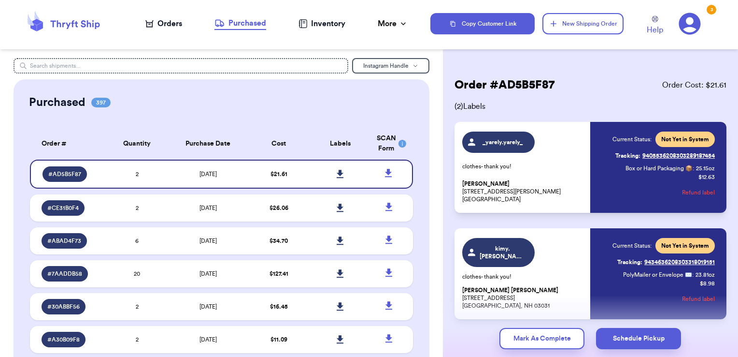
click at [170, 27] on div "Orders" at bounding box center [163, 24] width 37 height 12
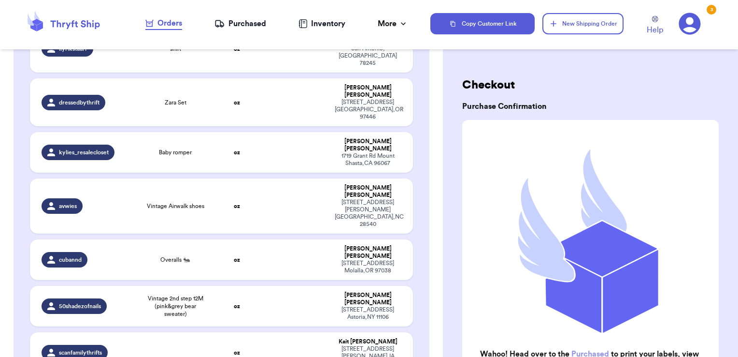
scroll to position [392, 0]
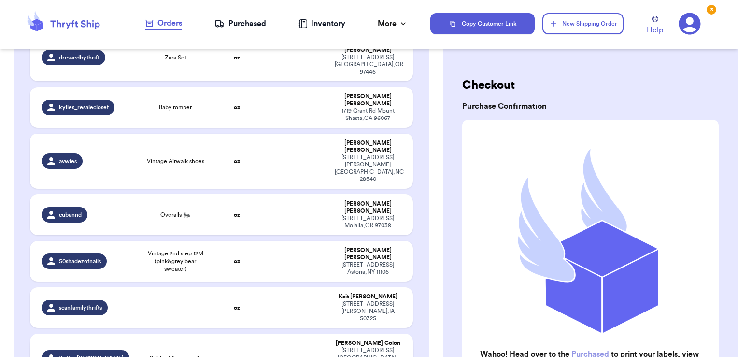
click at [283, 333] on td at bounding box center [294, 357] width 69 height 48
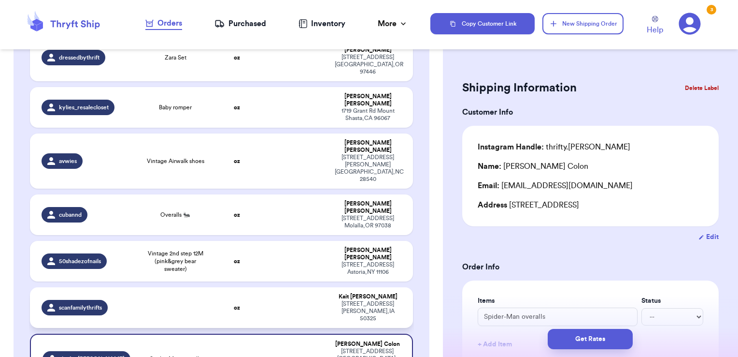
click at [312, 287] on td at bounding box center [294, 307] width 69 height 41
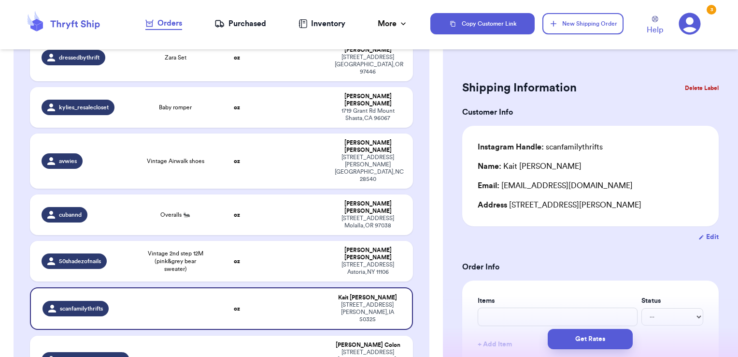
click at [684, 84] on button "Delete Label" at bounding box center [702, 87] width 42 height 21
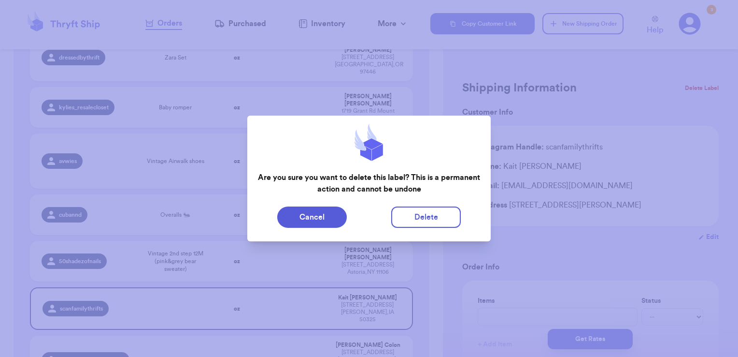
click at [420, 230] on div "Cancel Delete" at bounding box center [368, 216] width 243 height 29
click at [428, 206] on button "Delete" at bounding box center [426, 216] width 70 height 21
type input "garanimals long sleeve"
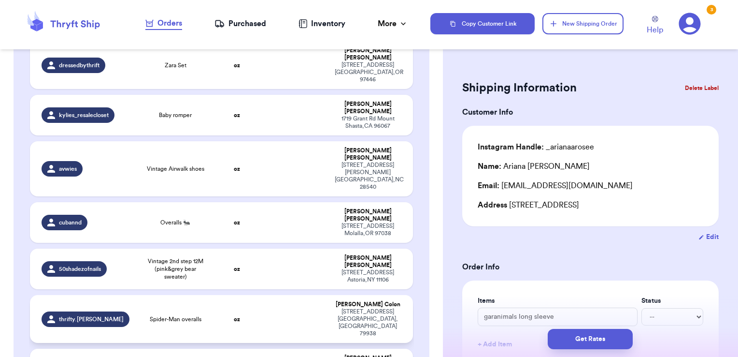
click at [286, 295] on td at bounding box center [294, 319] width 69 height 48
type input "Spider-Man overalls"
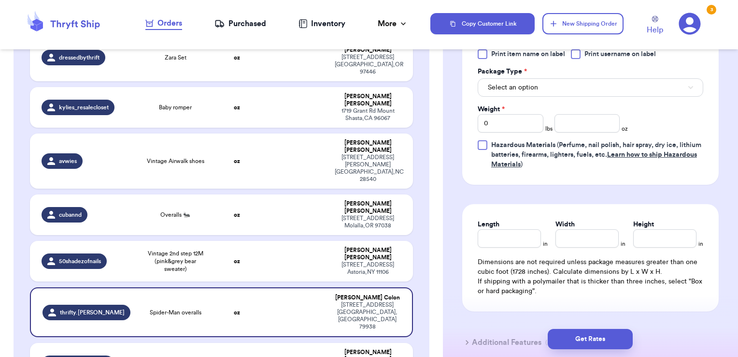
scroll to position [415, 0]
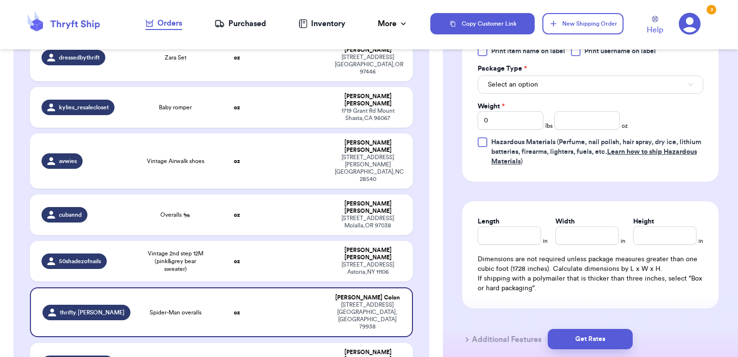
click at [575, 53] on div at bounding box center [576, 51] width 10 height 10
click at [0, 0] on input "Print username on label" at bounding box center [0, 0] width 0 height 0
click at [553, 83] on button "Select an option" at bounding box center [591, 84] width 226 height 18
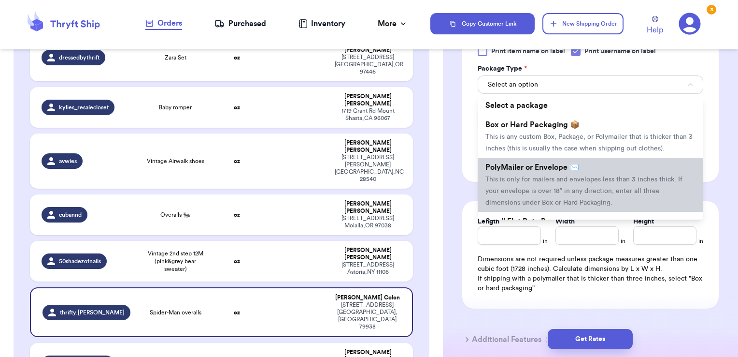
click at [525, 169] on li "PolyMailer or Envelope ✉️ This is only for mailers and envelopes less than 3 in…" at bounding box center [591, 184] width 226 height 54
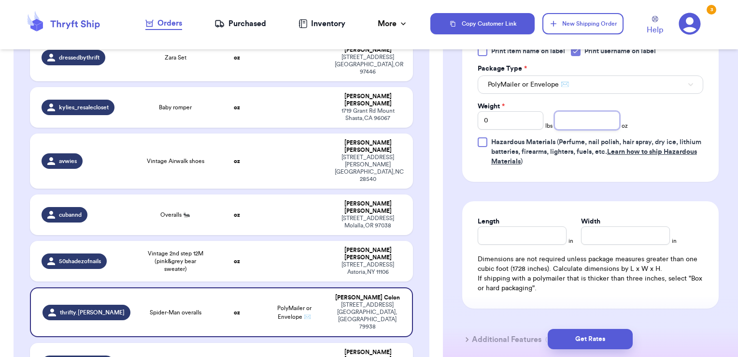
click at [580, 121] on input "number" at bounding box center [588, 120] width 66 height 18
type input "10.51"
click at [595, 329] on button "Get Rates" at bounding box center [590, 339] width 85 height 20
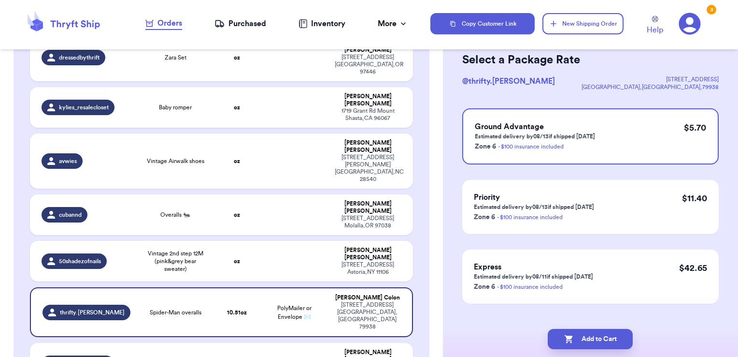
scroll to position [60, 0]
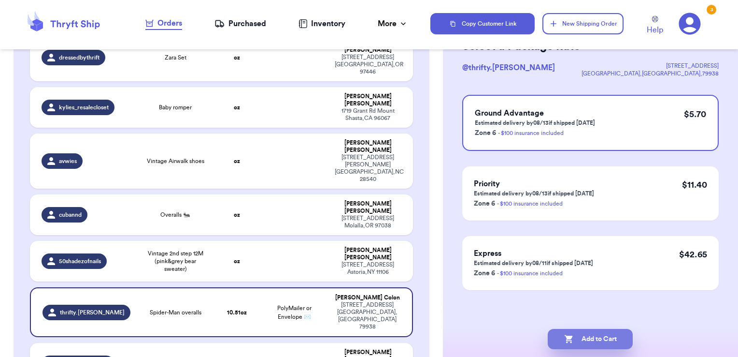
click at [611, 333] on button "Add to Cart" at bounding box center [590, 339] width 85 height 20
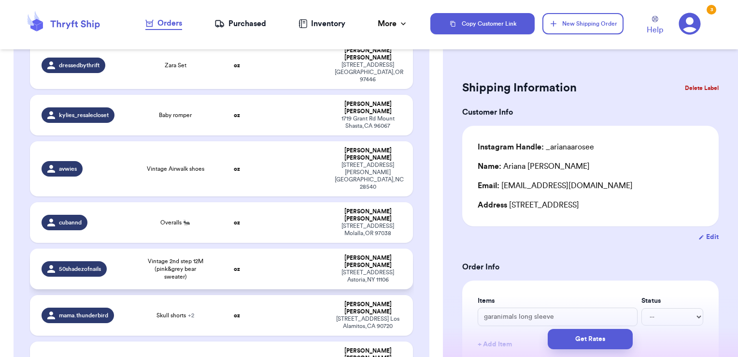
scroll to position [0, 0]
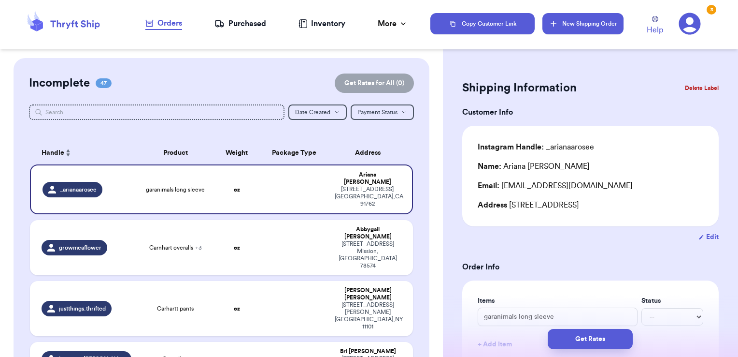
click at [561, 23] on button "New Shipping Order" at bounding box center [583, 23] width 81 height 21
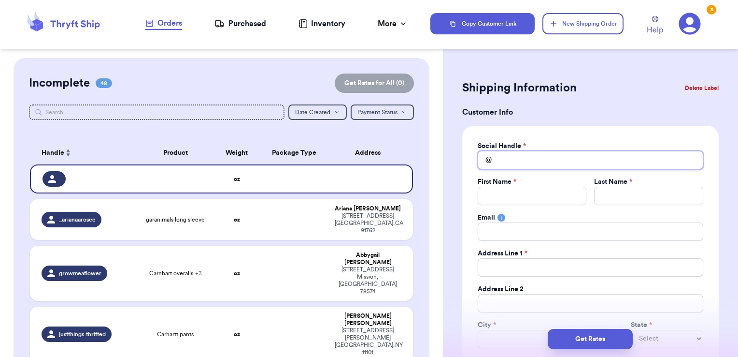
click at [567, 158] on input "Total Amount Paid" at bounding box center [591, 160] width 226 height 18
type input "k"
type input "ki"
type input "kin"
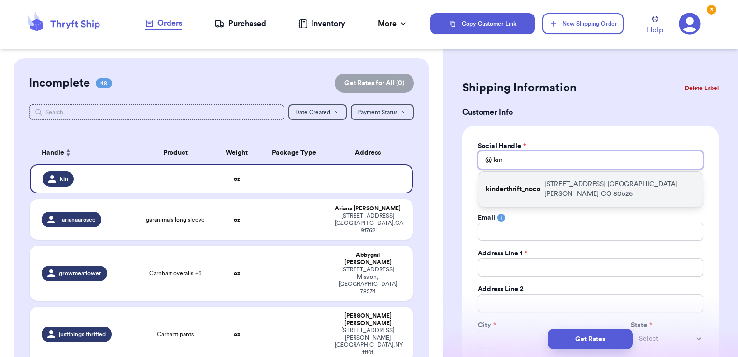
type input "kin"
click at [551, 186] on p "[STREET_ADDRESS] [GEOGRAPHIC_DATA][PERSON_NAME]" at bounding box center [619, 188] width 151 height 19
type input "kinderthrift_noco"
type input "[PERSON_NAME]"
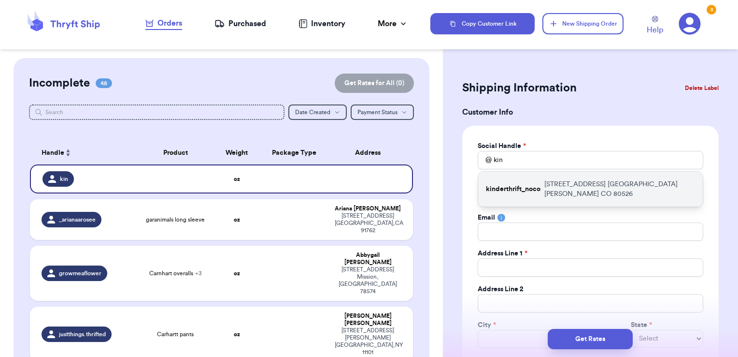
type input "[EMAIL_ADDRESS][DOMAIN_NAME]"
type input "[STREET_ADDRESS]"
type input "[GEOGRAPHIC_DATA][PERSON_NAME]"
select select "CO"
type input "80526"
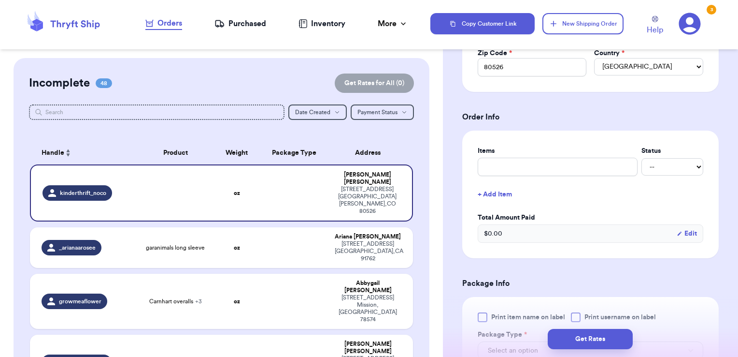
scroll to position [352, 0]
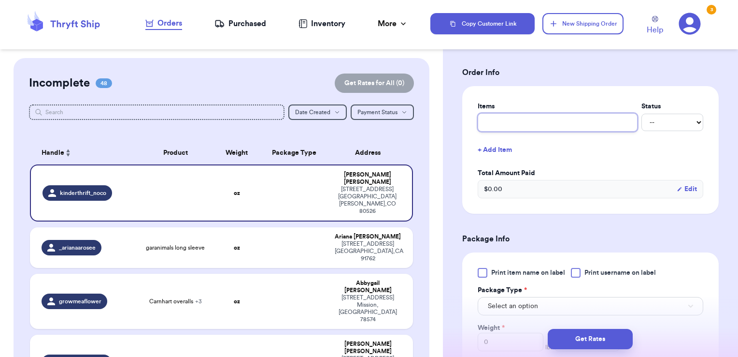
click at [532, 125] on input "text" at bounding box center [558, 122] width 160 height 18
type input "misc - thank you!"
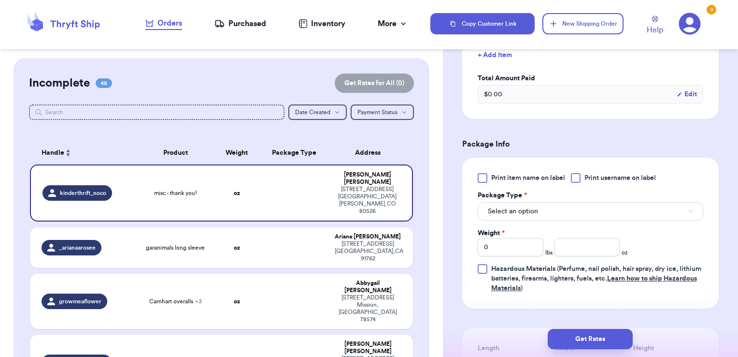
scroll to position [448, 0]
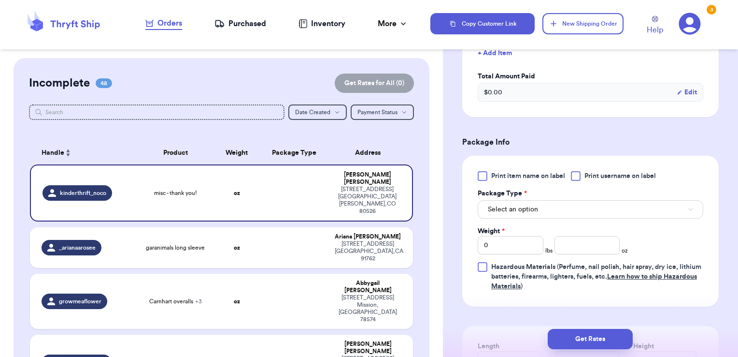
click at [580, 177] on div at bounding box center [576, 176] width 10 height 10
click at [0, 0] on input "Print username on label" at bounding box center [0, 0] width 0 height 0
click at [562, 204] on button "Select an option" at bounding box center [591, 209] width 226 height 18
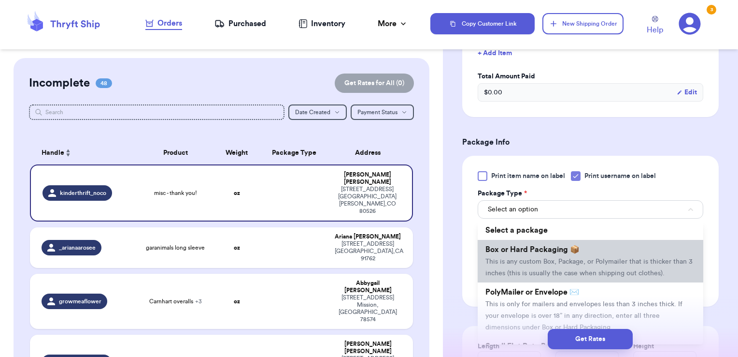
click at [543, 252] on li "Box or Hard Packaging 📦 This is any custom Box, Package, or Polymailer that is …" at bounding box center [591, 261] width 226 height 43
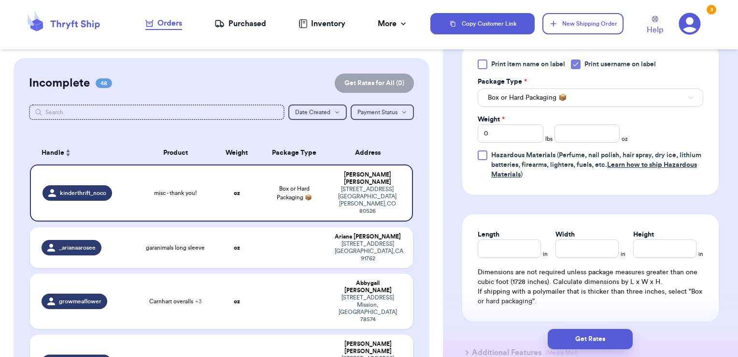
scroll to position [570, 0]
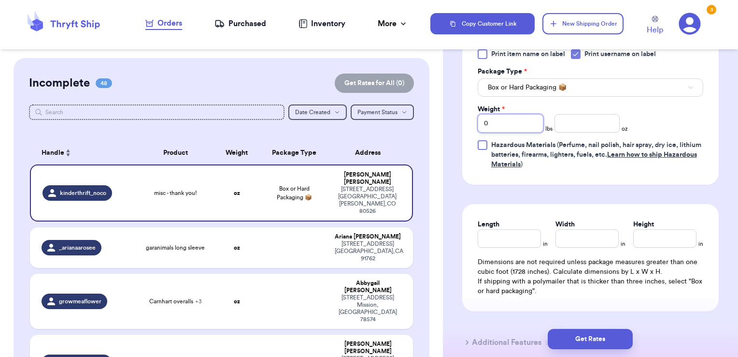
drag, startPoint x: 509, startPoint y: 117, endPoint x: 434, endPoint y: 133, distance: 76.6
click at [434, 133] on div "Customer Link New Order Incomplete 48 Get Rates for All ( 0 ) Get Rates for All…" at bounding box center [369, 178] width 738 height 357
type input "3"
type input "3.20"
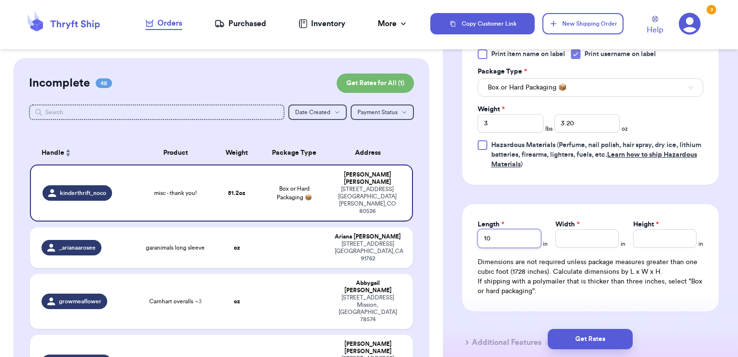
type input "10"
type input "10.5"
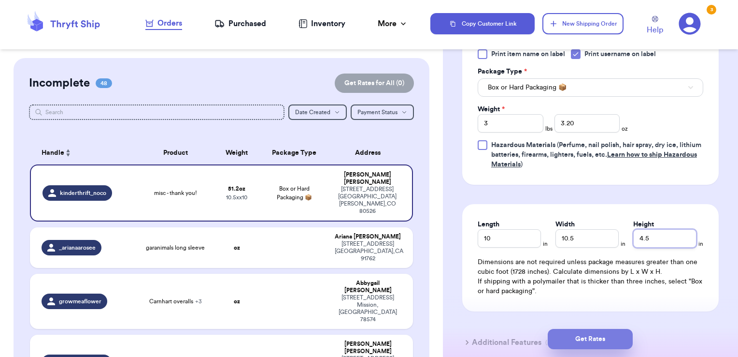
type input "4.5"
click at [579, 330] on button "Get Rates" at bounding box center [590, 339] width 85 height 20
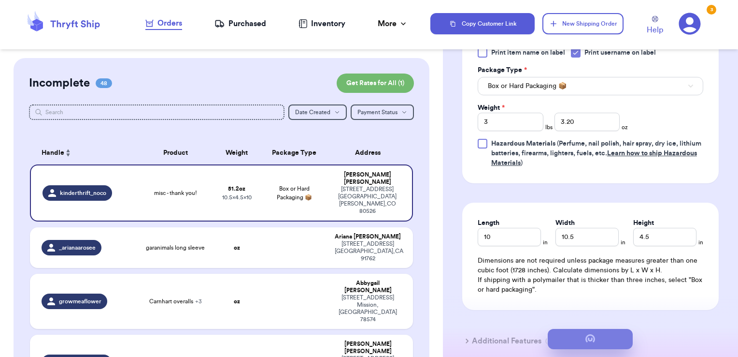
scroll to position [0, 0]
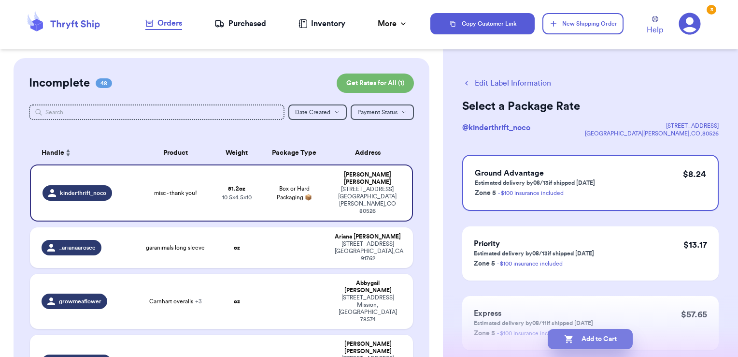
click at [617, 337] on button "Add to Cart" at bounding box center [590, 339] width 85 height 20
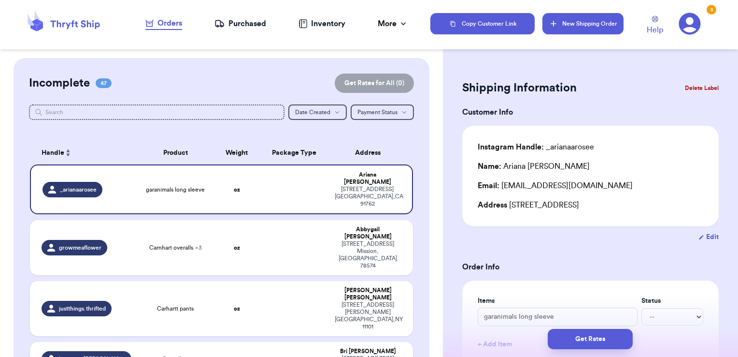
click at [576, 26] on button "New Shipping Order" at bounding box center [583, 23] width 81 height 21
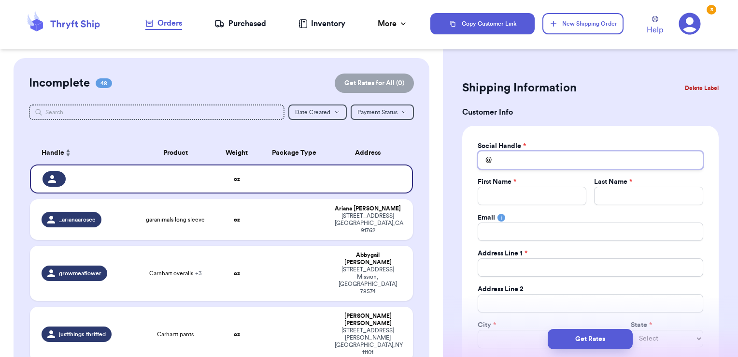
click at [535, 167] on input "Total Amount Paid" at bounding box center [591, 160] width 226 height 18
type input "d"
type input "da"
type input "[PERSON_NAME]"
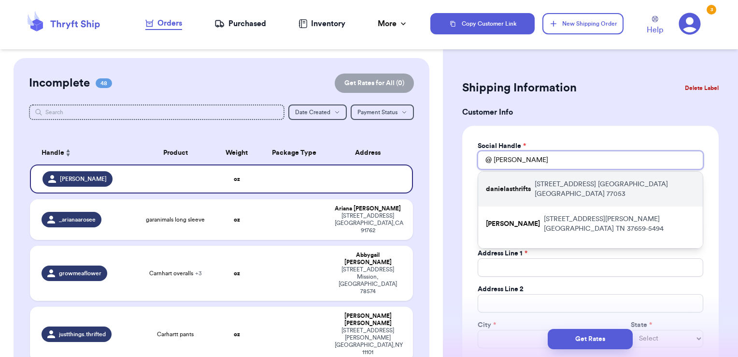
type input "[PERSON_NAME]"
click at [545, 183] on p "[STREET_ADDRESS]" at bounding box center [615, 188] width 160 height 19
type input "danielasthrifts"
type input "[PERSON_NAME]"
type input "Bailon"
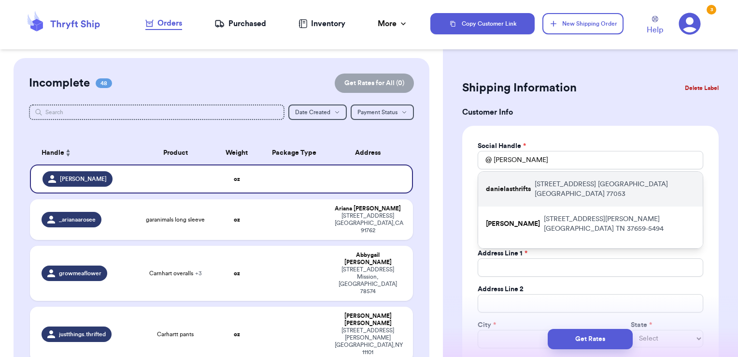
type input "[EMAIL_ADDRESS][DOMAIN_NAME]"
type input "[STREET_ADDRESS]"
type input "[GEOGRAPHIC_DATA]"
select select "[GEOGRAPHIC_DATA]"
type input "77053"
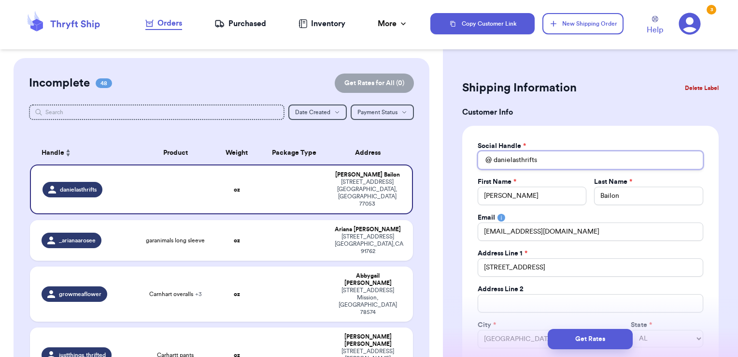
drag, startPoint x: 539, startPoint y: 154, endPoint x: 450, endPoint y: 155, distance: 88.9
type input "s"
type input "sh"
type input "sho"
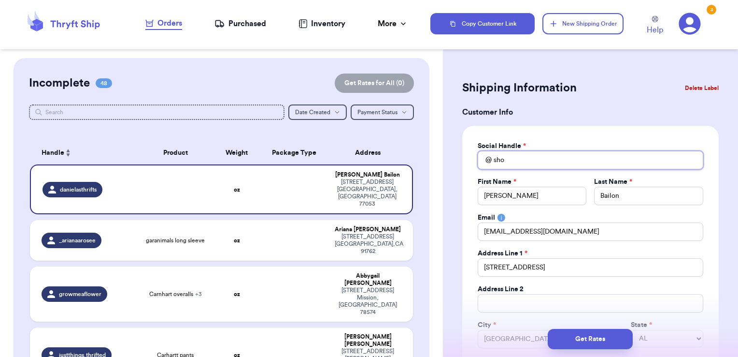
type input "shor"
type input "short"
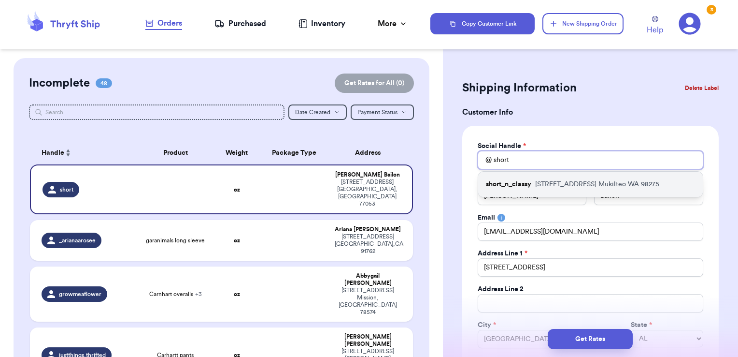
type input "short"
click at [522, 179] on p "short_n_classy" at bounding box center [508, 184] width 45 height 10
type input "short_n_classy"
type input "[PERSON_NAME]"
type input "West"
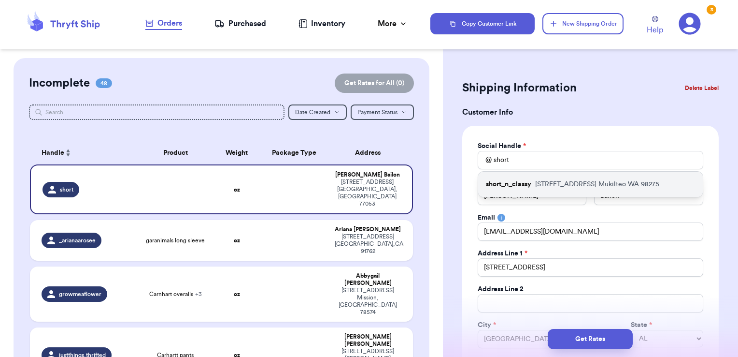
type input "[EMAIL_ADDRESS][DOMAIN_NAME]"
type input "[STREET_ADDRESS]"
type input "Mukilteo"
select select "WA"
type input "98275"
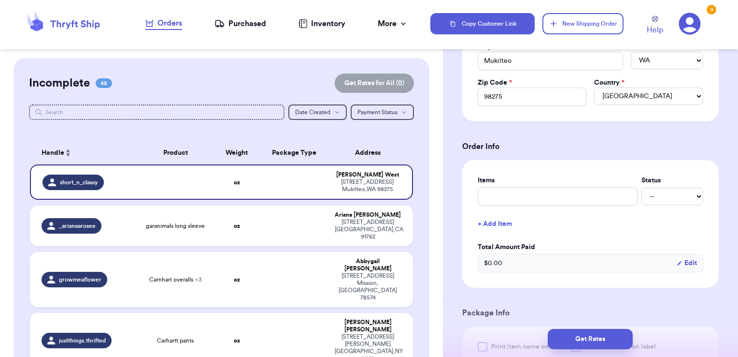
scroll to position [279, 0]
click at [521, 192] on input "text" at bounding box center [558, 195] width 160 height 18
type input "clothes- thank you!"
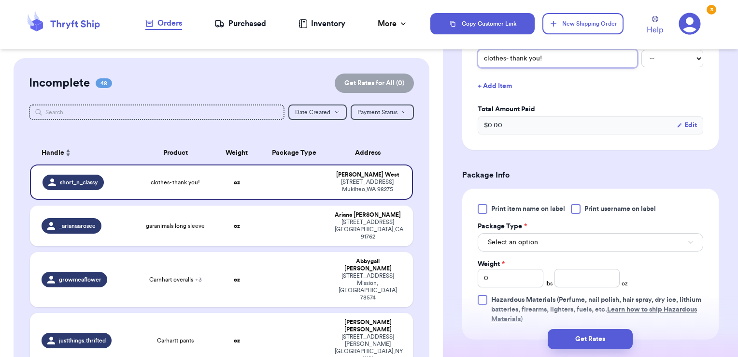
scroll to position [441, 0]
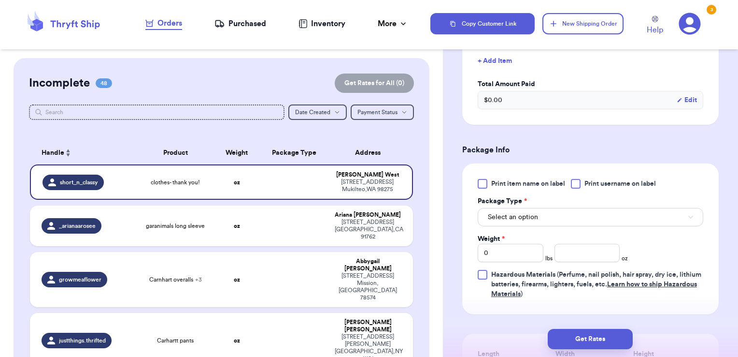
click at [612, 181] on span "Print username on label" at bounding box center [620, 184] width 71 height 10
click at [0, 0] on input "Print username on label" at bounding box center [0, 0] width 0 height 0
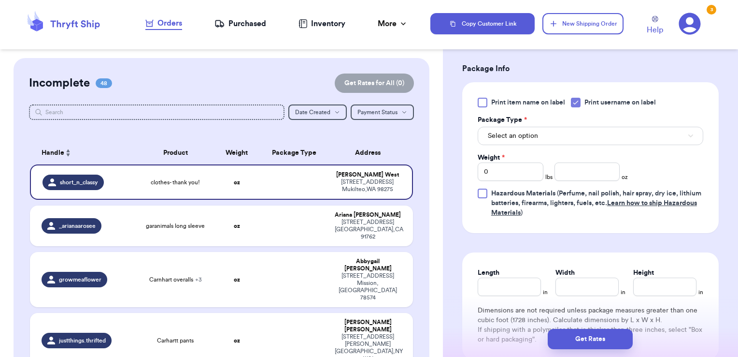
scroll to position [524, 0]
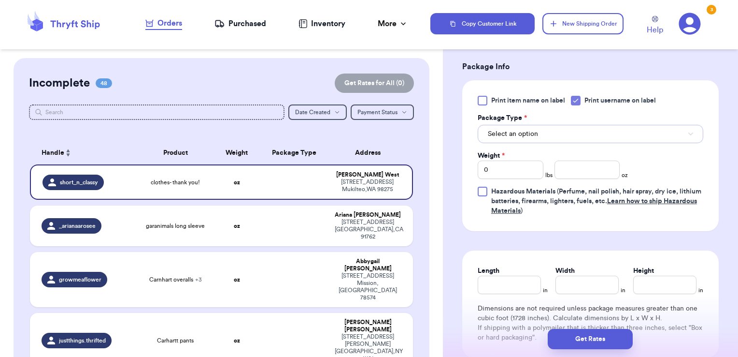
click at [532, 134] on span "Select an option" at bounding box center [513, 134] width 50 height 10
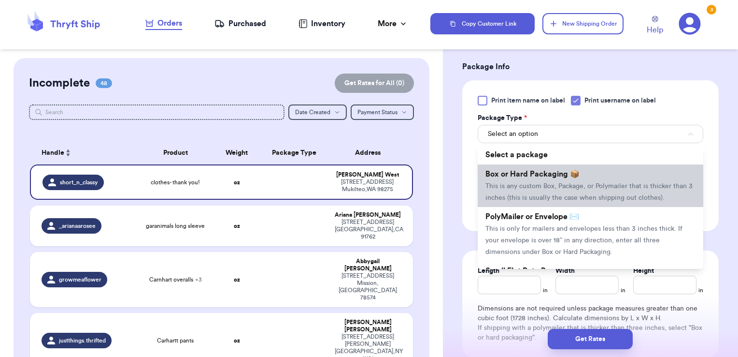
click at [525, 173] on span "Box or Hard Packaging 📦" at bounding box center [533, 174] width 94 height 8
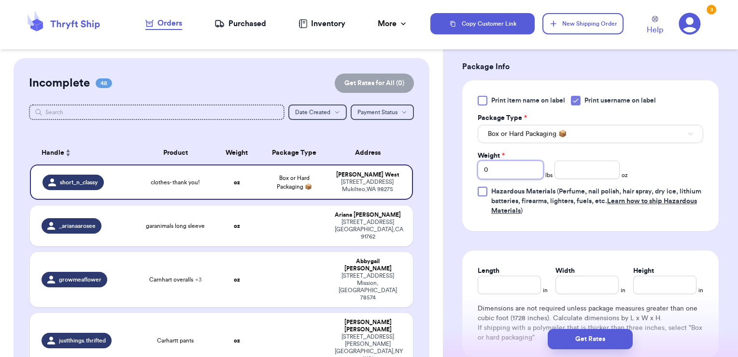
drag, startPoint x: 504, startPoint y: 171, endPoint x: 423, endPoint y: 158, distance: 82.7
click at [423, 158] on div "Customer Link New Order Incomplete 48 Get Rates for All ( 0 ) Get Rates for All…" at bounding box center [369, 178] width 738 height 357
type input "1"
type input "14.92"
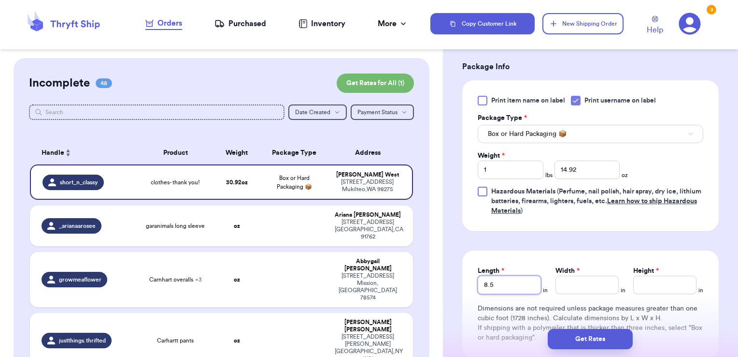
type input "8.5"
type input "12"
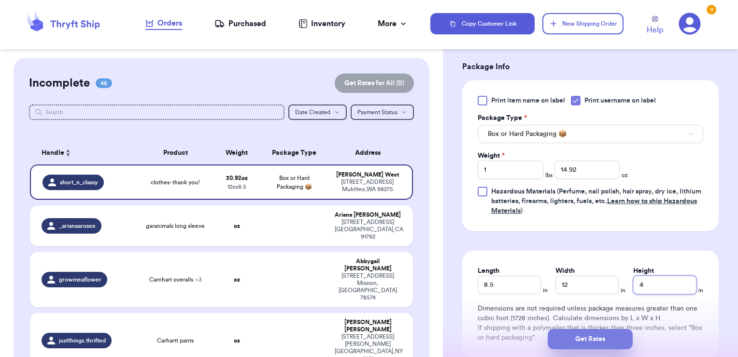
type input "4"
click at [571, 343] on button "Get Rates" at bounding box center [590, 339] width 85 height 20
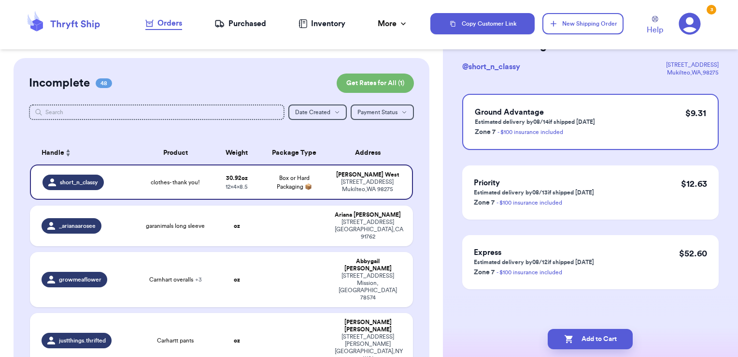
scroll to position [0, 0]
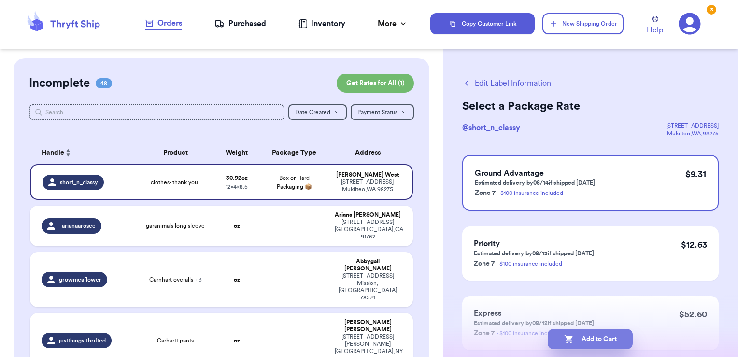
click at [611, 336] on button "Add to Cart" at bounding box center [590, 339] width 85 height 20
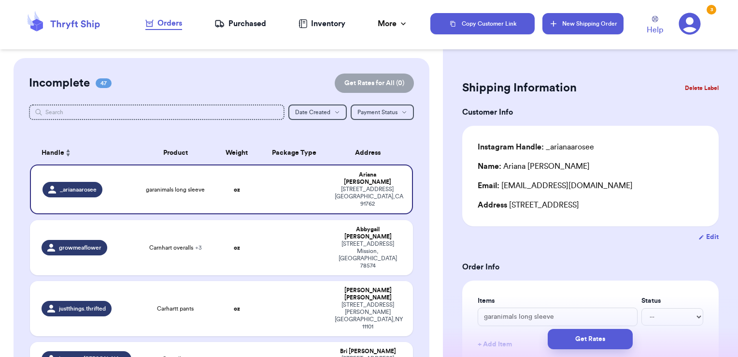
click at [564, 23] on button "New Shipping Order" at bounding box center [583, 23] width 81 height 21
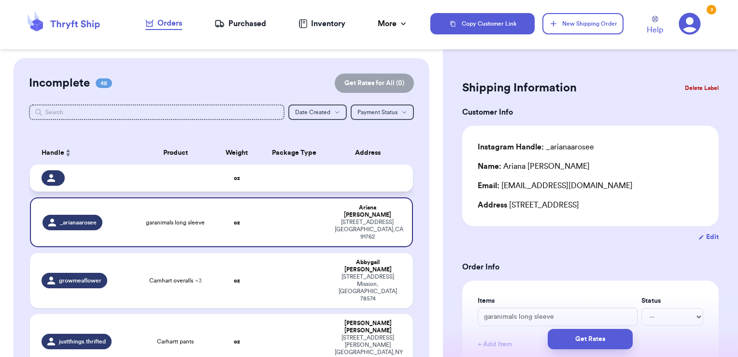
click at [343, 179] on td at bounding box center [371, 177] width 85 height 27
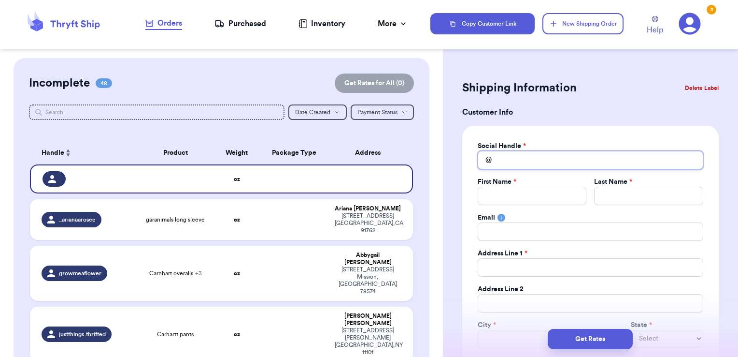
click at [512, 161] on input "Total Amount Paid" at bounding box center [591, 160] width 226 height 18
type input "c"
type input "ca"
type input "car"
type input "caro"
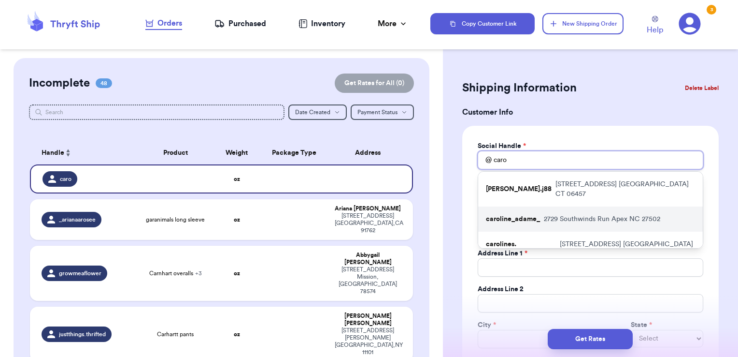
type input "caro"
click at [536, 214] on p "caroline_adame_" at bounding box center [513, 219] width 54 height 10
type input "caroline_adame_"
type input "[PERSON_NAME]"
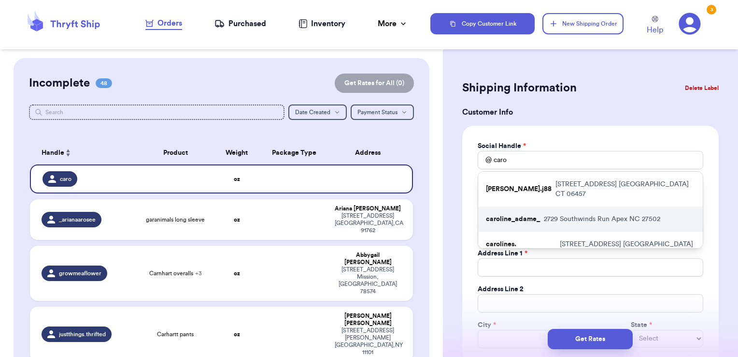
type input "[EMAIL_ADDRESS][DOMAIN_NAME]"
type input "2729 Southwinds Run"
type input "Apex"
select select "NC"
type input "27502"
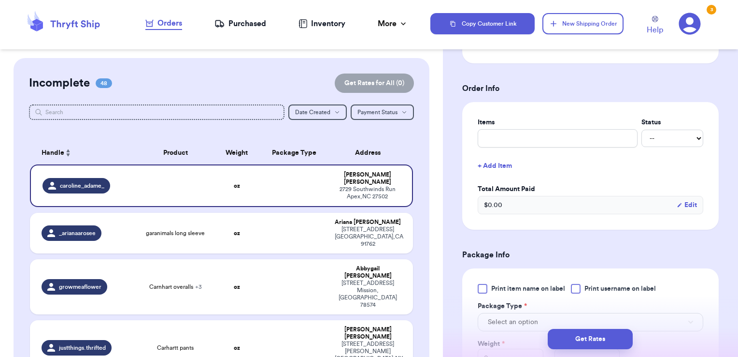
scroll to position [336, 0]
click at [515, 142] on input "text" at bounding box center [558, 138] width 160 height 18
type input "clothes- thank you!"
click at [592, 285] on span "Print username on label" at bounding box center [620, 288] width 71 height 10
click at [0, 0] on input "Print username on label" at bounding box center [0, 0] width 0 height 0
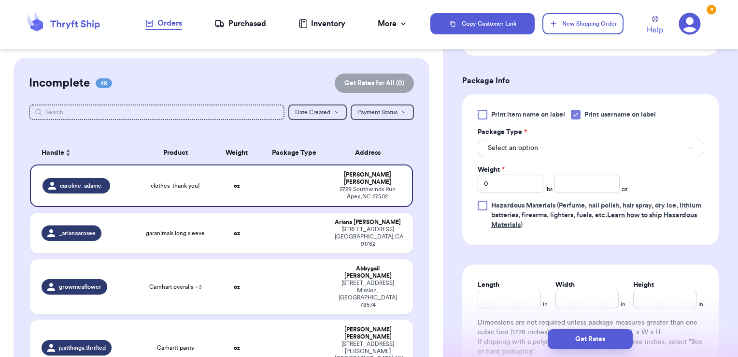
scroll to position [511, 0]
click at [544, 147] on button "Select an option" at bounding box center [591, 146] width 226 height 18
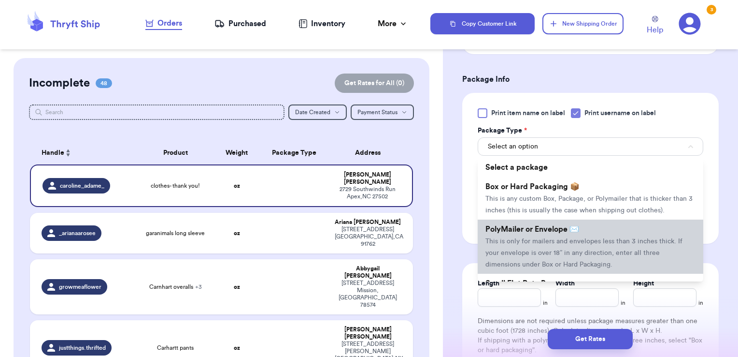
click at [530, 233] on span "PolyMailer or Envelope ✉️" at bounding box center [533, 229] width 94 height 8
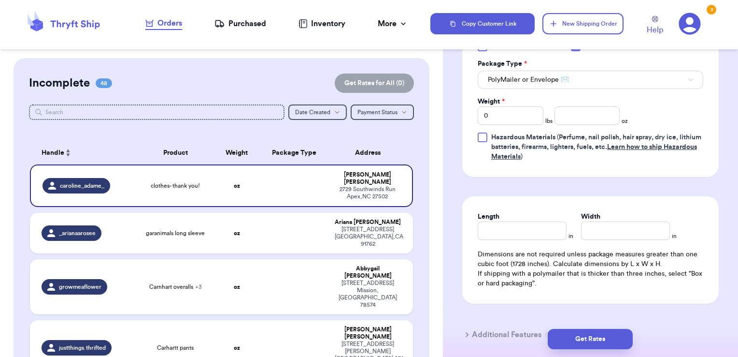
scroll to position [590, 0]
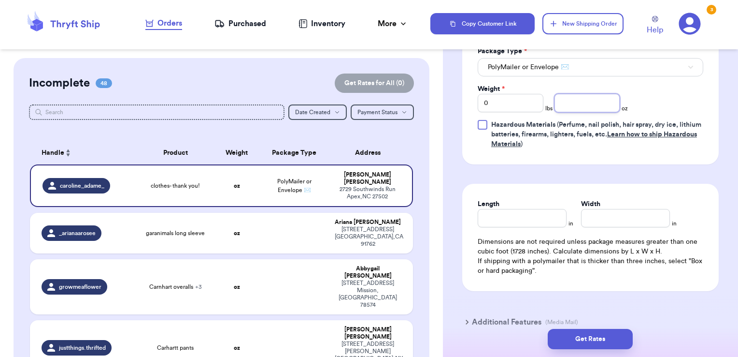
click at [572, 94] on input "number" at bounding box center [588, 103] width 66 height 18
type input "8.18"
click at [615, 349] on button "Get Rates" at bounding box center [590, 339] width 85 height 20
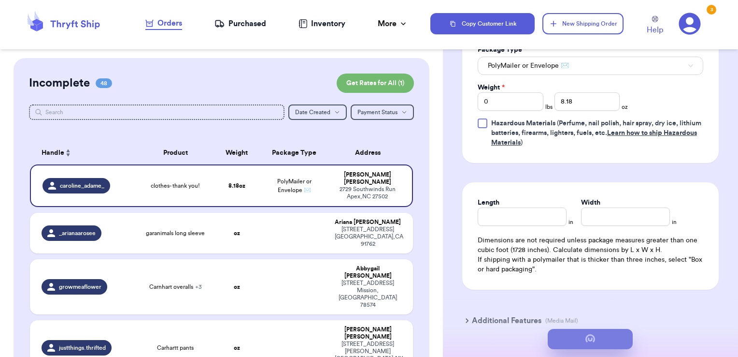
scroll to position [0, 0]
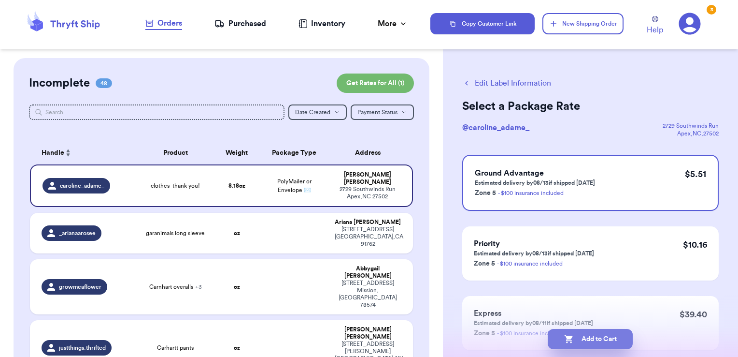
click at [608, 345] on button "Add to Cart" at bounding box center [590, 339] width 85 height 20
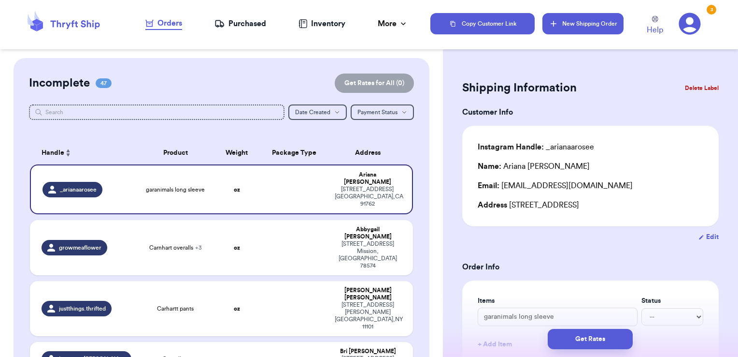
click at [585, 24] on button "New Shipping Order" at bounding box center [583, 23] width 81 height 21
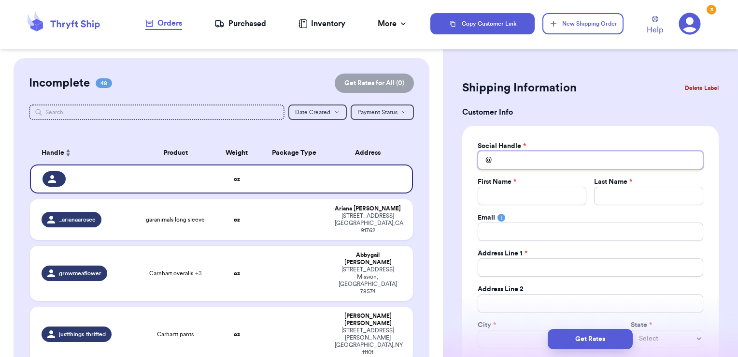
click at [521, 154] on input "Total Amount Paid" at bounding box center [591, 160] width 226 height 18
type input "l"
type input "li"
type input "lil"
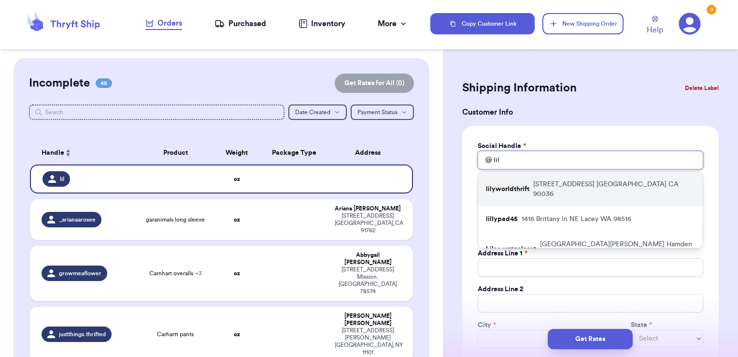
type input "lil"
click at [520, 184] on p "lilyworldthrift" at bounding box center [507, 189] width 43 height 10
type input "lilyworldthrift"
type input "[PERSON_NAME]"
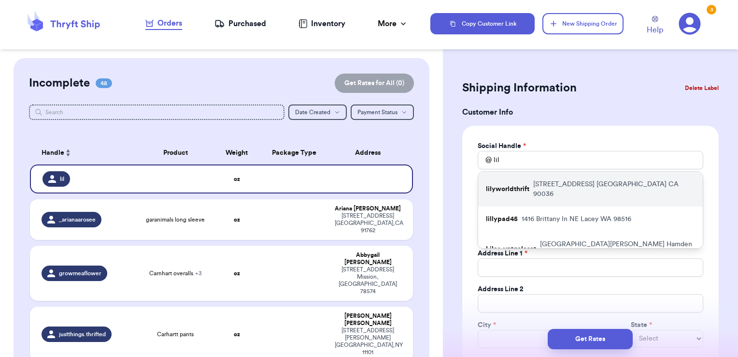
type input "[EMAIL_ADDRESS][DOMAIN_NAME]"
type input "[STREET_ADDRESS]"
type input "4"
type input "[GEOGRAPHIC_DATA]"
select select "CA"
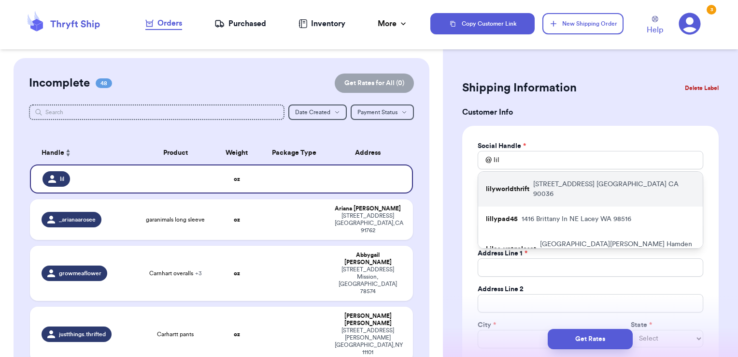
type input "90036"
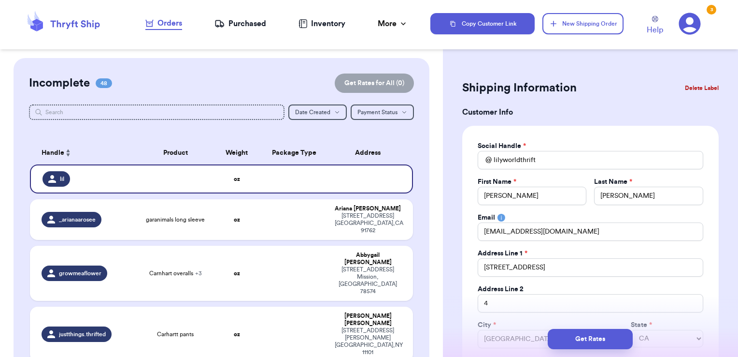
click at [520, 182] on div "First Name *" at bounding box center [532, 182] width 109 height 10
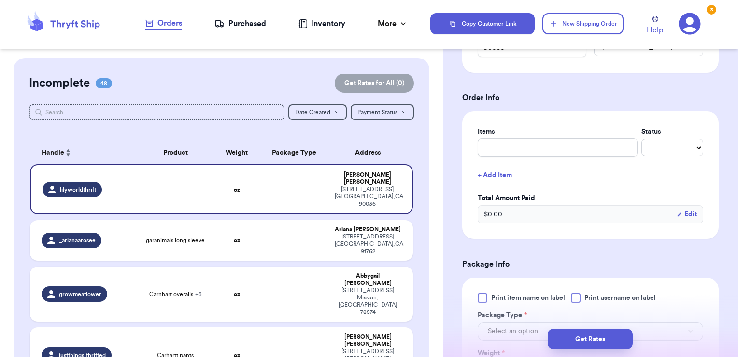
scroll to position [338, 0]
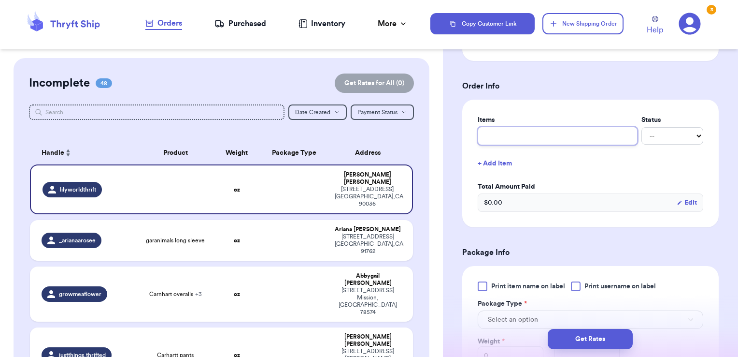
click at [552, 140] on input "text" at bounding box center [558, 136] width 160 height 18
type input "misc - thank you!"
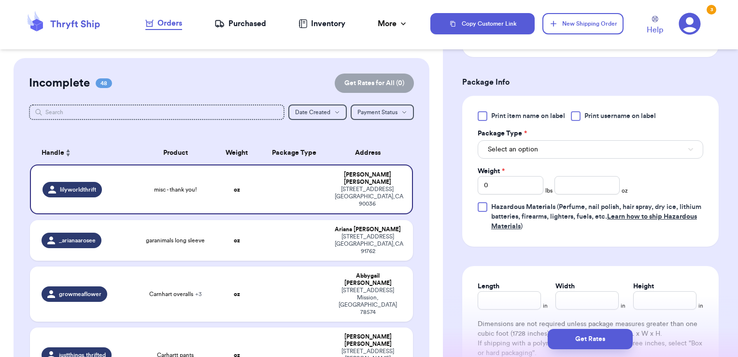
scroll to position [514, 0]
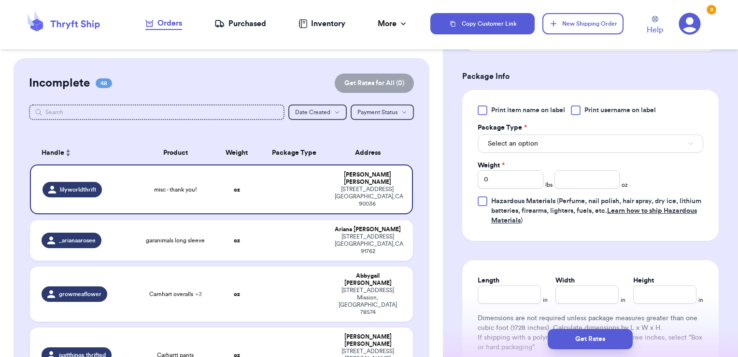
click at [574, 108] on div at bounding box center [576, 110] width 10 height 10
click at [0, 0] on input "Print username on label" at bounding box center [0, 0] width 0 height 0
click at [556, 141] on button "Select an option" at bounding box center [591, 143] width 226 height 18
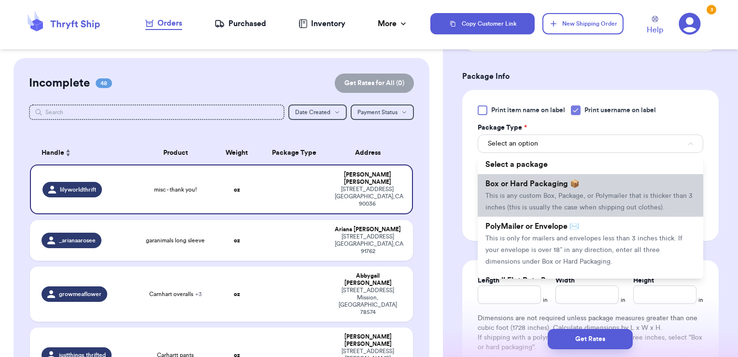
click at [540, 180] on span "Box or Hard Packaging 📦" at bounding box center [533, 184] width 94 height 8
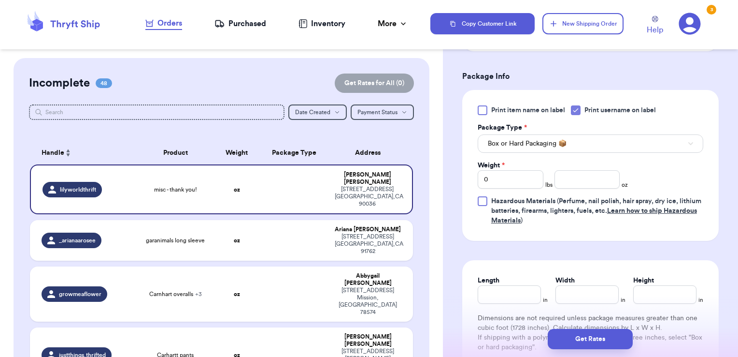
scroll to position [566, 0]
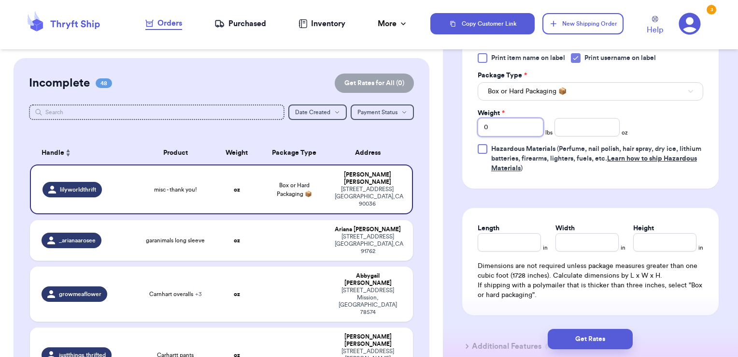
drag, startPoint x: 487, startPoint y: 125, endPoint x: 448, endPoint y: 123, distance: 38.7
type input "1"
type input "14.32"
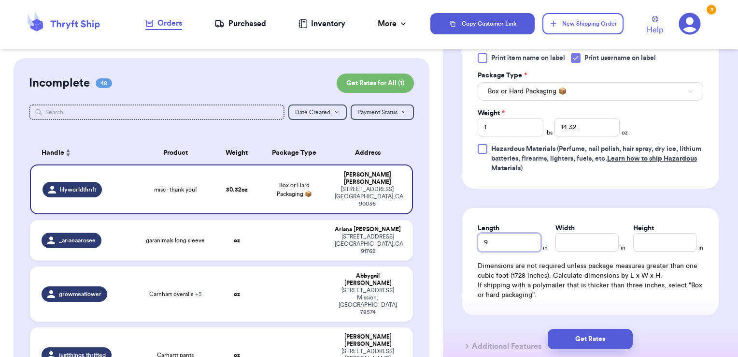
type input "9"
type input "6.5"
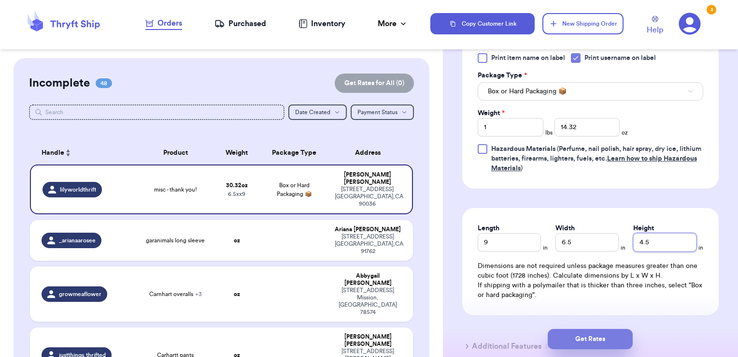
type input "4.5"
click at [603, 336] on button "Get Rates" at bounding box center [590, 339] width 85 height 20
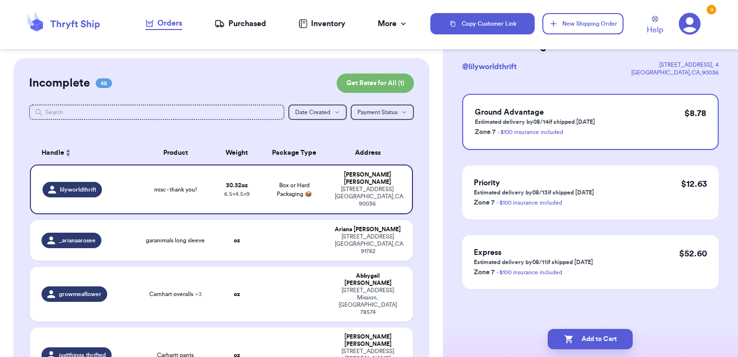
scroll to position [0, 0]
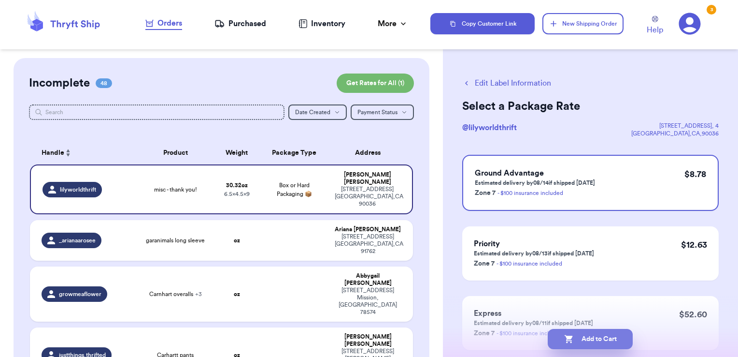
click at [614, 337] on button "Add to Cart" at bounding box center [590, 339] width 85 height 20
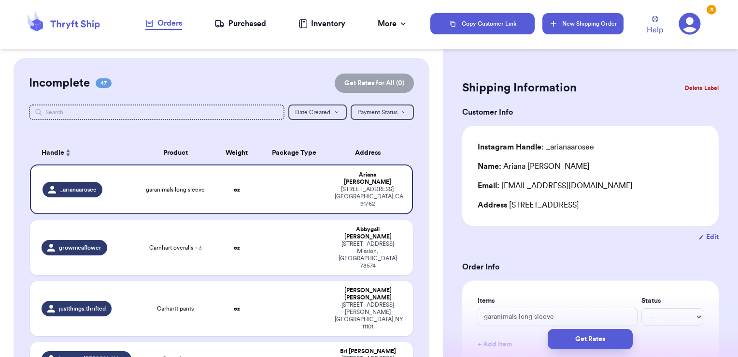
click at [612, 27] on button "New Shipping Order" at bounding box center [583, 23] width 81 height 21
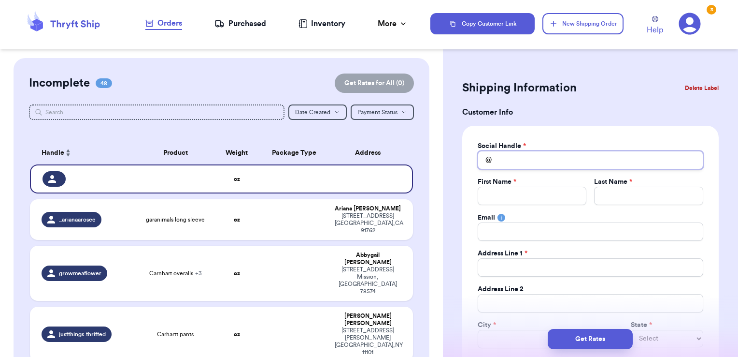
click at [546, 163] on input "Total Amount Paid" at bounding box center [591, 160] width 226 height 18
type input "c"
type input "ca"
type input "cas"
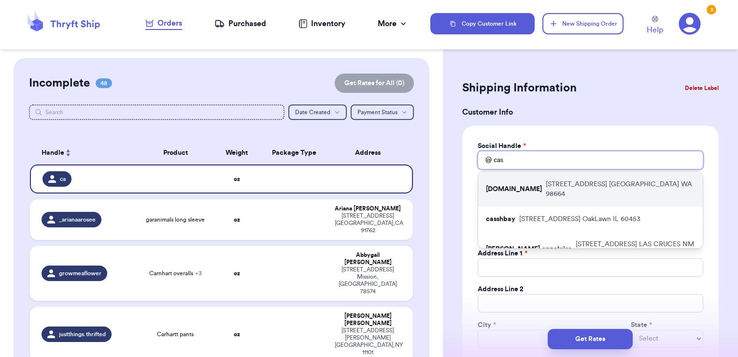
type input "cas"
click at [542, 184] on p "[DOMAIN_NAME]" at bounding box center [514, 189] width 56 height 10
type input "[DOMAIN_NAME]"
type input "[PERSON_NAME]"
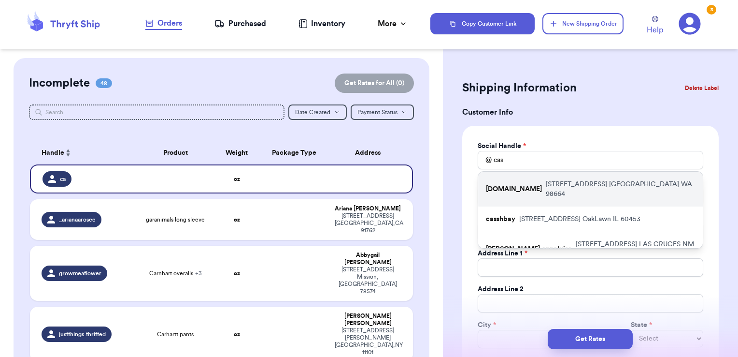
type input "[EMAIL_ADDRESS][DOMAIN_NAME]"
type input "[STREET_ADDRESS]"
type input "[GEOGRAPHIC_DATA]"
select select "WA"
type input "98664"
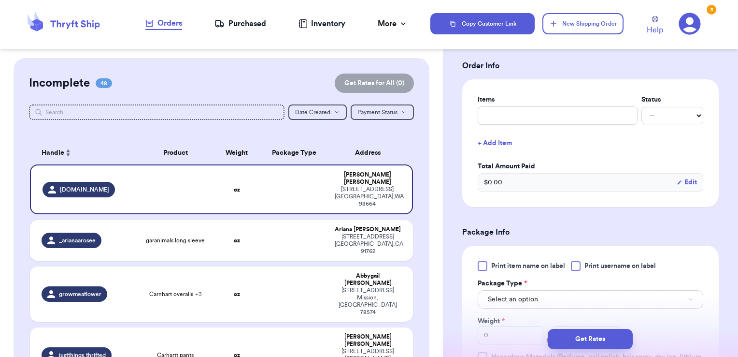
scroll to position [359, 0]
click at [514, 115] on input "text" at bounding box center [558, 114] width 160 height 18
type input "clothes- thank you!"
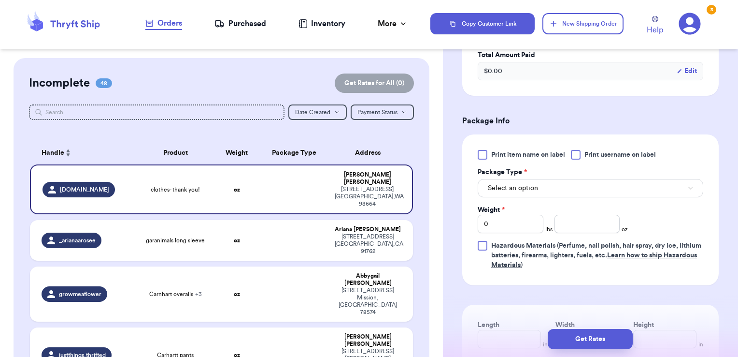
scroll to position [477, 0]
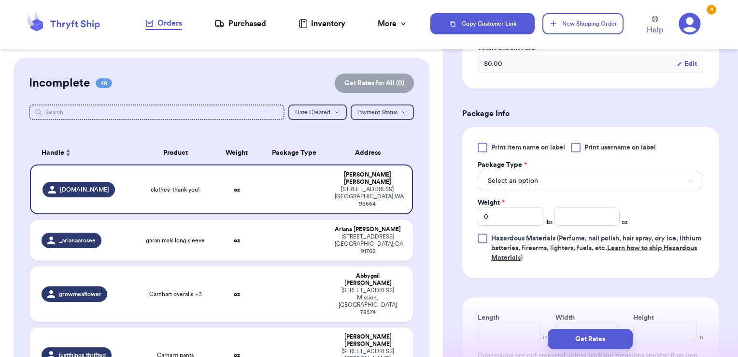
click at [582, 140] on div "Print item name on label Print username on label Package Type * Select an optio…" at bounding box center [590, 202] width 257 height 151
click at [580, 143] on div at bounding box center [576, 148] width 10 height 10
click at [0, 0] on input "Print username on label" at bounding box center [0, 0] width 0 height 0
click at [564, 178] on button "Select an option" at bounding box center [591, 180] width 226 height 18
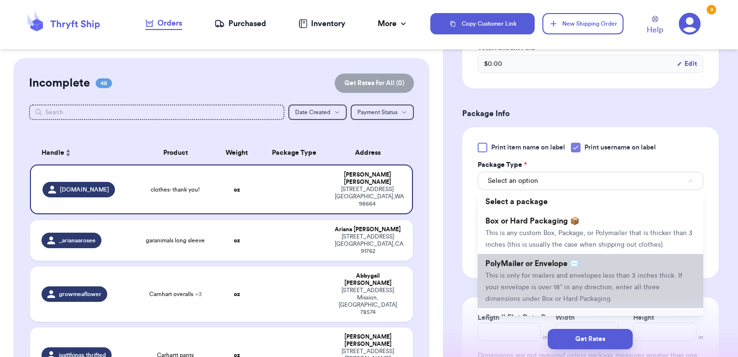
click at [549, 265] on li "PolyMailer or Envelope ✉️ This is only for mailers and envelopes less than 3 in…" at bounding box center [591, 281] width 226 height 54
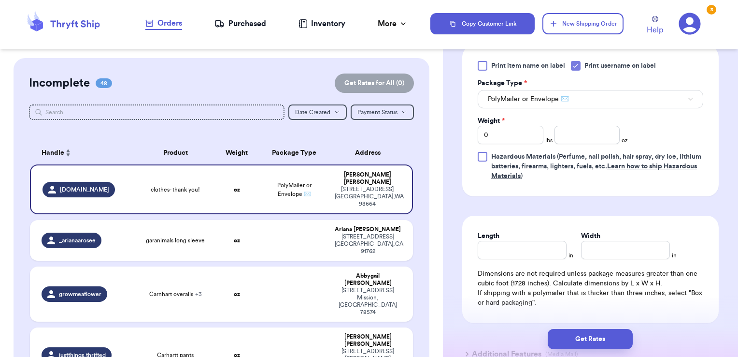
scroll to position [562, 0]
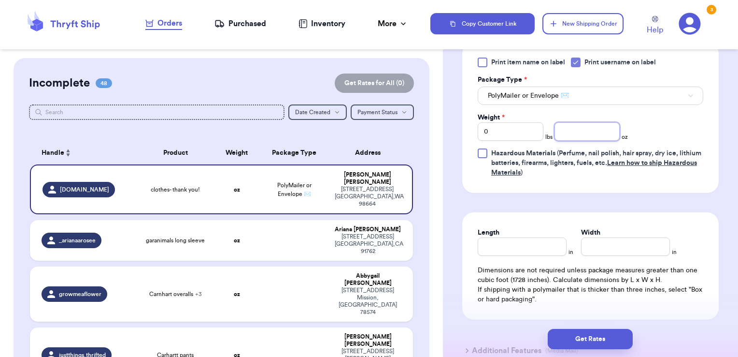
click at [573, 124] on input "number" at bounding box center [588, 131] width 66 height 18
type input "15.06"
click at [596, 338] on button "Get Rates" at bounding box center [590, 339] width 85 height 20
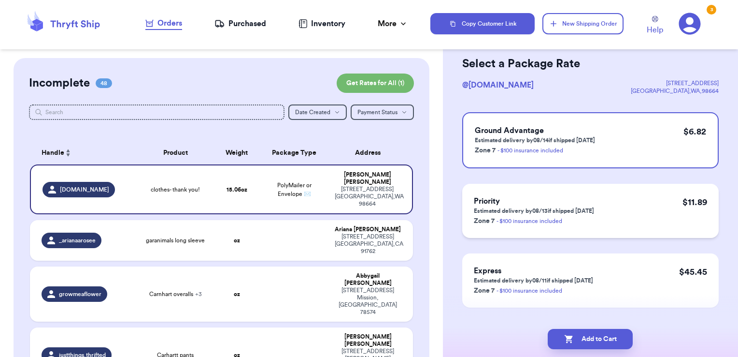
scroll to position [43, 0]
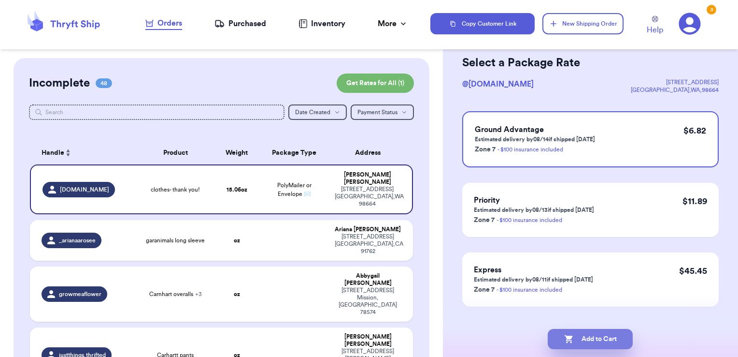
click at [611, 338] on button "Add to Cart" at bounding box center [590, 339] width 85 height 20
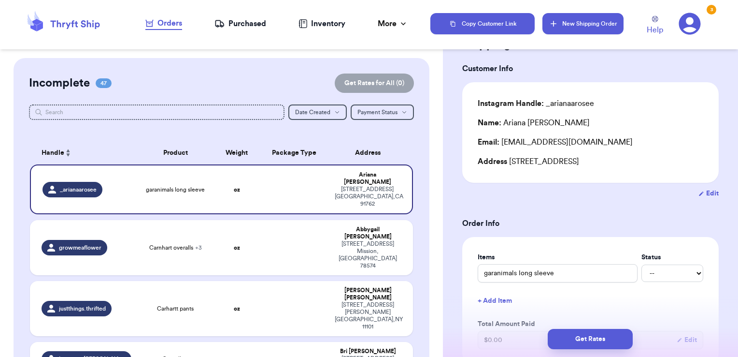
click at [573, 32] on button "New Shipping Order" at bounding box center [583, 23] width 81 height 21
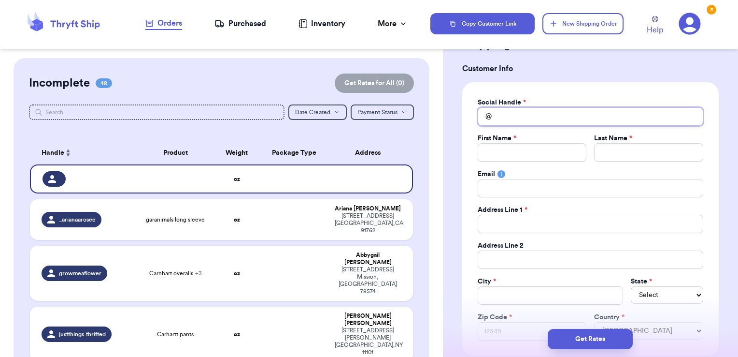
click at [536, 117] on input "Total Amount Paid" at bounding box center [591, 116] width 226 height 18
type input "b"
type input "br"
type input "bri"
type input "brit"
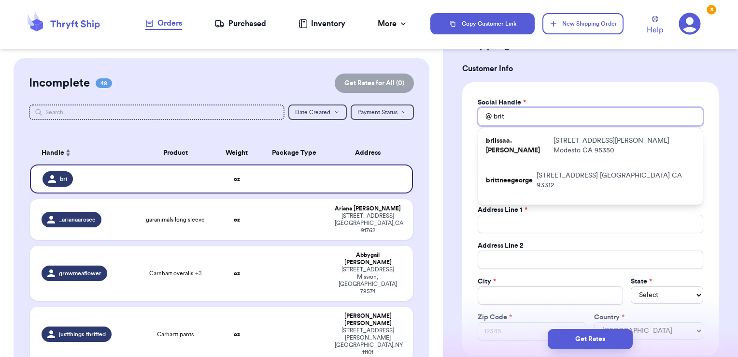
type input "[PERSON_NAME]"
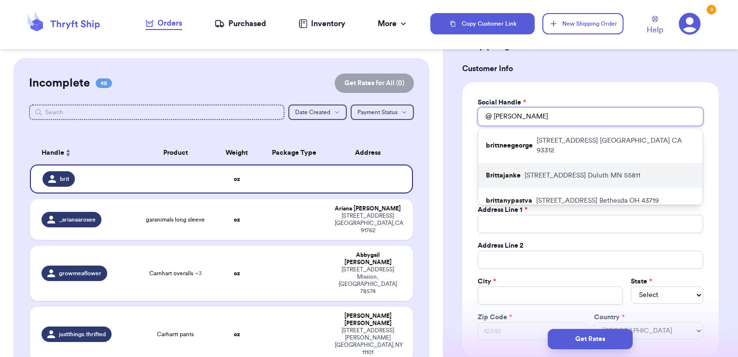
type input "[PERSON_NAME]"
click at [538, 171] on p "[STREET_ADDRESS]" at bounding box center [583, 176] width 116 height 10
type input "Brittajanke"
type input "Britta"
type input "[PERSON_NAME]"
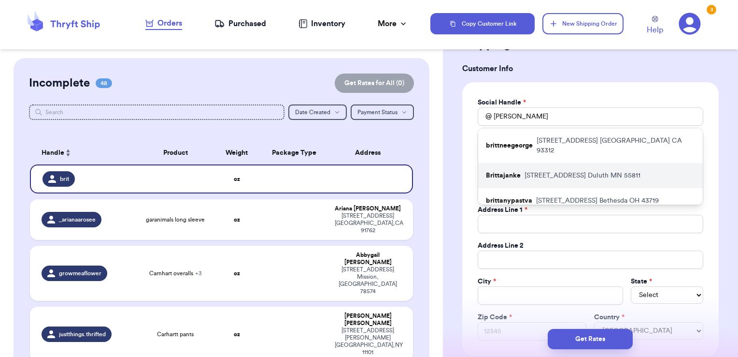
type input "[EMAIL_ADDRESS][DOMAIN_NAME]"
type input "[STREET_ADDRESS]"
type input "Duluth"
select select "MN"
type input "55811"
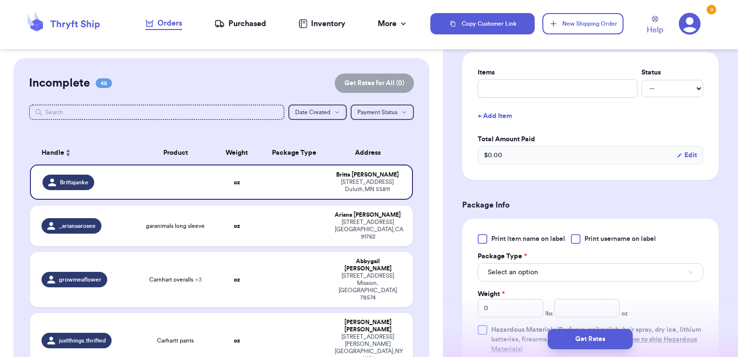
scroll to position [396, 0]
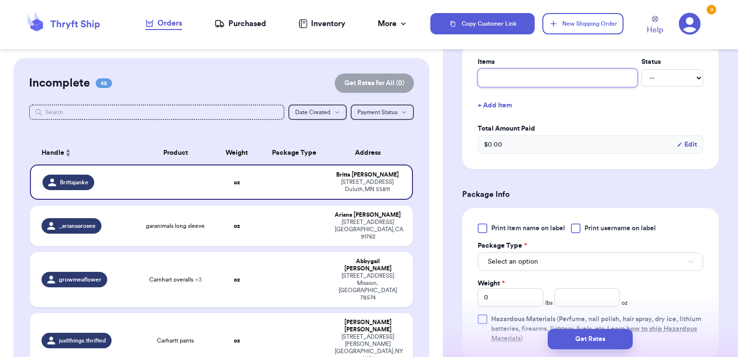
click at [534, 71] on input "text" at bounding box center [558, 78] width 160 height 18
type input "clothes- thank you!"
click at [602, 223] on span "Print username on label" at bounding box center [620, 228] width 71 height 10
click at [0, 0] on input "Print username on label" at bounding box center [0, 0] width 0 height 0
click at [572, 263] on button "Select an option" at bounding box center [591, 261] width 226 height 18
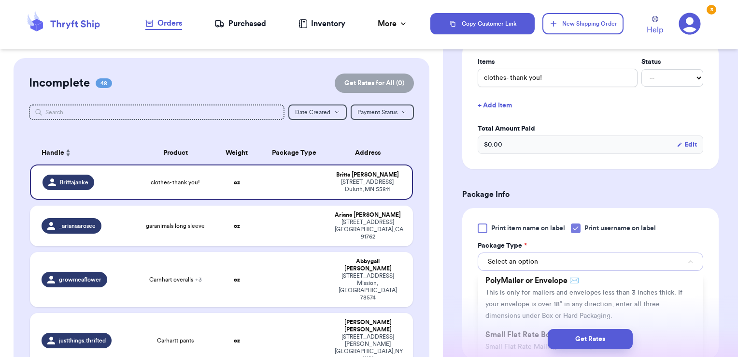
scroll to position [65, 0]
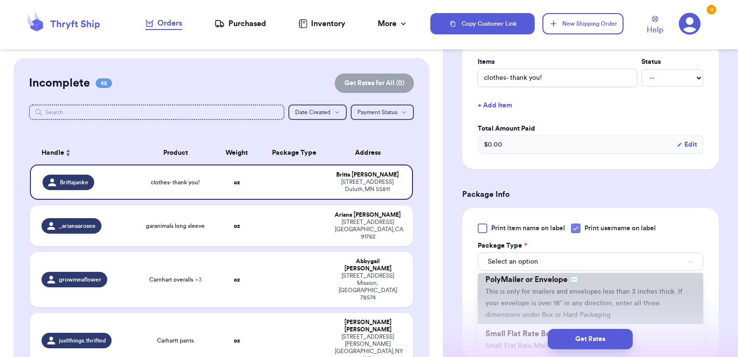
click at [543, 299] on span "This is only for mailers and envelopes less than 3 inches thick. If your envelo…" at bounding box center [584, 303] width 197 height 30
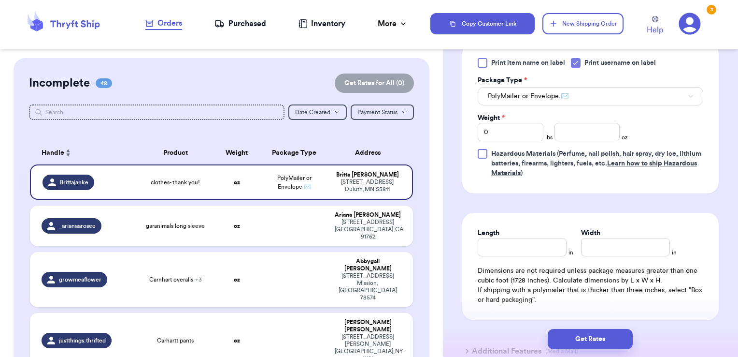
scroll to position [564, 0]
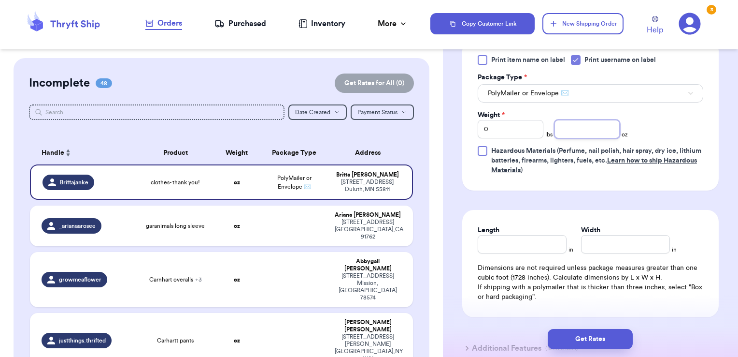
click at [574, 126] on input "number" at bounding box center [588, 129] width 66 height 18
type input "3.19"
click at [599, 336] on button "Get Rates" at bounding box center [590, 339] width 85 height 20
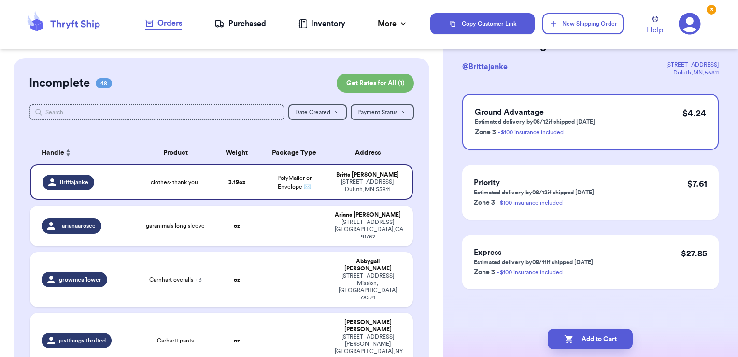
scroll to position [0, 0]
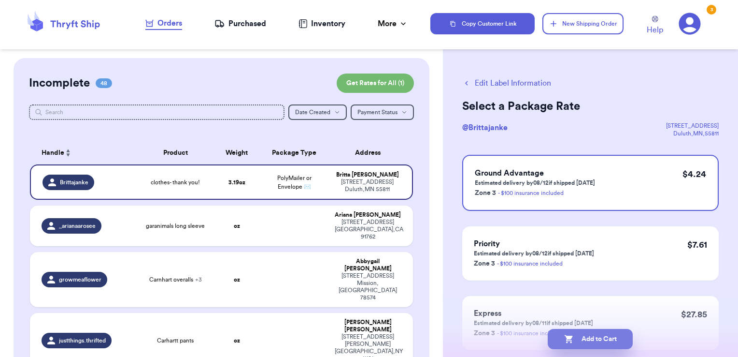
click at [619, 343] on button "Add to Cart" at bounding box center [590, 339] width 85 height 20
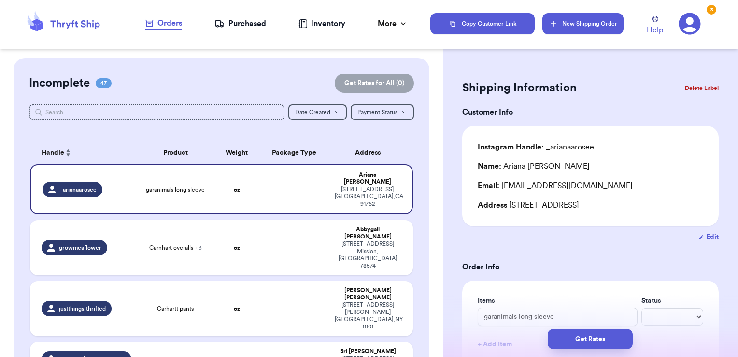
click at [610, 24] on button "New Shipping Order" at bounding box center [583, 23] width 81 height 21
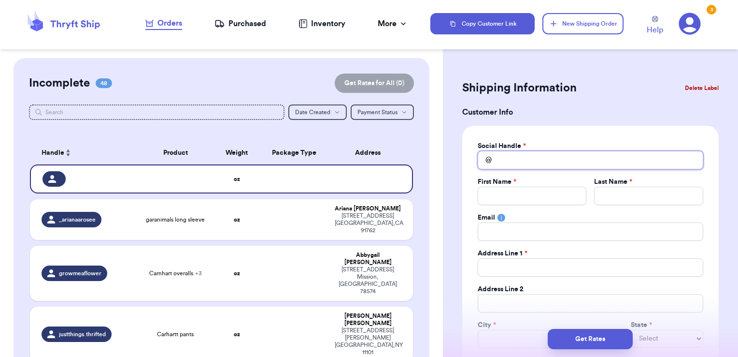
click at [545, 156] on input "Total Amount Paid" at bounding box center [591, 160] width 226 height 18
type input "r"
type input "ra"
type input "ran"
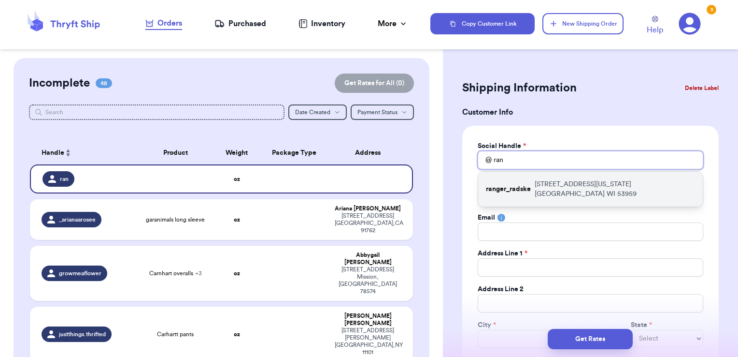
type input "ran"
click at [544, 181] on p "[STREET_ADDRESS][US_STATE]" at bounding box center [615, 188] width 160 height 19
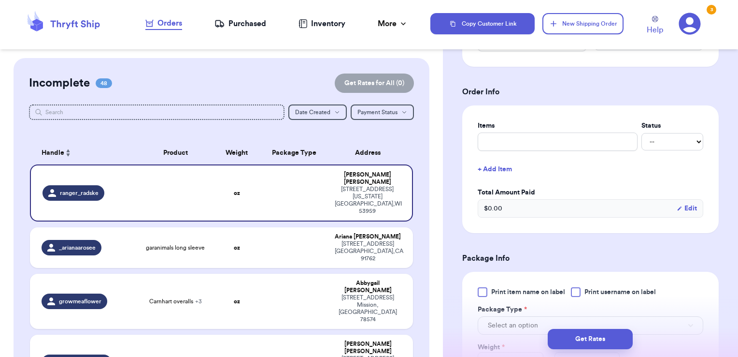
scroll to position [365, 0]
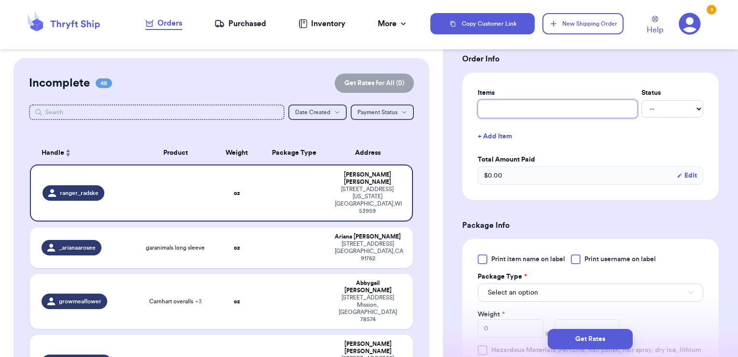
click at [525, 100] on input "text" at bounding box center [558, 109] width 160 height 18
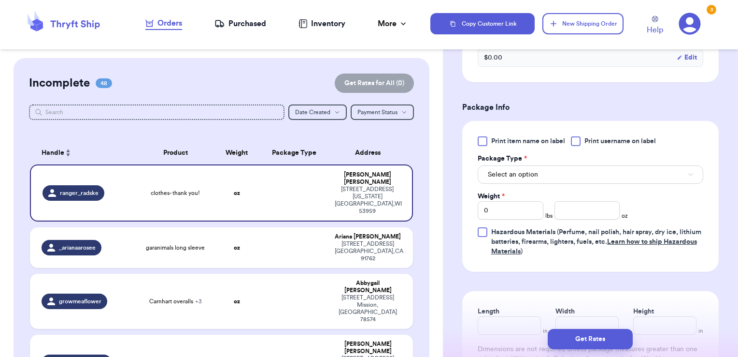
scroll to position [484, 0]
click at [576, 138] on div at bounding box center [576, 140] width 10 height 10
click at [0, 0] on input "Print username on label" at bounding box center [0, 0] width 0 height 0
click at [562, 167] on button "Select an option" at bounding box center [591, 173] width 226 height 18
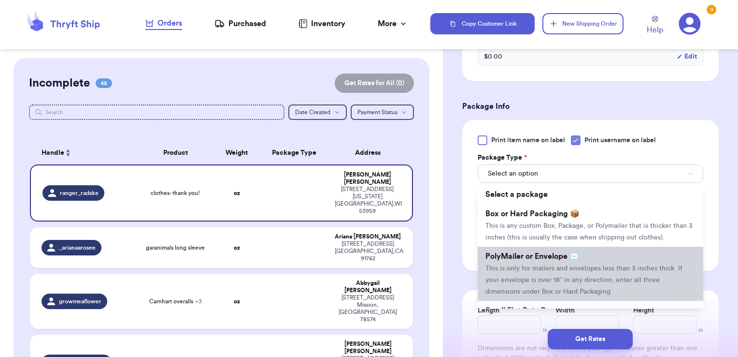
click at [555, 260] on span "PolyMailer or Envelope ✉️" at bounding box center [533, 256] width 94 height 8
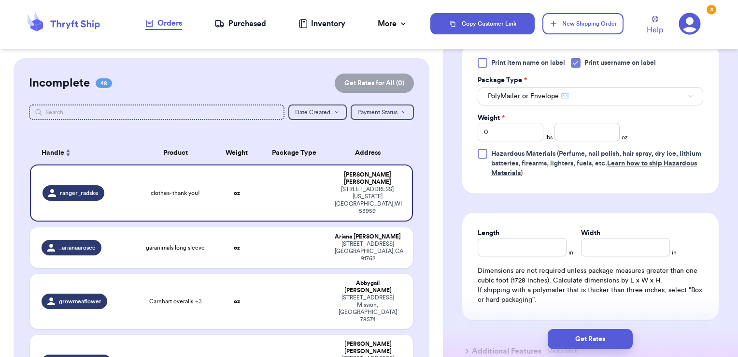
scroll to position [565, 0]
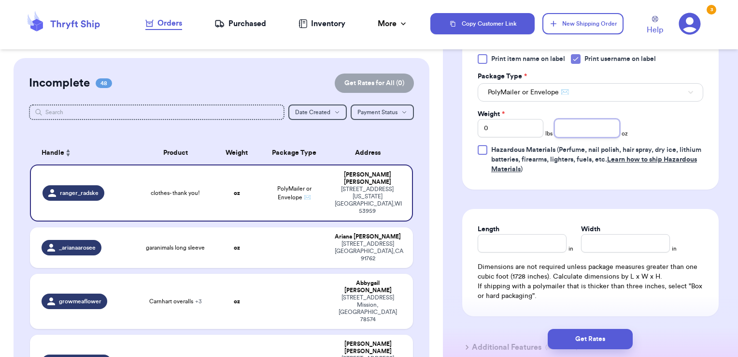
click at [569, 127] on input "number" at bounding box center [588, 128] width 66 height 18
click at [614, 331] on button "Get Rates" at bounding box center [590, 339] width 85 height 20
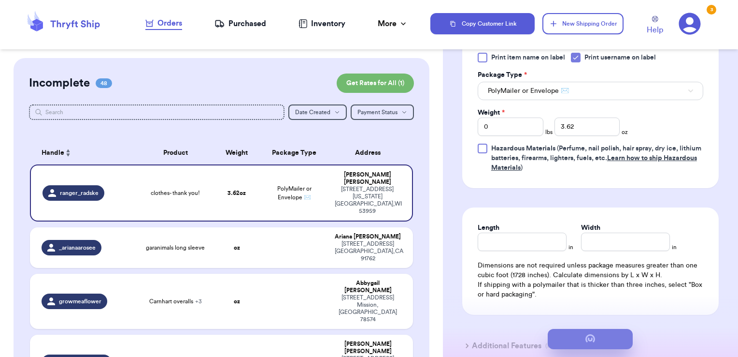
scroll to position [0, 0]
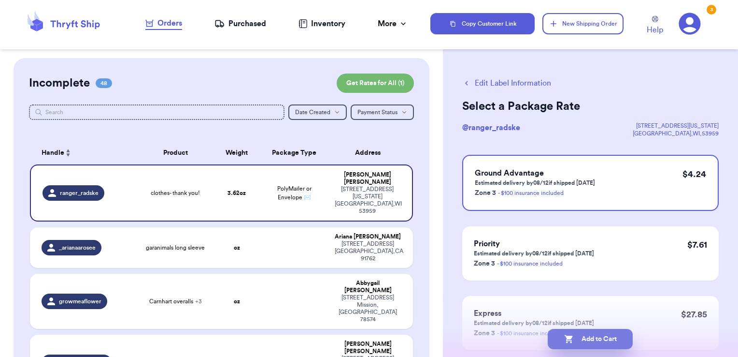
click at [626, 341] on button "Add to Cart" at bounding box center [590, 339] width 85 height 20
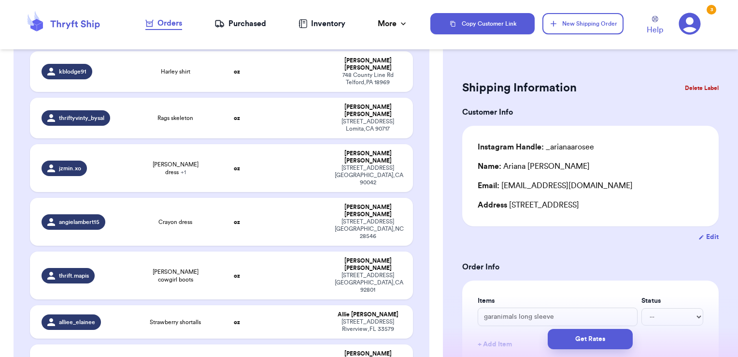
scroll to position [800, 0]
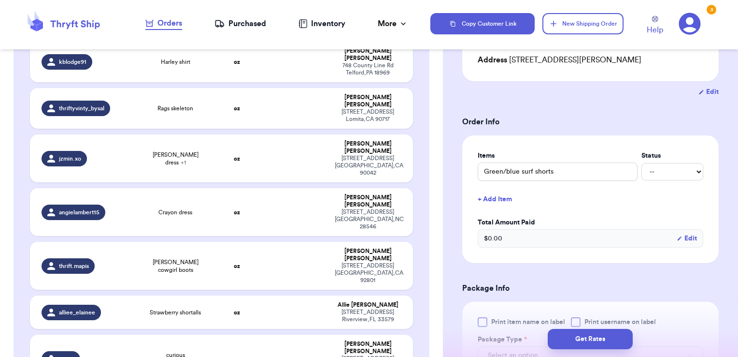
scroll to position [187, 0]
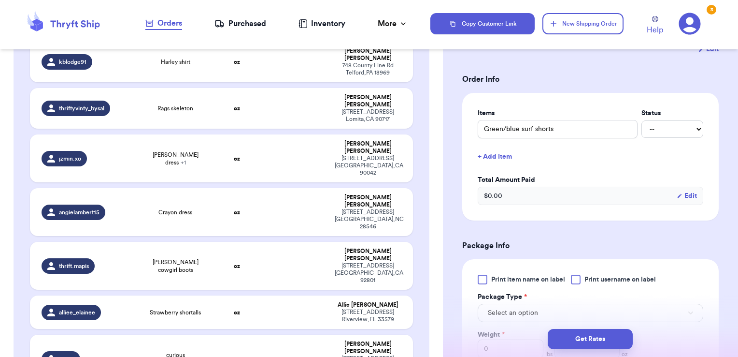
click at [501, 157] on button "+ Add Item" at bounding box center [590, 156] width 233 height 21
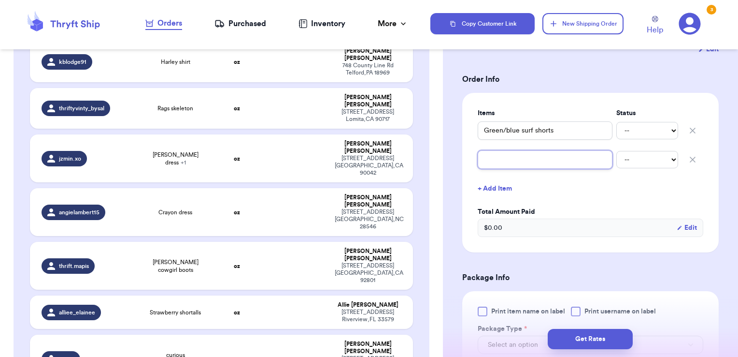
click at [515, 158] on input "text" at bounding box center [545, 159] width 135 height 18
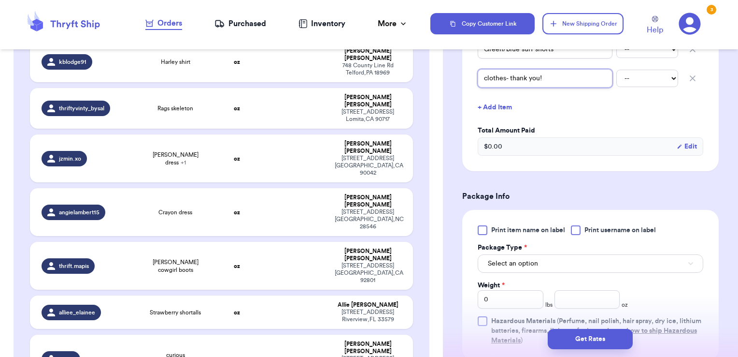
scroll to position [270, 0]
click at [580, 229] on div at bounding box center [576, 229] width 10 height 10
click at [0, 0] on input "Print username on label" at bounding box center [0, 0] width 0 height 0
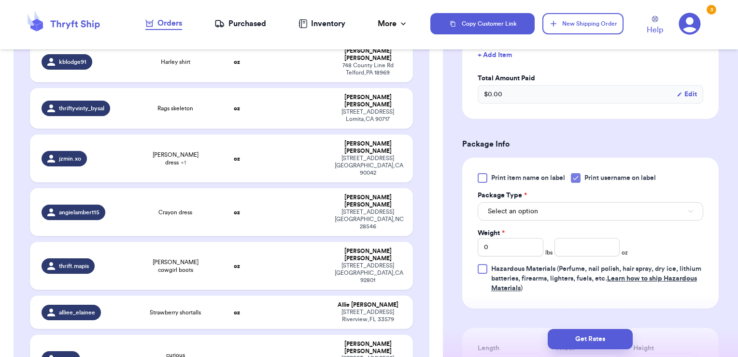
scroll to position [323, 0]
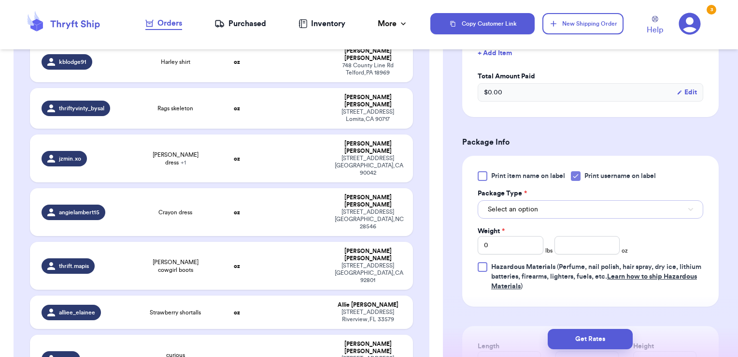
click at [546, 209] on button "Select an option" at bounding box center [591, 209] width 226 height 18
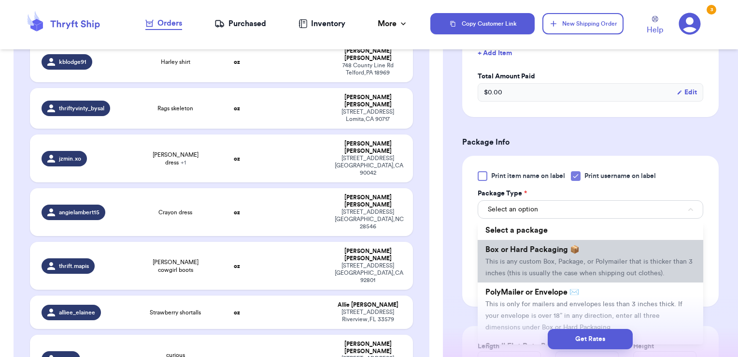
click at [533, 249] on span "Box or Hard Packaging 📦" at bounding box center [533, 249] width 94 height 8
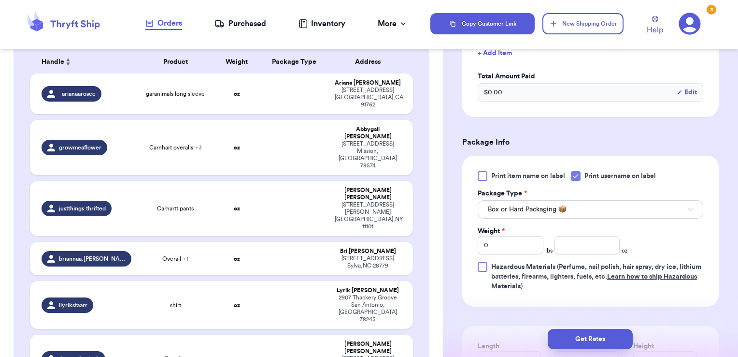
scroll to position [0, 0]
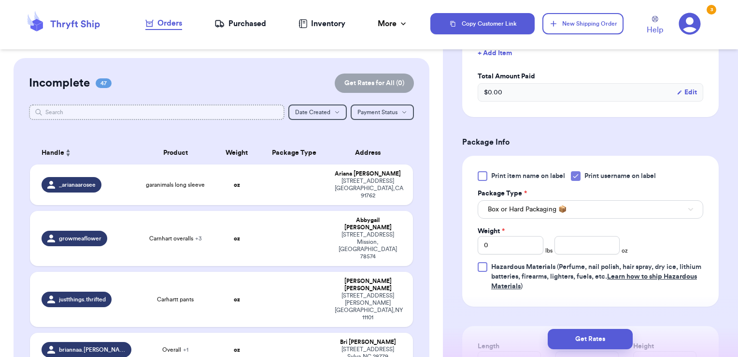
click at [235, 114] on input "text" at bounding box center [157, 111] width 256 height 15
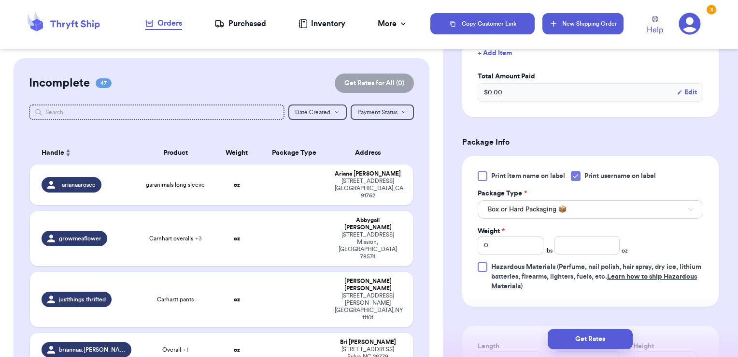
click at [575, 23] on button "New Shipping Order" at bounding box center [583, 23] width 81 height 21
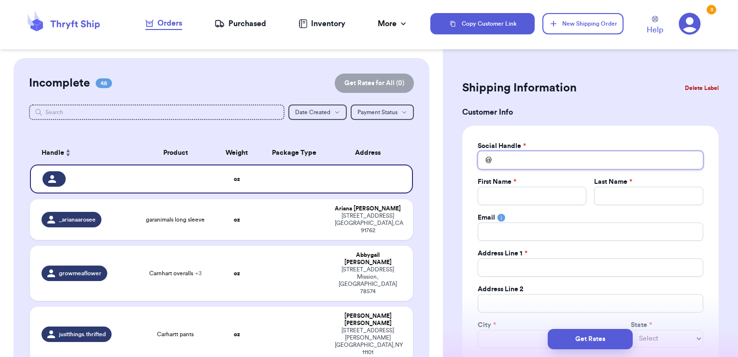
click at [579, 165] on input "Total Amount Paid" at bounding box center [591, 160] width 226 height 18
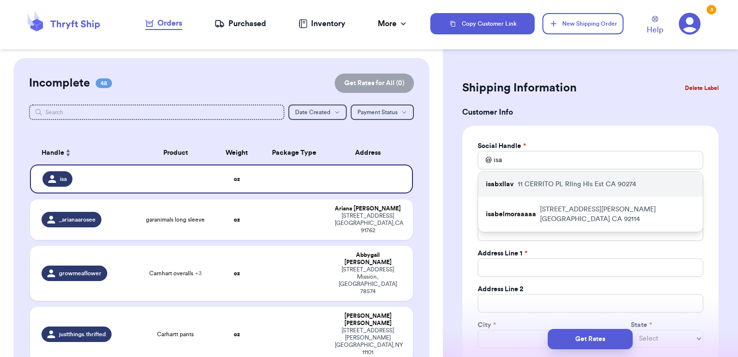
click at [576, 182] on p "11 CERRITO PL Rllng [GEOGRAPHIC_DATA]" at bounding box center [577, 184] width 118 height 10
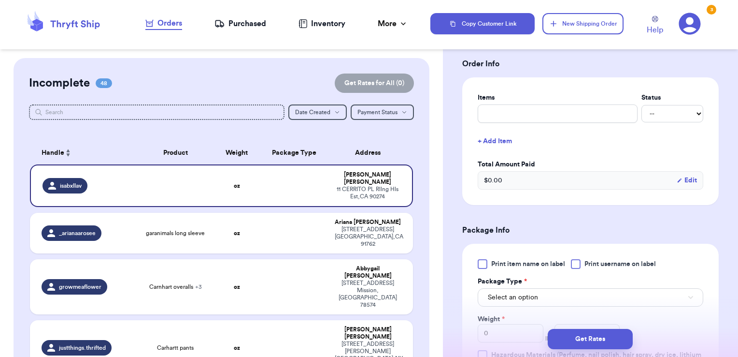
scroll to position [361, 0]
click at [521, 115] on input "text" at bounding box center [558, 113] width 160 height 18
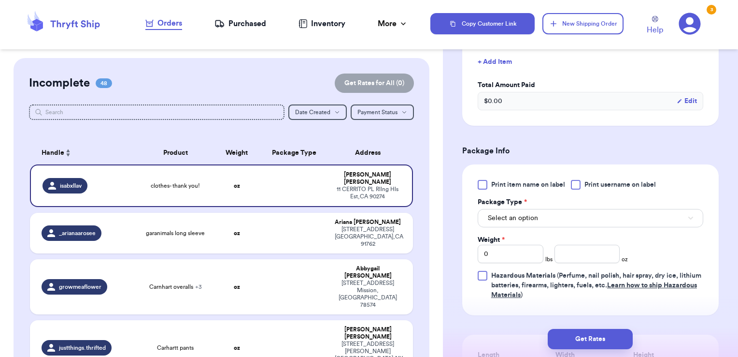
scroll to position [440, 0]
click at [583, 182] on label "Print username on label" at bounding box center [613, 184] width 85 height 10
click at [0, 0] on input "Print username on label" at bounding box center [0, 0] width 0 height 0
click at [557, 214] on button "Select an option" at bounding box center [591, 217] width 226 height 18
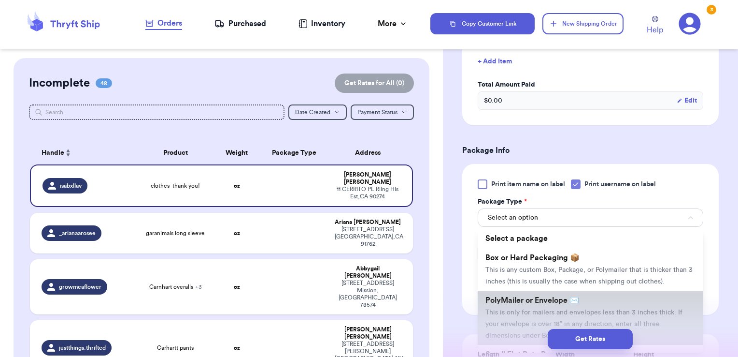
click at [533, 304] on li "PolyMailer or Envelope ✉️ This is only for mailers and envelopes less than 3 in…" at bounding box center [591, 317] width 226 height 54
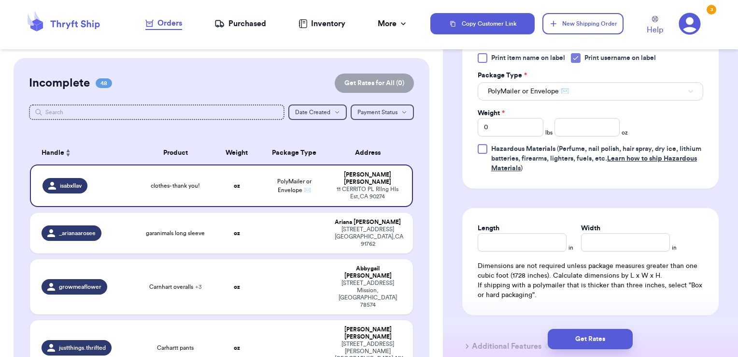
scroll to position [570, 0]
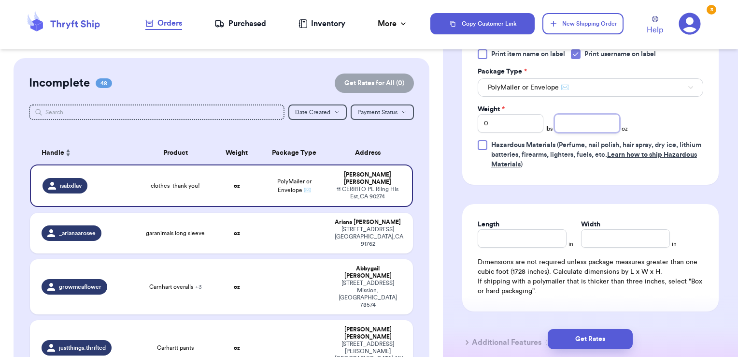
click at [581, 121] on input "number" at bounding box center [588, 123] width 66 height 18
click at [609, 336] on button "Get Rates" at bounding box center [590, 339] width 85 height 20
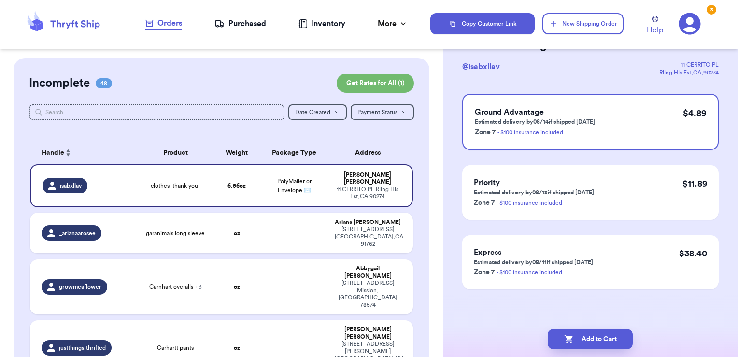
scroll to position [0, 0]
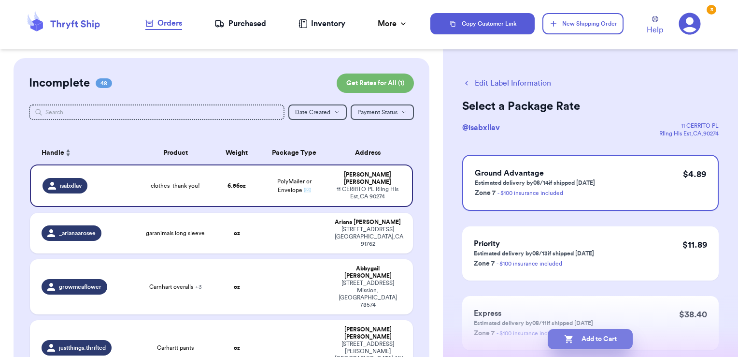
click at [612, 335] on button "Add to Cart" at bounding box center [590, 339] width 85 height 20
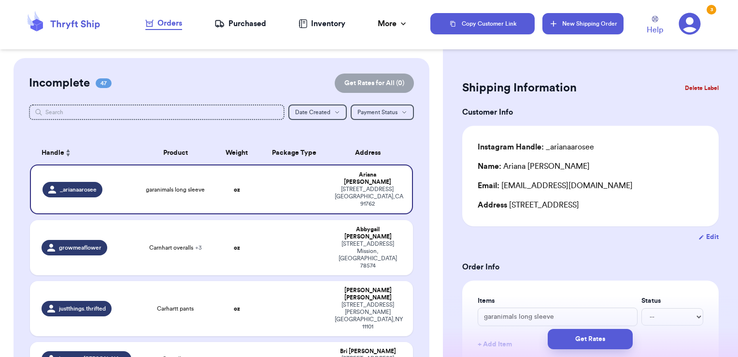
click at [597, 17] on button "New Shipping Order" at bounding box center [583, 23] width 81 height 21
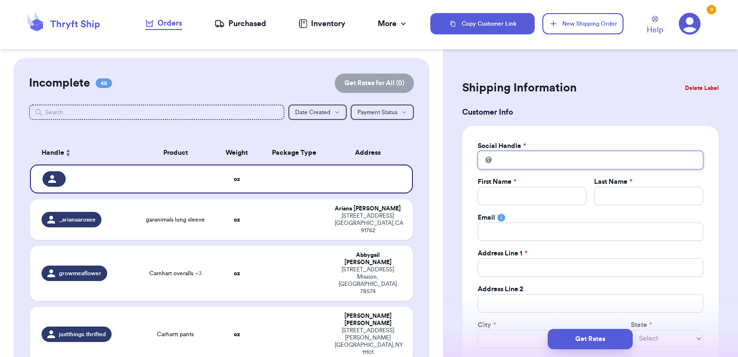
click at [531, 157] on input "Total Amount Paid" at bounding box center [591, 160] width 226 height 18
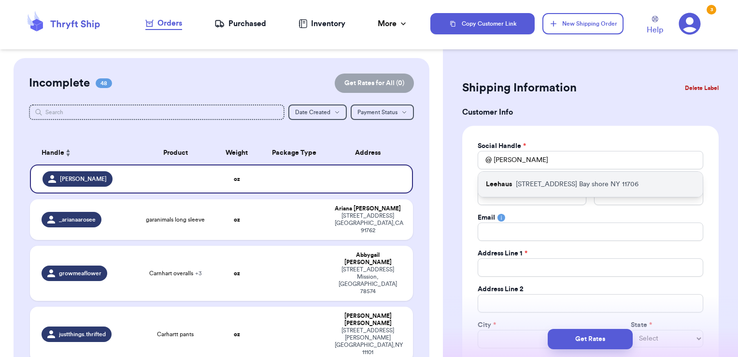
click at [524, 186] on p "[STREET_ADDRESS]" at bounding box center [577, 184] width 123 height 10
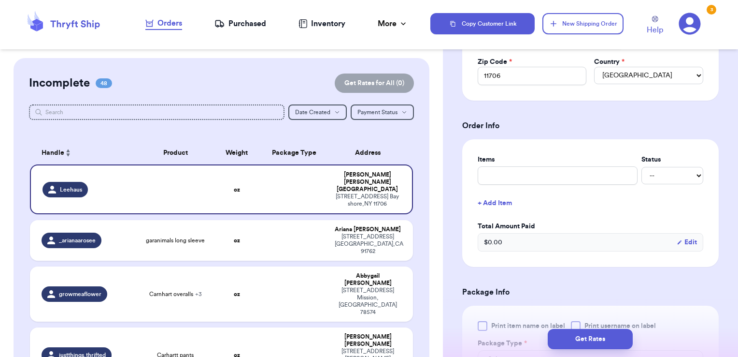
scroll to position [309, 0]
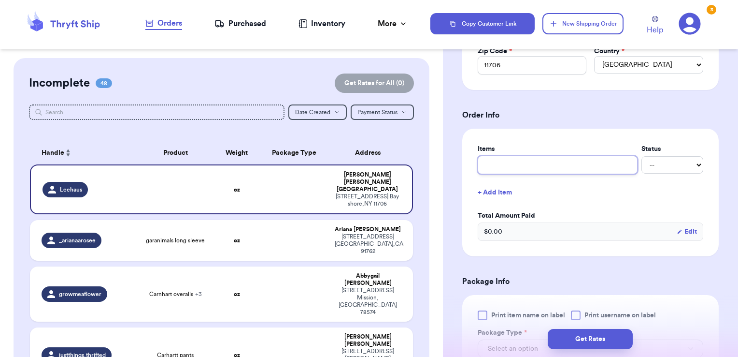
click at [523, 160] on input "text" at bounding box center [558, 165] width 160 height 18
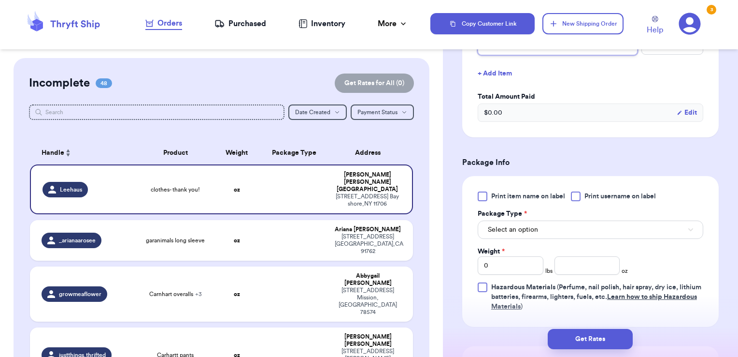
scroll to position [429, 0]
click at [577, 195] on div at bounding box center [576, 195] width 10 height 10
click at [0, 0] on input "Print username on label" at bounding box center [0, 0] width 0 height 0
click at [560, 223] on button "Select an option" at bounding box center [591, 228] width 226 height 18
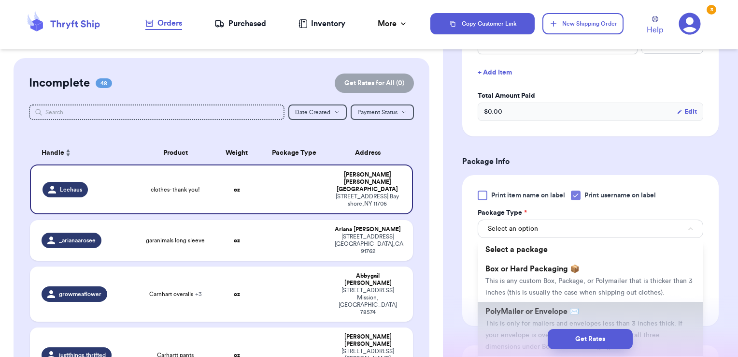
click at [535, 315] on span "PolyMailer or Envelope ✉️" at bounding box center [533, 311] width 94 height 8
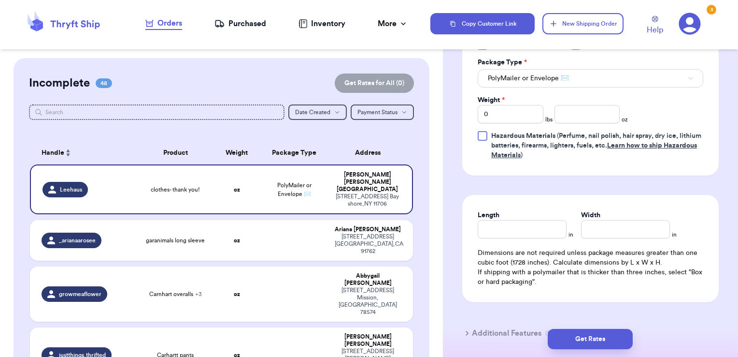
scroll to position [580, 0]
click at [577, 109] on input "number" at bounding box center [588, 113] width 66 height 18
click at [580, 334] on button "Get Rates" at bounding box center [590, 339] width 85 height 20
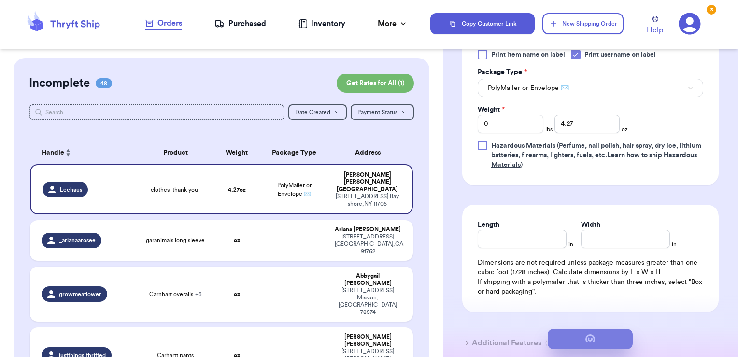
scroll to position [0, 0]
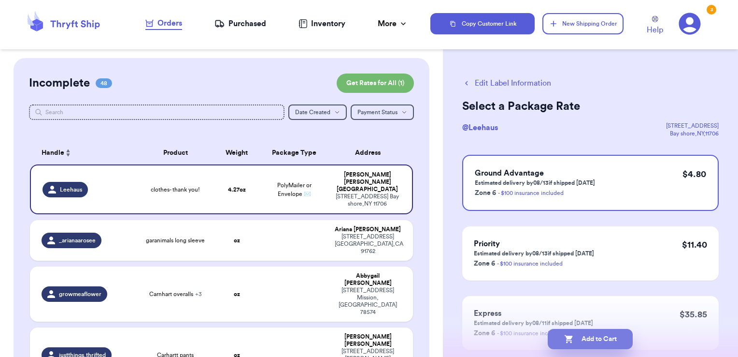
click at [621, 334] on button "Add to Cart" at bounding box center [590, 339] width 85 height 20
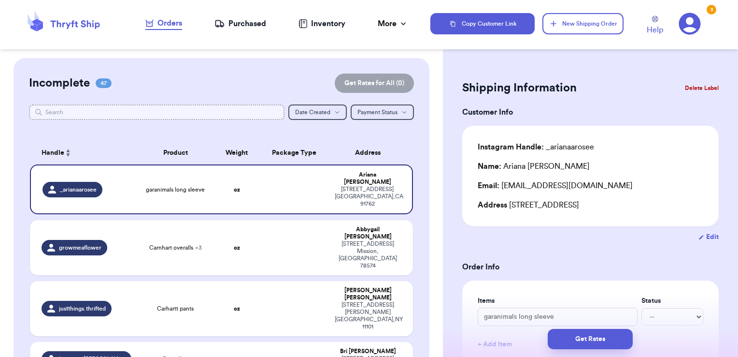
click at [168, 113] on input "text" at bounding box center [157, 111] width 256 height 15
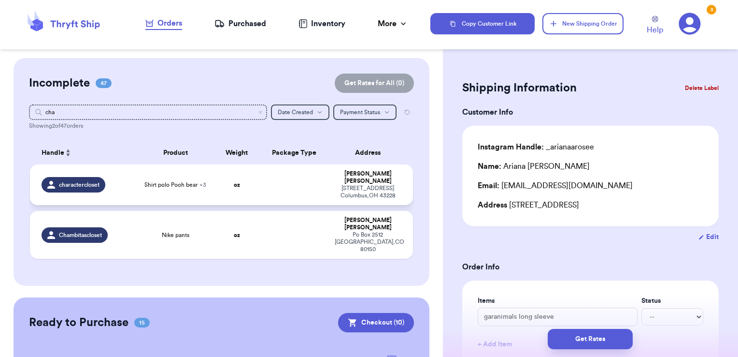
click at [270, 182] on td at bounding box center [294, 184] width 69 height 41
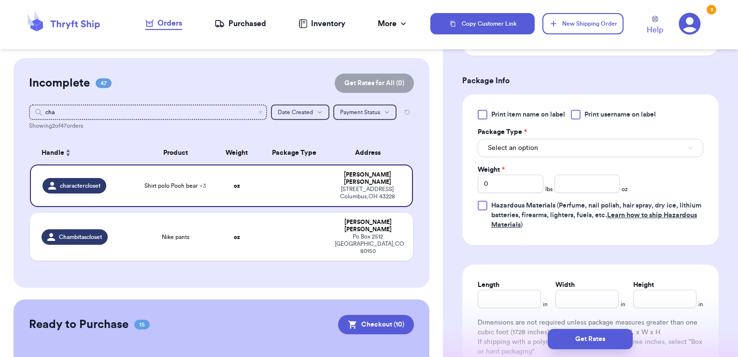
scroll to position [443, 0]
click at [580, 114] on div at bounding box center [576, 114] width 10 height 10
click at [0, 0] on input "Print username on label" at bounding box center [0, 0] width 0 height 0
click at [570, 144] on button "Select an option" at bounding box center [591, 147] width 226 height 18
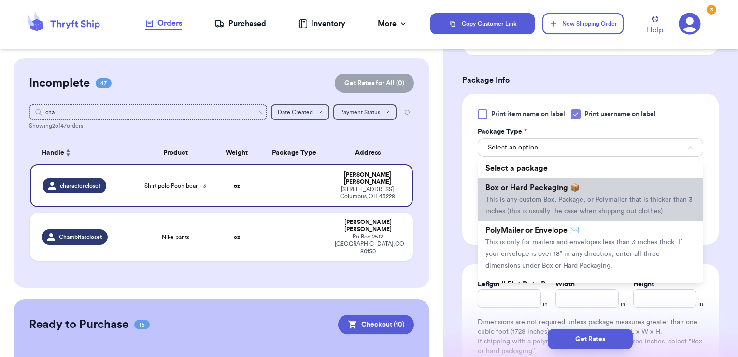
click at [553, 199] on span "This is any custom Box, Package, or Polymailer that is thicker than 3 inches (t…" at bounding box center [589, 205] width 207 height 18
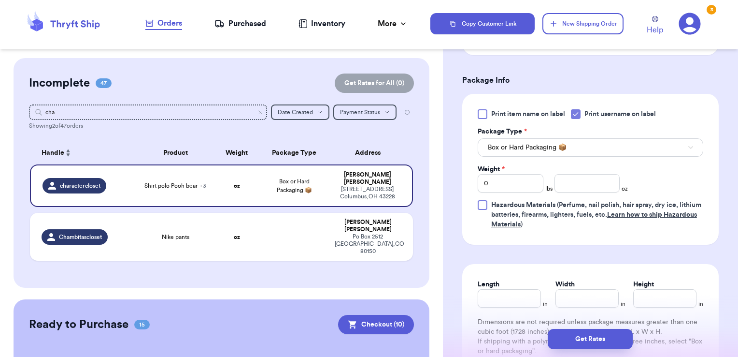
scroll to position [506, 0]
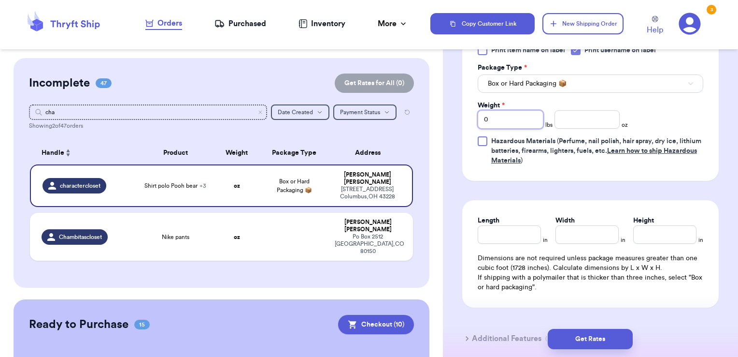
drag, startPoint x: 514, startPoint y: 117, endPoint x: 436, endPoint y: 109, distance: 77.7
click at [436, 109] on div "Customer Link New Order Incomplete 47 Get Rates for All ( 0 ) Get Rates for All…" at bounding box center [369, 178] width 738 height 357
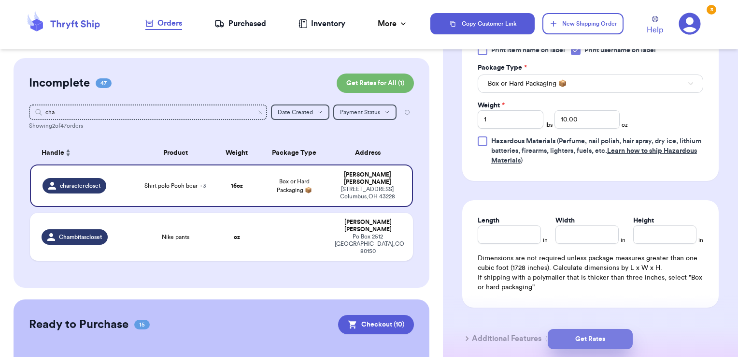
click at [592, 337] on button "Get Rates" at bounding box center [590, 339] width 85 height 20
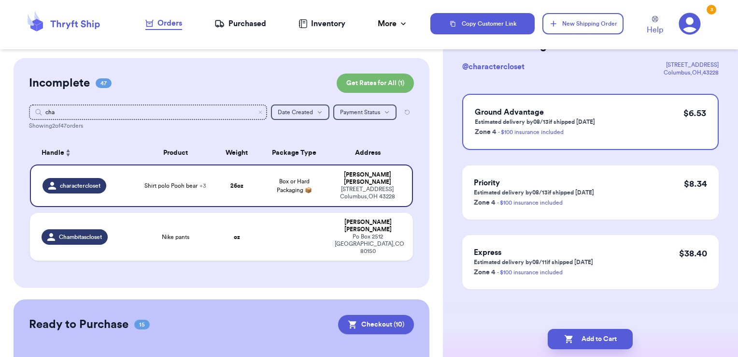
scroll to position [0, 0]
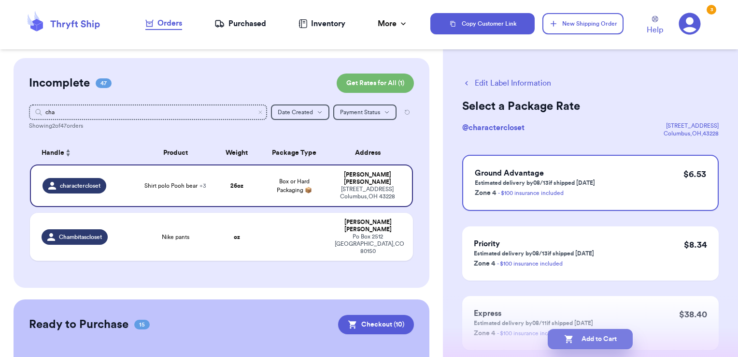
click at [611, 337] on button "Add to Cart" at bounding box center [590, 339] width 85 height 20
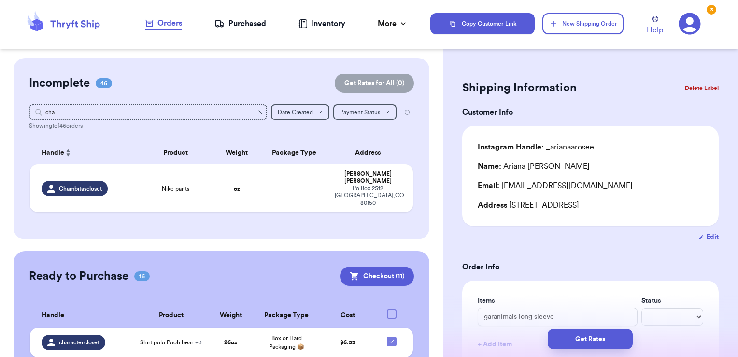
click at [259, 113] on icon "Clear search" at bounding box center [260, 112] width 3 height 3
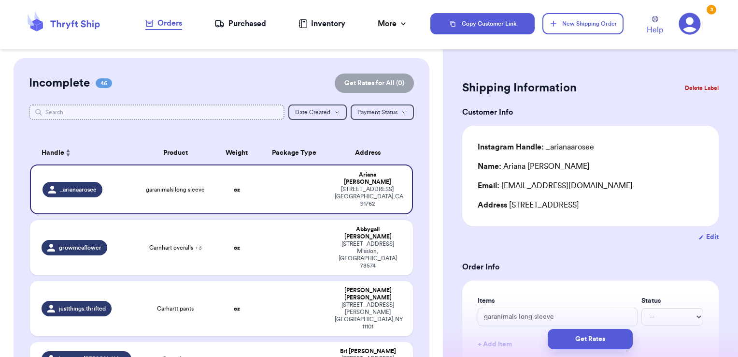
click at [188, 106] on input "text" at bounding box center [157, 111] width 256 height 15
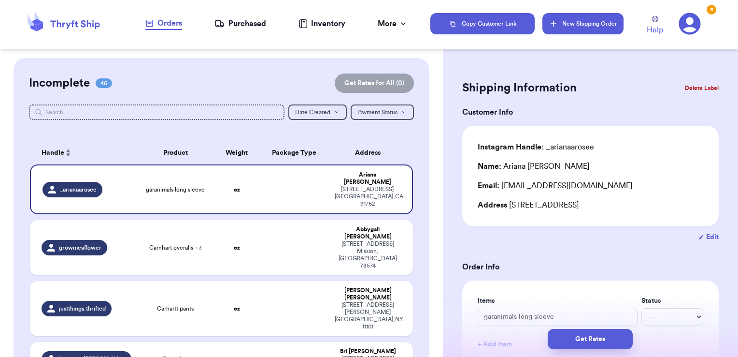
click at [563, 29] on button "New Shipping Order" at bounding box center [583, 23] width 81 height 21
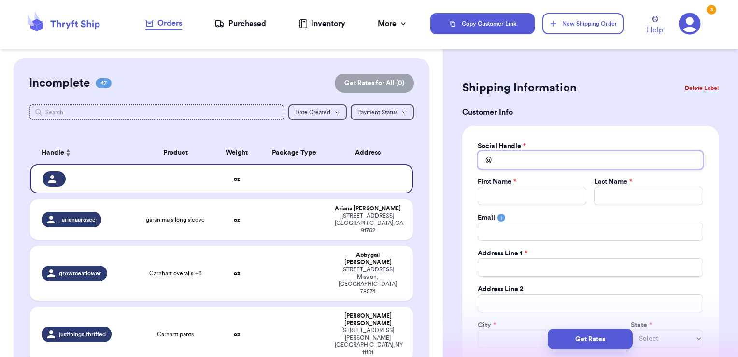
click at [556, 156] on input "Total Amount Paid" at bounding box center [591, 160] width 226 height 18
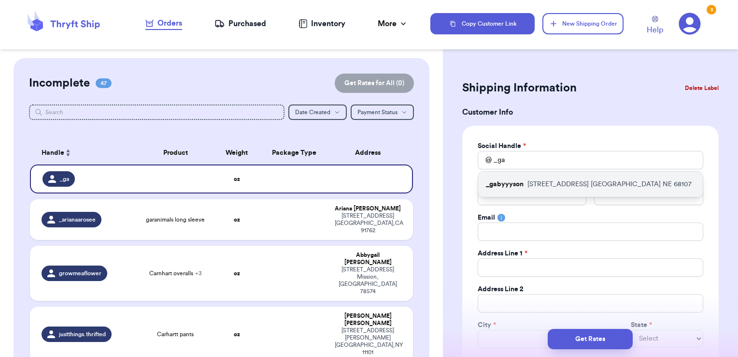
click at [564, 181] on p "[STREET_ADDRESS]" at bounding box center [610, 184] width 164 height 10
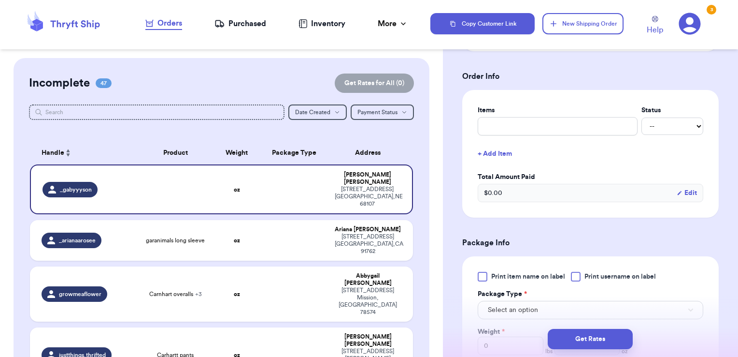
scroll to position [362, 0]
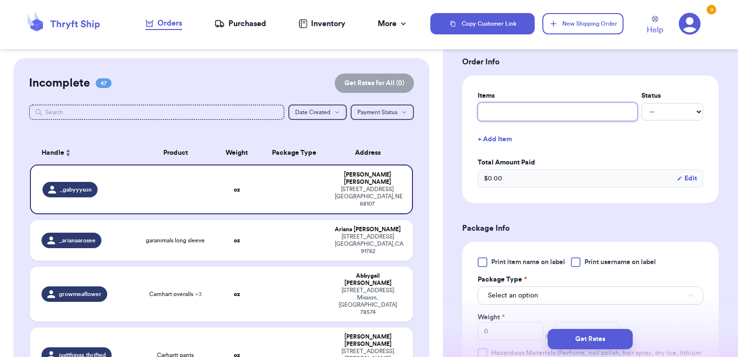
click at [535, 109] on input "text" at bounding box center [558, 111] width 160 height 18
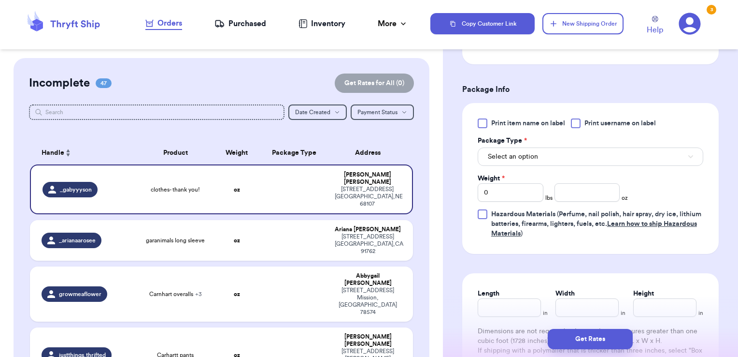
scroll to position [501, 0]
click at [597, 121] on span "Print username on label" at bounding box center [620, 123] width 71 height 10
click at [0, 0] on input "Print username on label" at bounding box center [0, 0] width 0 height 0
click at [583, 153] on button "Select an option" at bounding box center [591, 156] width 226 height 18
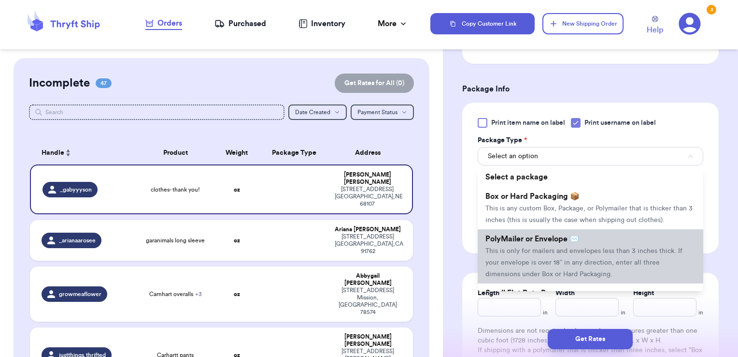
click at [544, 243] on span "PolyMailer or Envelope ✉️" at bounding box center [533, 239] width 94 height 8
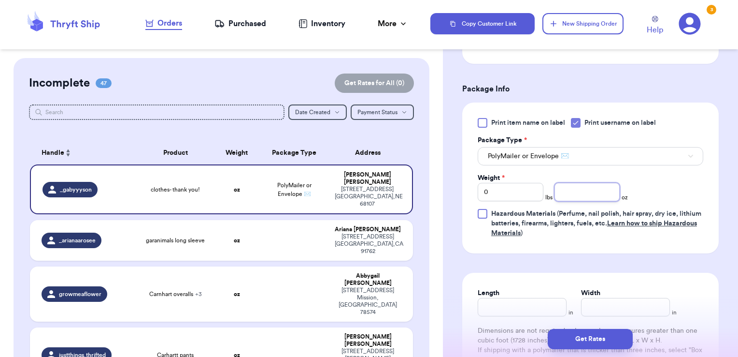
click at [603, 193] on input "number" at bounding box center [588, 192] width 66 height 18
click at [614, 331] on button "Get Rates" at bounding box center [590, 339] width 85 height 20
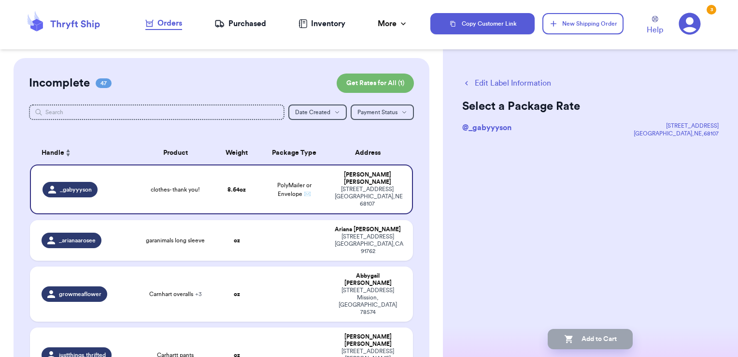
scroll to position [0, 0]
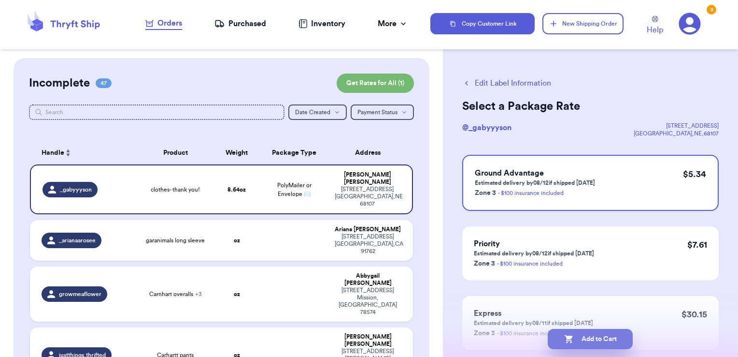
click at [614, 337] on button "Add to Cart" at bounding box center [590, 339] width 85 height 20
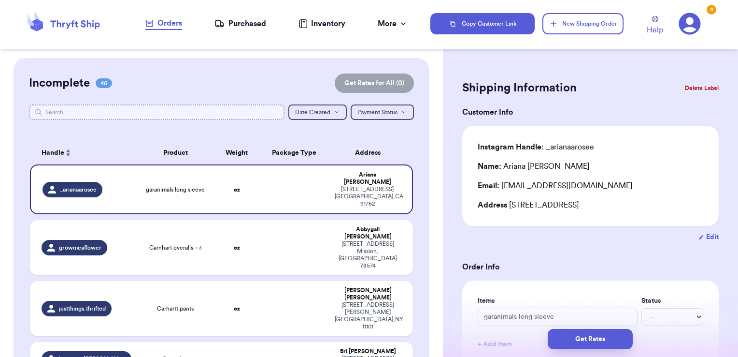
click at [171, 109] on input "text" at bounding box center [157, 111] width 256 height 15
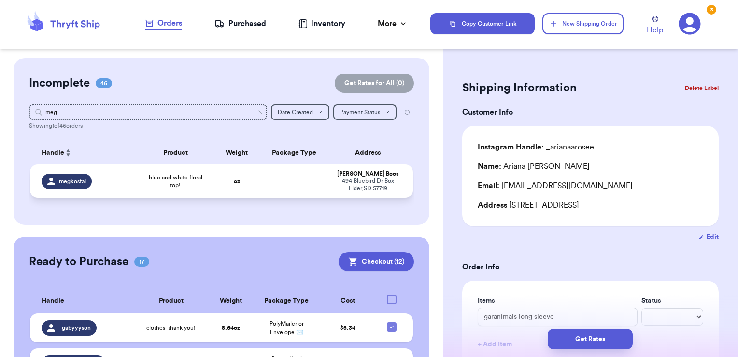
click at [271, 176] on td at bounding box center [294, 180] width 69 height 33
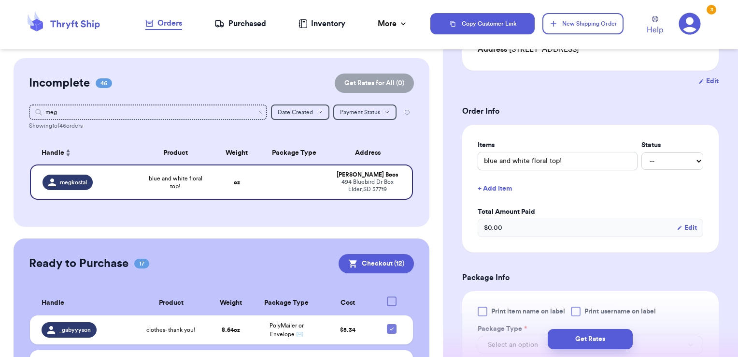
scroll to position [179, 0]
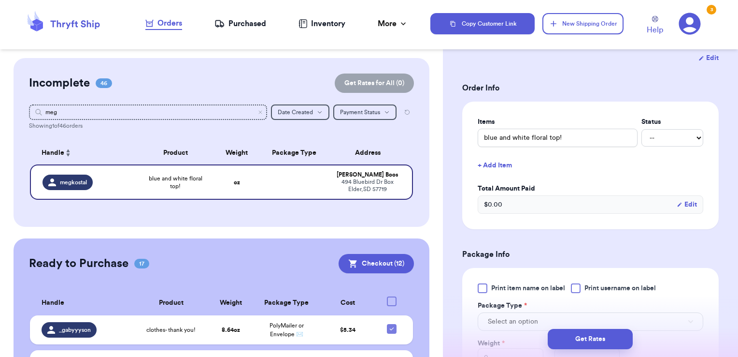
click at [507, 167] on button "+ Add Item" at bounding box center [590, 165] width 233 height 21
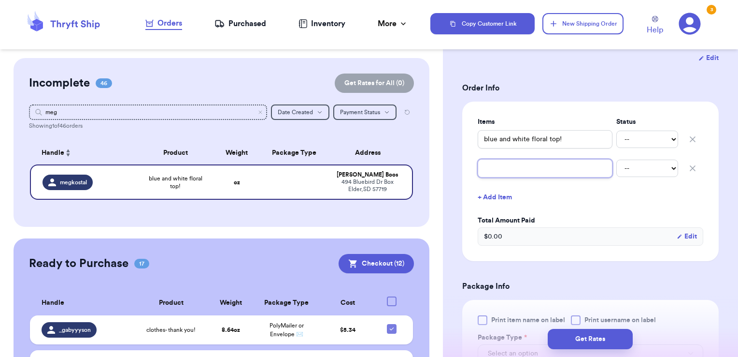
click at [532, 170] on input "text" at bounding box center [545, 168] width 135 height 18
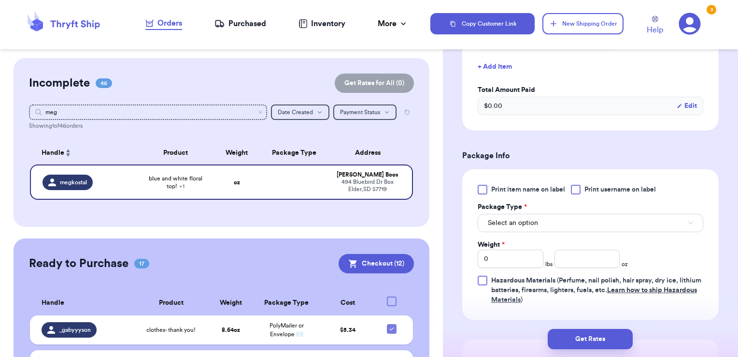
scroll to position [335, 0]
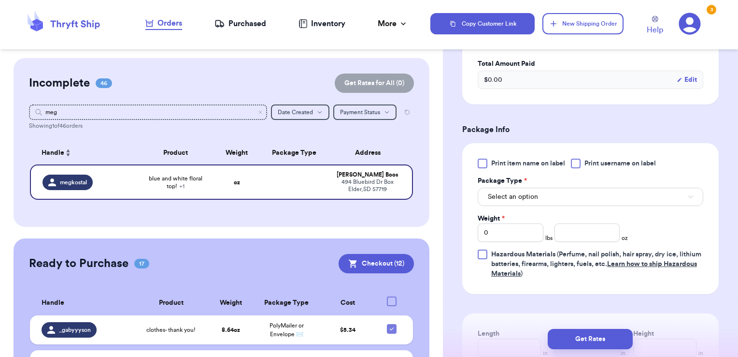
click at [586, 160] on span "Print username on label" at bounding box center [620, 163] width 71 height 10
click at [0, 0] on input "Print username on label" at bounding box center [0, 0] width 0 height 0
click at [570, 195] on button "Select an option" at bounding box center [591, 196] width 226 height 18
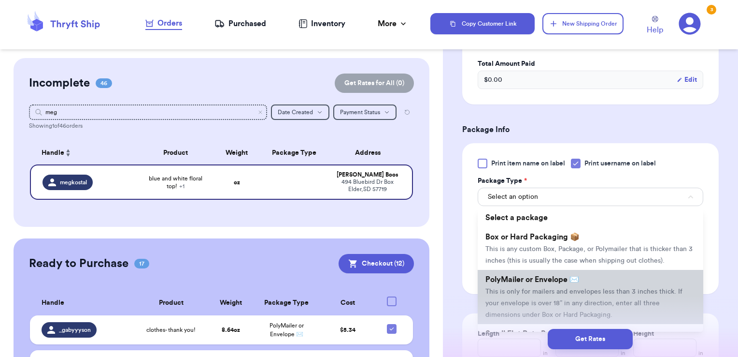
click at [545, 283] on span "PolyMailer or Envelope ✉️" at bounding box center [533, 279] width 94 height 8
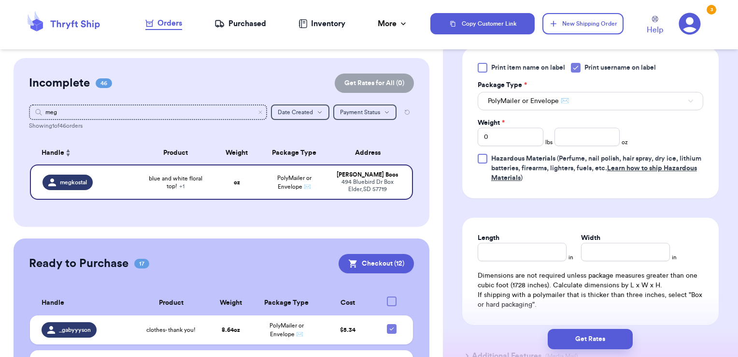
scroll to position [431, 0]
click at [605, 136] on input "number" at bounding box center [588, 137] width 66 height 18
click at [598, 336] on button "Get Rates" at bounding box center [590, 339] width 85 height 20
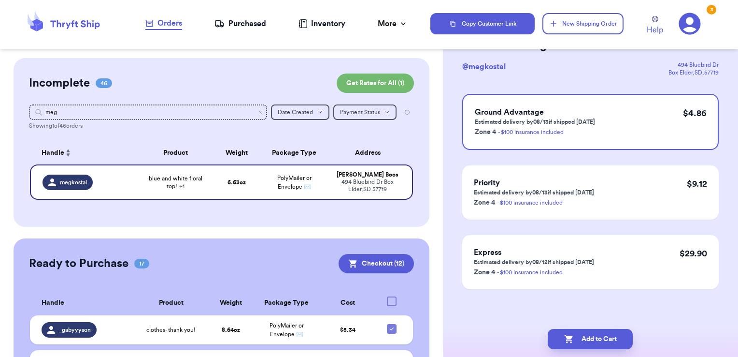
scroll to position [0, 0]
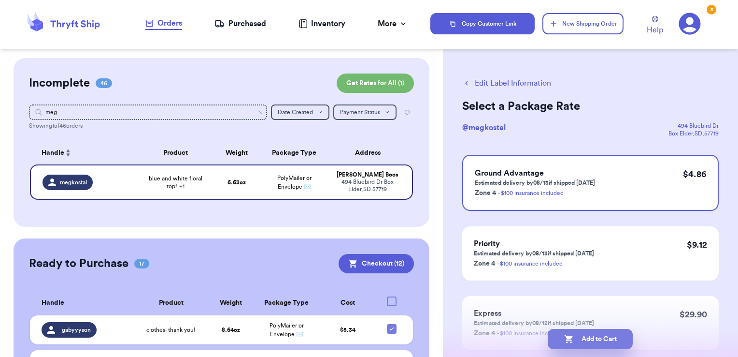
click at [622, 341] on button "Add to Cart" at bounding box center [590, 339] width 85 height 20
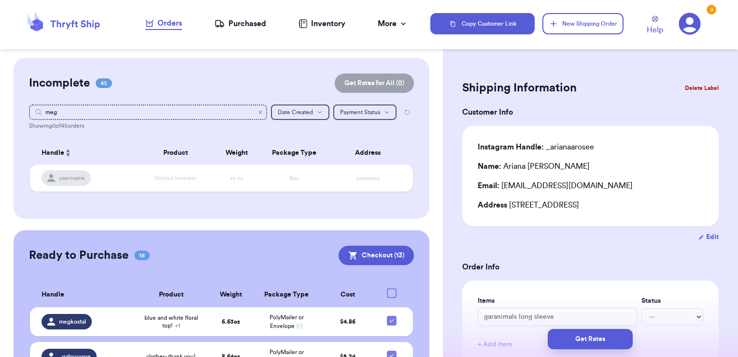
click at [257, 113] on icon "Clear search" at bounding box center [260, 112] width 6 height 6
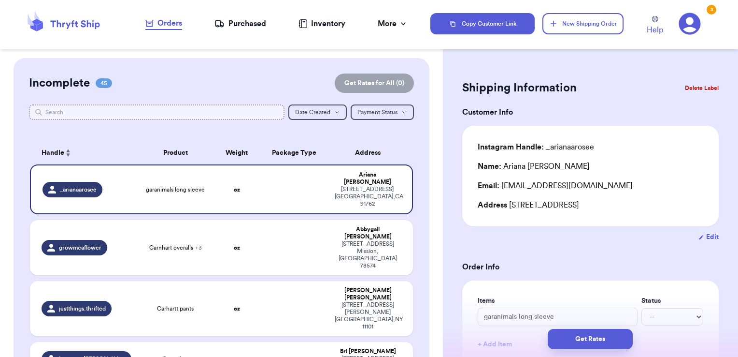
click at [196, 109] on input "text" at bounding box center [157, 111] width 256 height 15
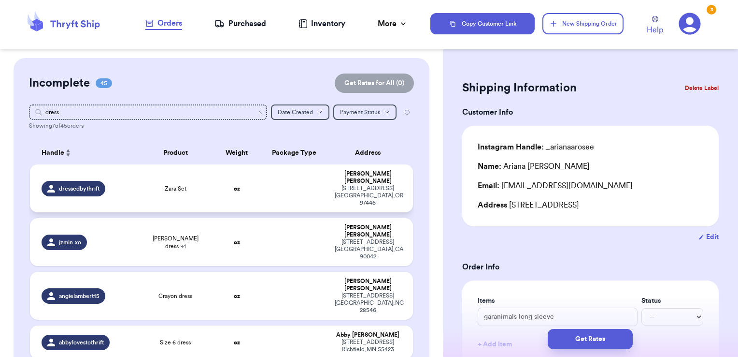
click at [271, 181] on td at bounding box center [294, 188] width 69 height 48
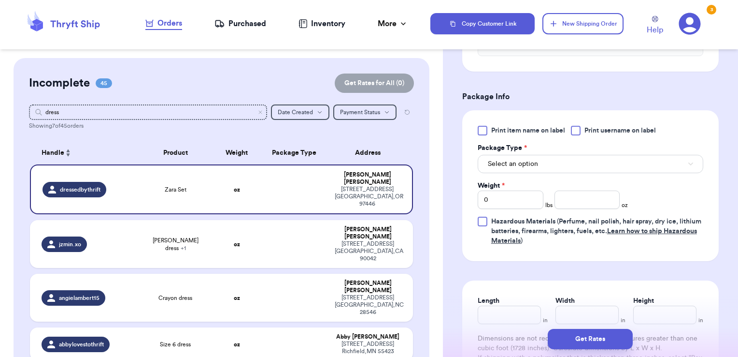
scroll to position [338, 0]
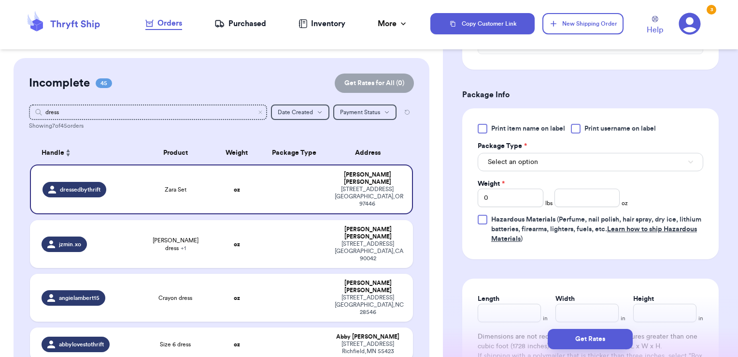
click at [586, 130] on span "Print username on label" at bounding box center [620, 129] width 71 height 10
click at [0, 0] on input "Print username on label" at bounding box center [0, 0] width 0 height 0
click at [582, 159] on button "Select an option" at bounding box center [591, 162] width 226 height 18
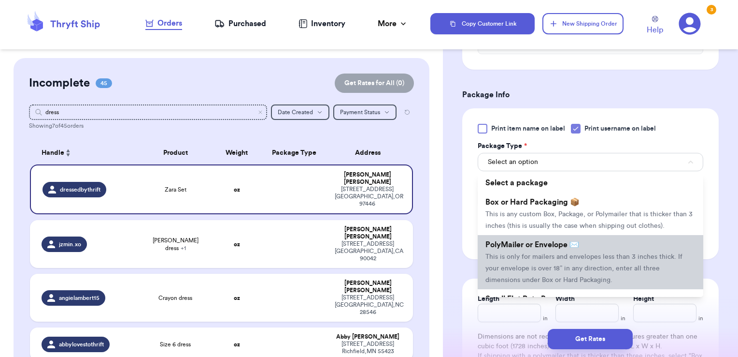
click at [570, 248] on span "PolyMailer or Envelope ✉️" at bounding box center [533, 245] width 94 height 8
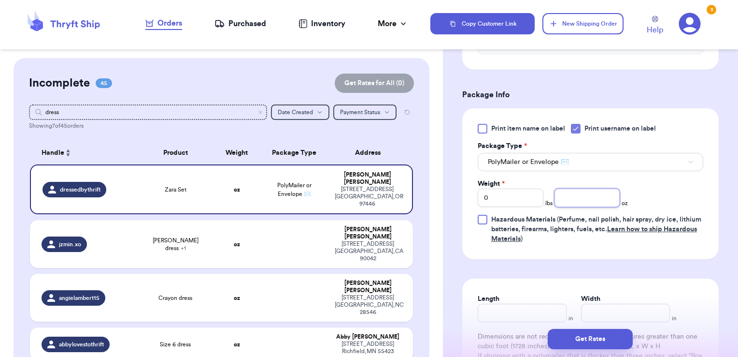
click at [596, 195] on input "number" at bounding box center [588, 197] width 66 height 18
click at [616, 339] on button "Get Rates" at bounding box center [590, 339] width 85 height 20
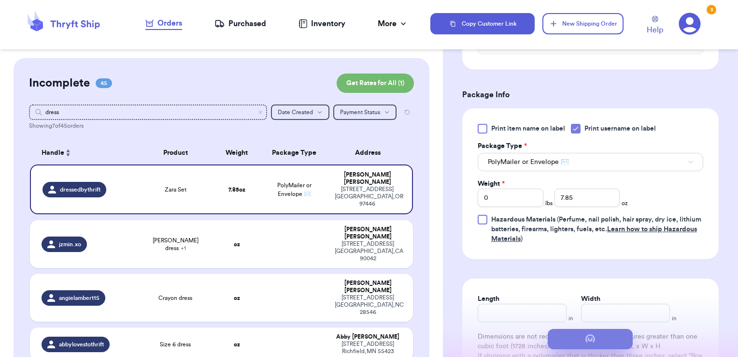
scroll to position [0, 0]
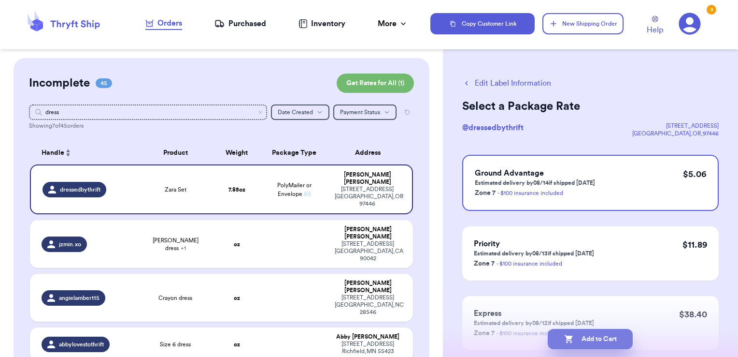
click at [630, 340] on button "Add to Cart" at bounding box center [590, 339] width 85 height 20
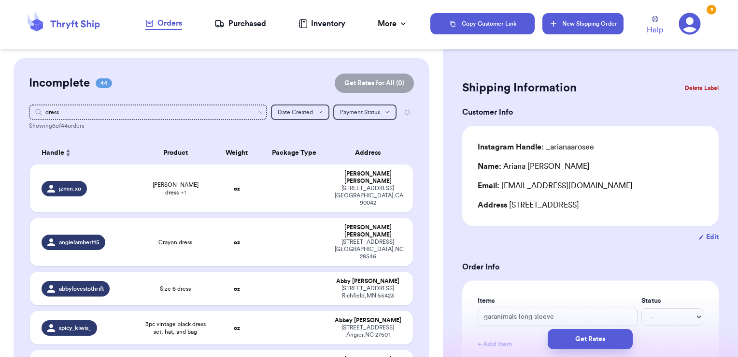
click at [568, 28] on button "New Shipping Order" at bounding box center [583, 23] width 81 height 21
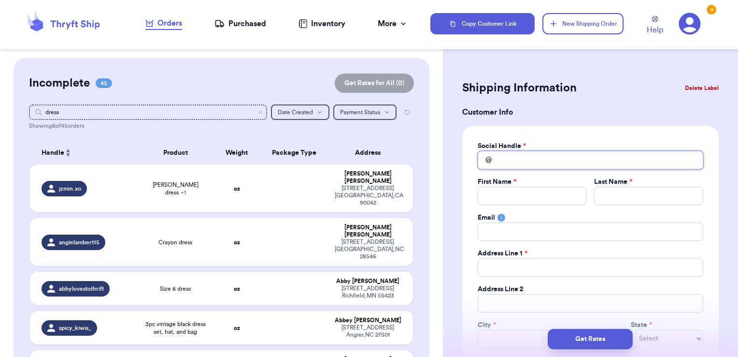
click at [536, 156] on input "Total Amount Paid" at bounding box center [591, 160] width 226 height 18
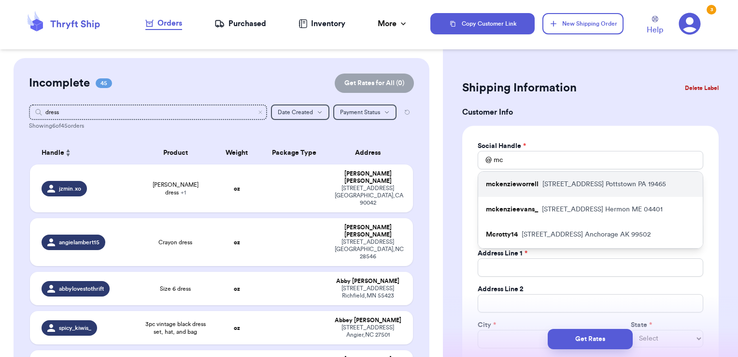
click at [553, 186] on p "[STREET_ADDRESS]" at bounding box center [605, 184] width 124 height 10
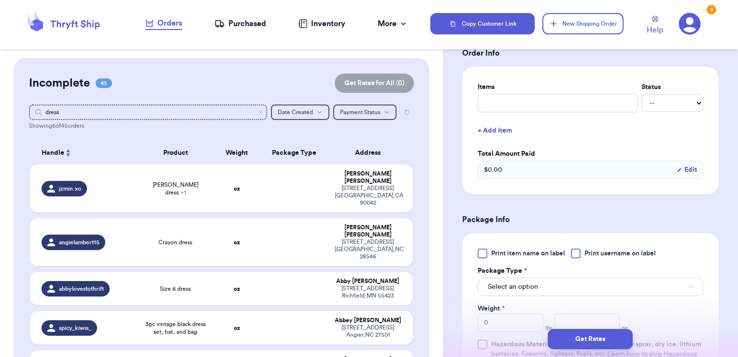
scroll to position [372, 0]
click at [535, 93] on input "text" at bounding box center [558, 102] width 160 height 18
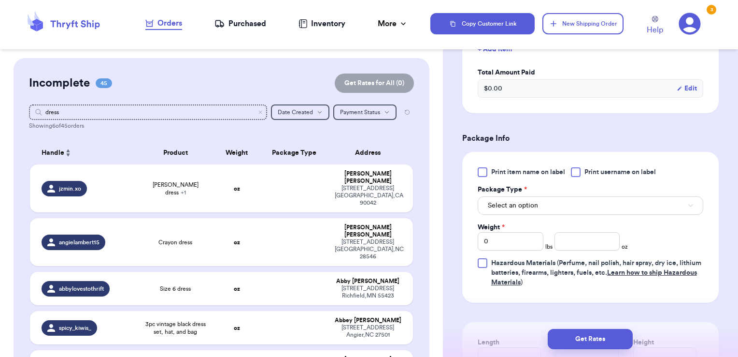
scroll to position [452, 0]
click at [584, 167] on label "Print username on label" at bounding box center [613, 172] width 85 height 10
click at [0, 0] on input "Print username on label" at bounding box center [0, 0] width 0 height 0
click at [577, 203] on button "Select an option" at bounding box center [591, 205] width 226 height 18
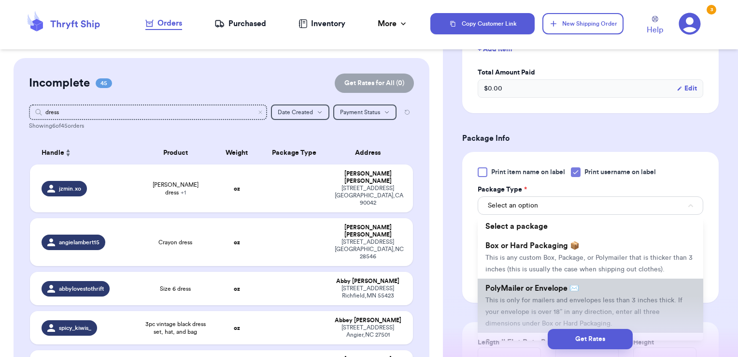
click at [563, 292] on span "PolyMailer or Envelope ✉️" at bounding box center [533, 288] width 94 height 8
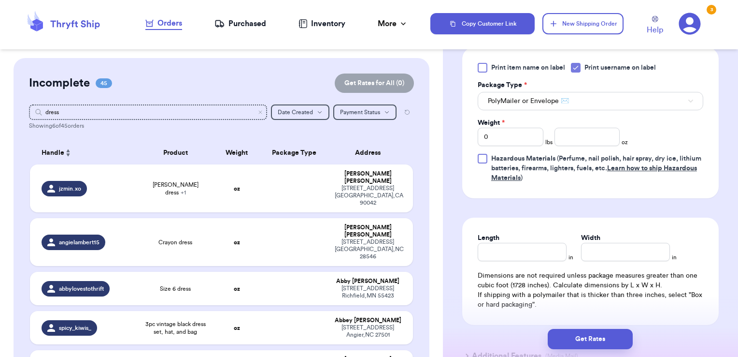
scroll to position [582, 0]
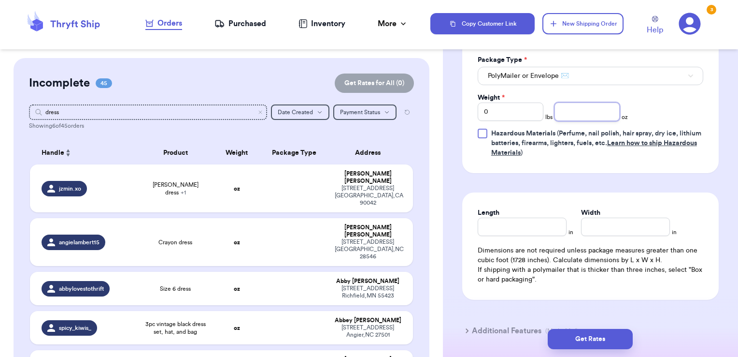
click at [593, 102] on input "number" at bounding box center [588, 111] width 66 height 18
click at [597, 341] on button "Get Rates" at bounding box center [590, 339] width 85 height 20
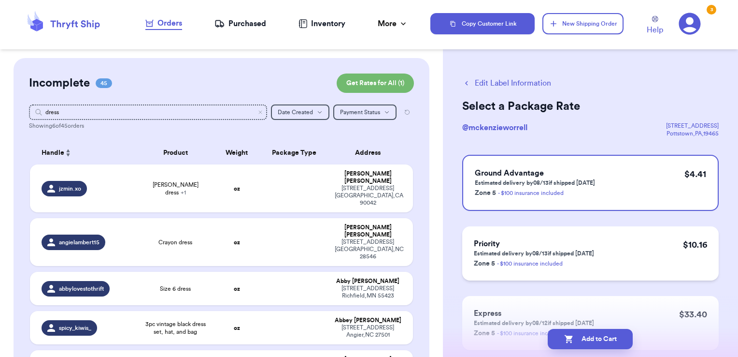
scroll to position [54, 0]
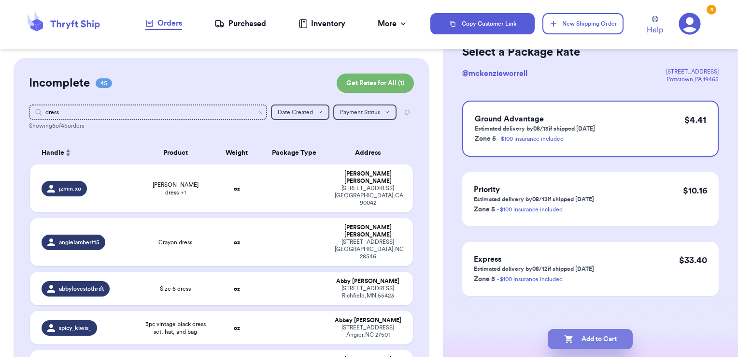
click at [590, 331] on button "Add to Cart" at bounding box center [590, 339] width 85 height 20
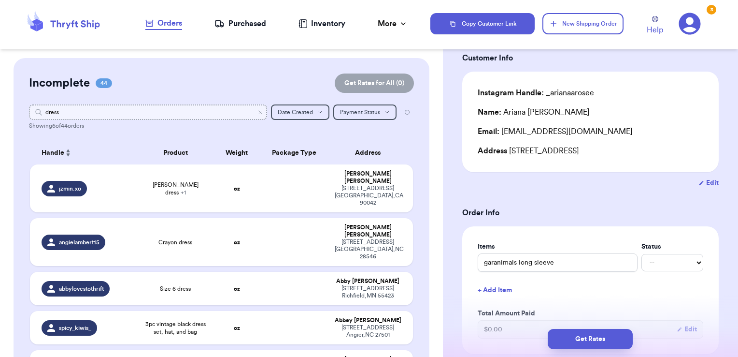
drag, startPoint x: 256, startPoint y: 116, endPoint x: 253, endPoint y: 107, distance: 9.0
click at [253, 107] on input "dress" at bounding box center [148, 111] width 239 height 15
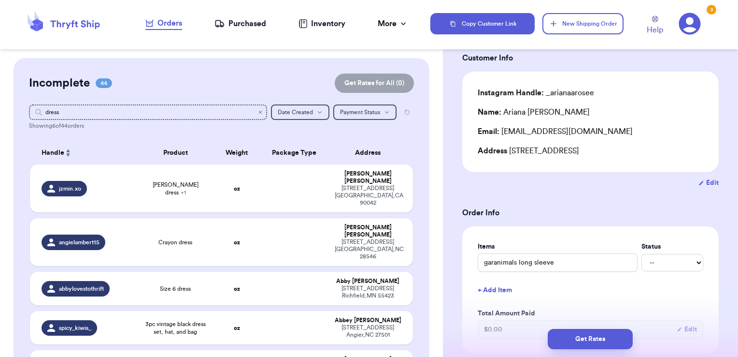
click at [257, 114] on icon "Clear search" at bounding box center [260, 112] width 6 height 6
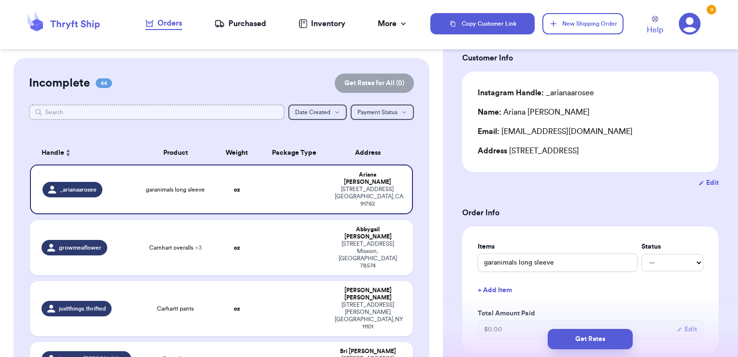
click at [217, 108] on input "text" at bounding box center [157, 111] width 256 height 15
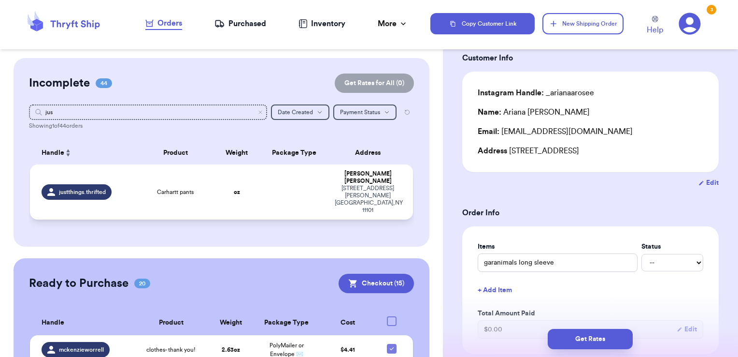
click at [278, 184] on td at bounding box center [294, 191] width 69 height 55
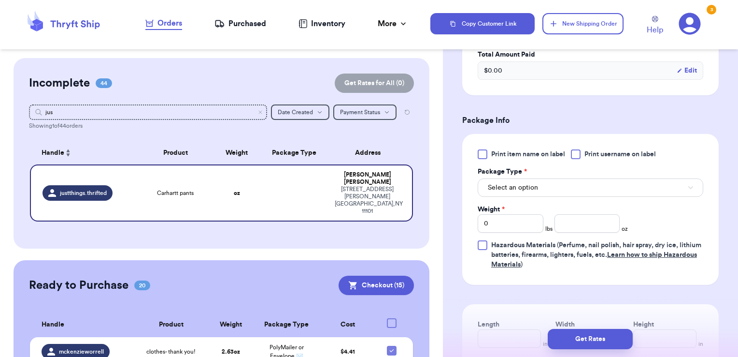
scroll to position [314, 0]
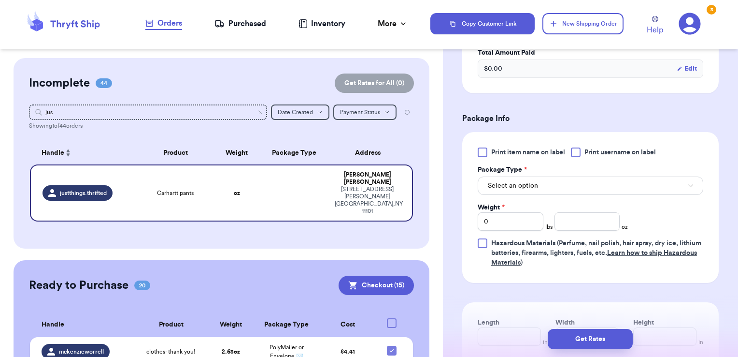
click at [580, 154] on div at bounding box center [576, 152] width 10 height 10
click at [0, 0] on input "Print username on label" at bounding box center [0, 0] width 0 height 0
click at [577, 181] on button "Select an option" at bounding box center [591, 185] width 226 height 18
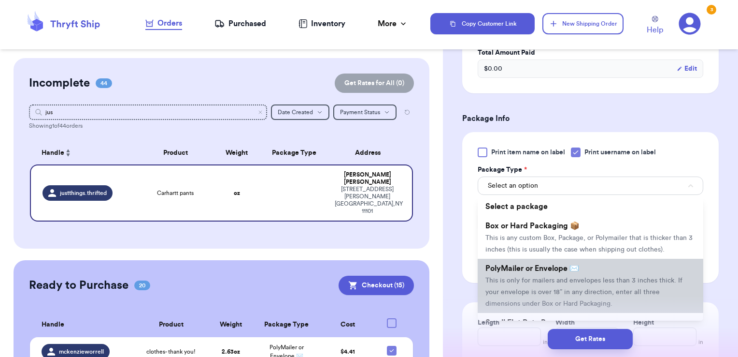
click at [555, 272] on span "PolyMailer or Envelope ✉️" at bounding box center [533, 268] width 94 height 8
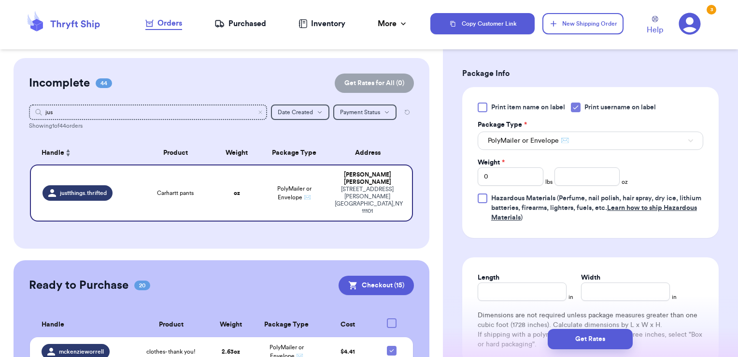
scroll to position [365, 0]
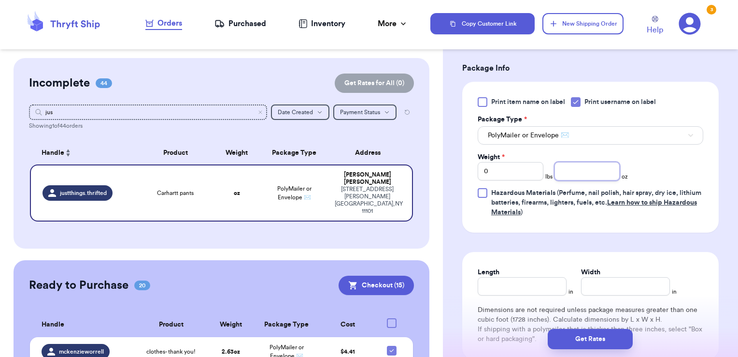
click at [567, 170] on input "number" at bounding box center [588, 171] width 66 height 18
click at [621, 347] on button "Get Rates" at bounding box center [590, 339] width 85 height 20
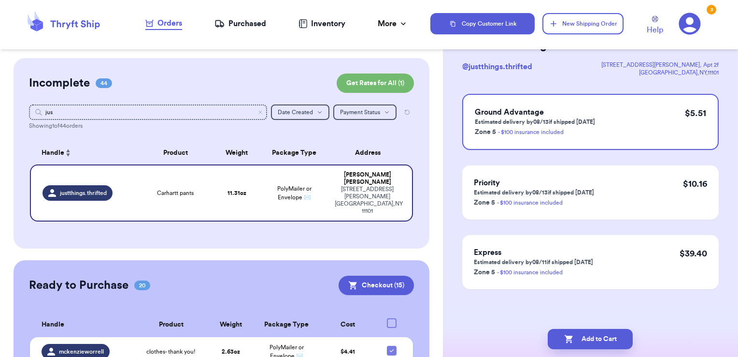
scroll to position [0, 0]
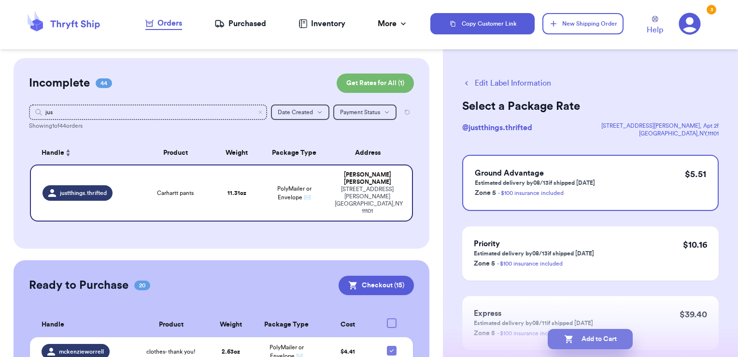
click at [603, 343] on button "Add to Cart" at bounding box center [590, 339] width 85 height 20
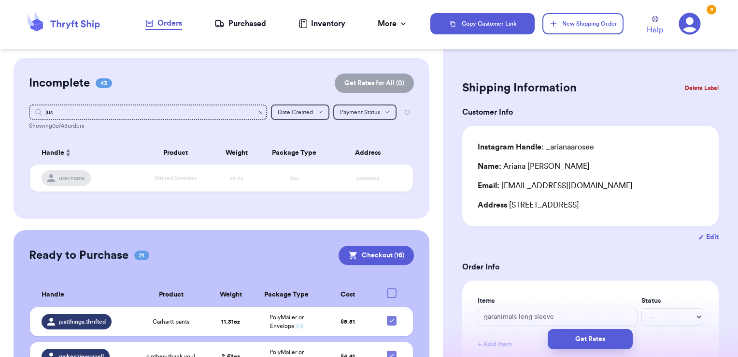
click at [257, 110] on icon "Clear search" at bounding box center [260, 112] width 6 height 6
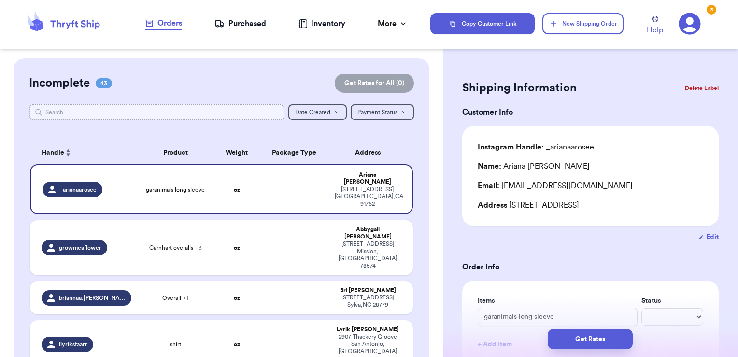
click at [226, 109] on input "text" at bounding box center [157, 111] width 256 height 15
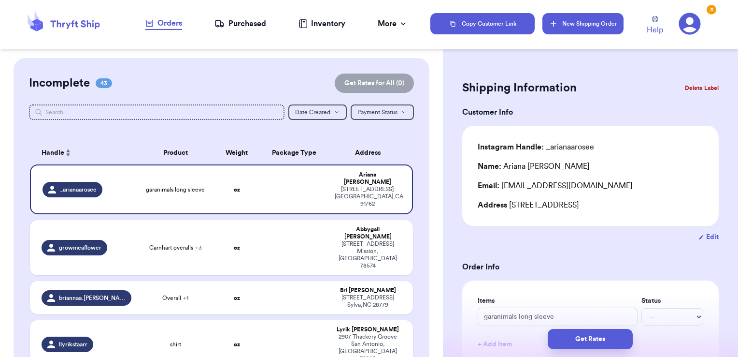
click at [580, 26] on button "New Shipping Order" at bounding box center [583, 23] width 81 height 21
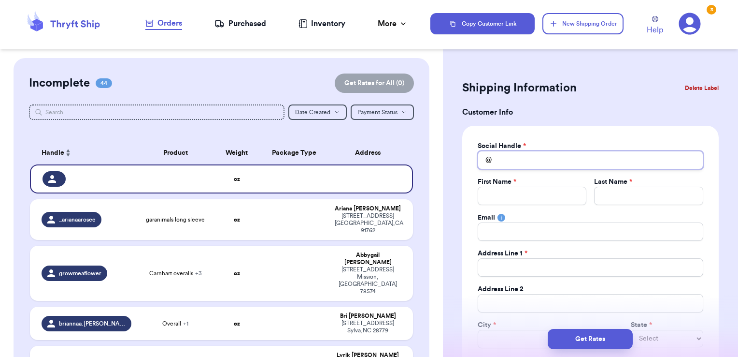
click at [533, 155] on input "Total Amount Paid" at bounding box center [591, 160] width 226 height 18
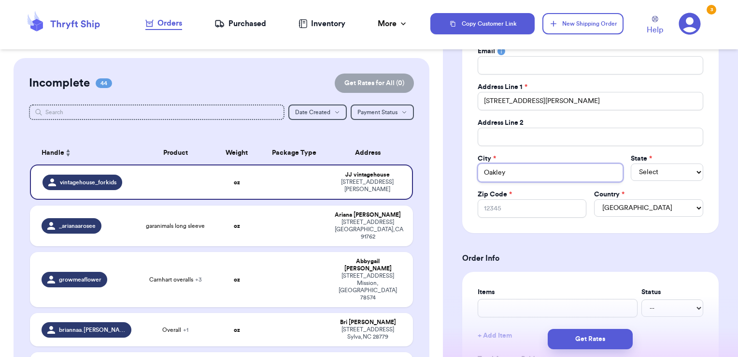
scroll to position [177, 0]
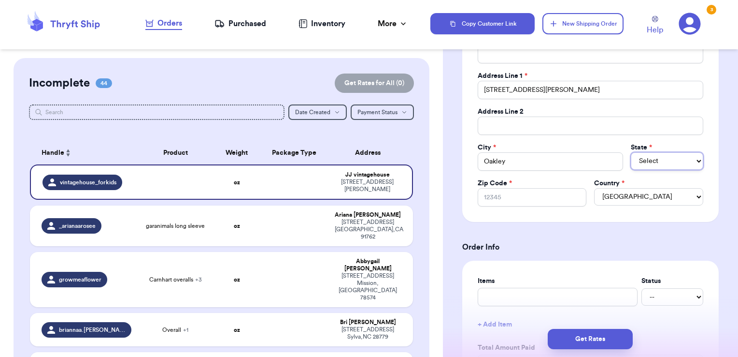
click at [659, 158] on select "Select AL AK AZ AR CA CO CT DE DC [GEOGRAPHIC_DATA] [GEOGRAPHIC_DATA] HI ID IL …" at bounding box center [667, 160] width 72 height 17
click at [631, 152] on select "Select AL AK AZ AR CA CO CT DE DC [GEOGRAPHIC_DATA] [GEOGRAPHIC_DATA] HI ID IL …" at bounding box center [667, 160] width 72 height 17
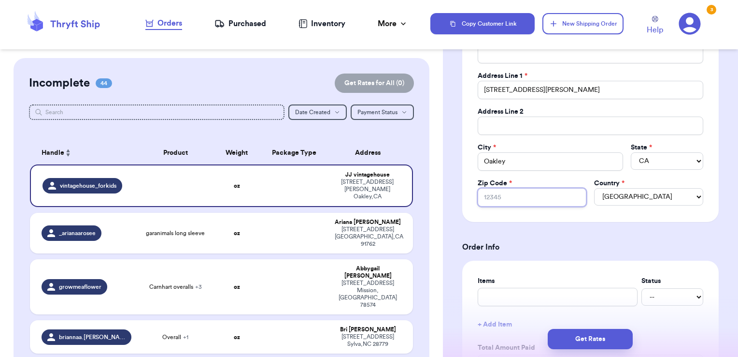
click at [515, 199] on input "Zip Code *" at bounding box center [532, 197] width 109 height 18
click at [572, 248] on h3 "Order Info" at bounding box center [590, 247] width 257 height 12
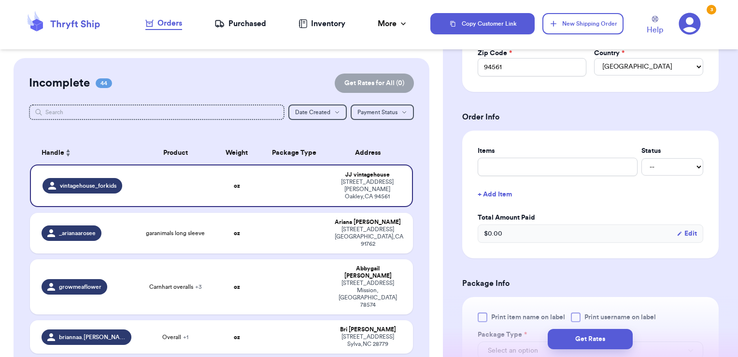
scroll to position [308, 0]
click at [539, 171] on input "text" at bounding box center [558, 166] width 160 height 18
click at [563, 129] on div "Items Status jacket -- Paid Owes + Add Item Total Amount Paid $ 0.00 Edit" at bounding box center [590, 193] width 257 height 128
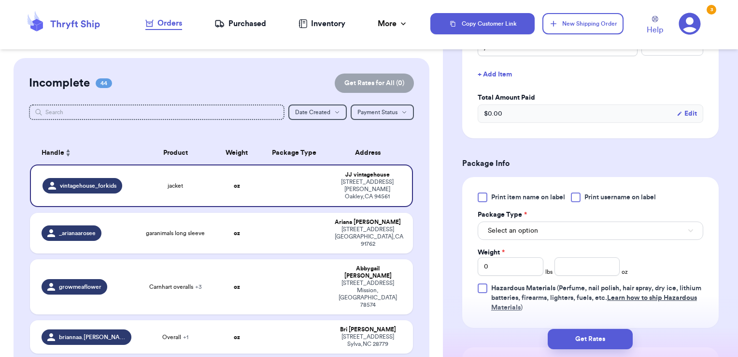
scroll to position [465, 0]
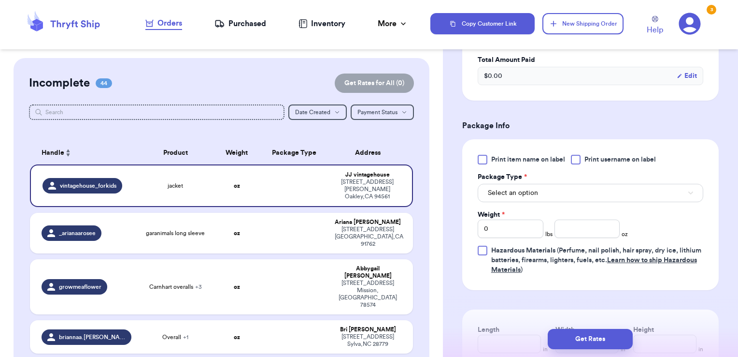
click at [577, 158] on div at bounding box center [576, 160] width 10 height 10
click at [0, 0] on input "Print username on label" at bounding box center [0, 0] width 0 height 0
click at [562, 192] on button "Select an option" at bounding box center [591, 193] width 226 height 18
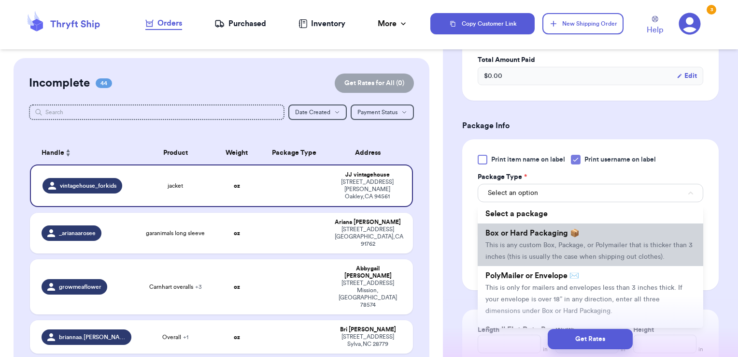
click at [552, 229] on span "Box or Hard Packaging 📦" at bounding box center [533, 233] width 94 height 8
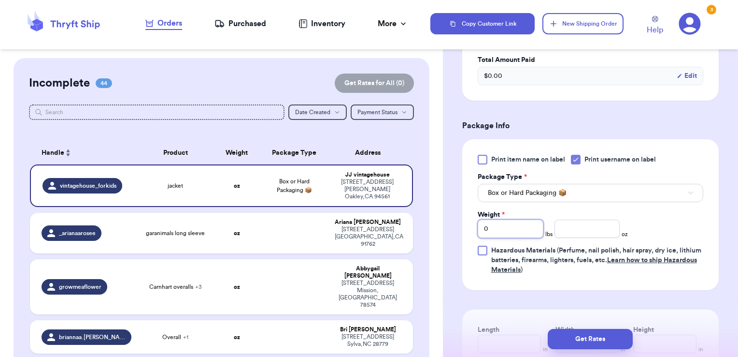
drag, startPoint x: 493, startPoint y: 222, endPoint x: 425, endPoint y: 206, distance: 69.5
click at [425, 206] on div "Customer Link New Order Incomplete 44 Get Rates for All ( 0 ) Get Rates for All…" at bounding box center [369, 178] width 738 height 357
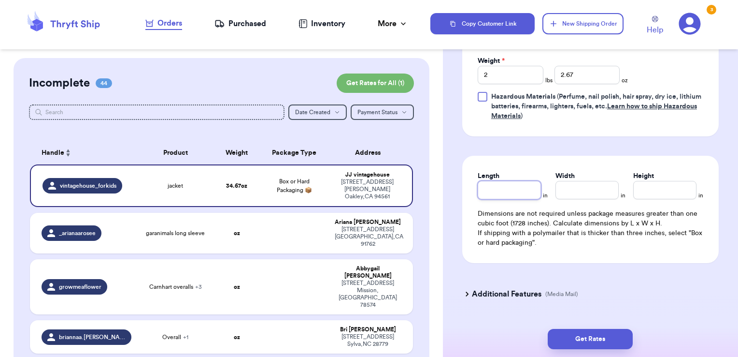
scroll to position [627, 0]
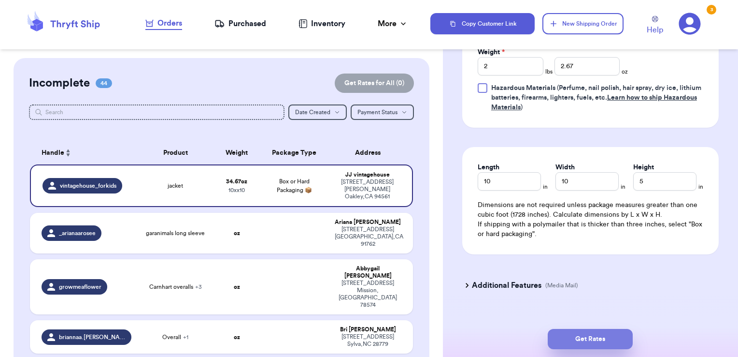
click at [614, 335] on button "Get Rates" at bounding box center [590, 339] width 85 height 20
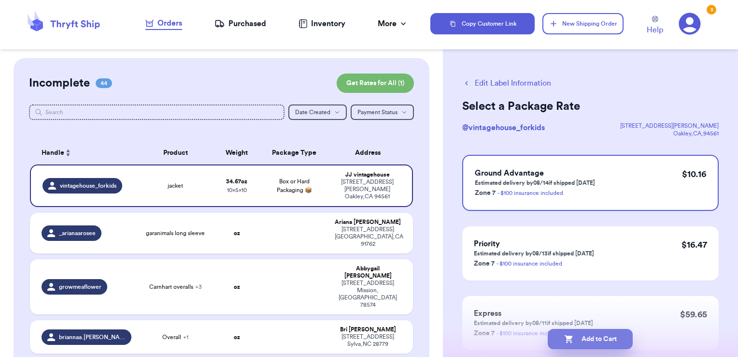
click at [620, 336] on button "Add to Cart" at bounding box center [590, 339] width 85 height 20
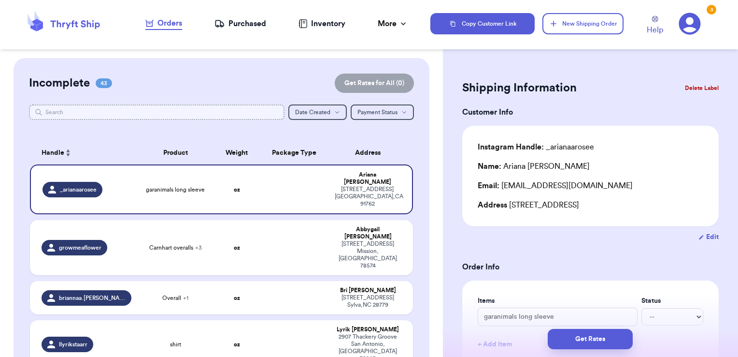
click at [184, 111] on input "text" at bounding box center [157, 111] width 256 height 15
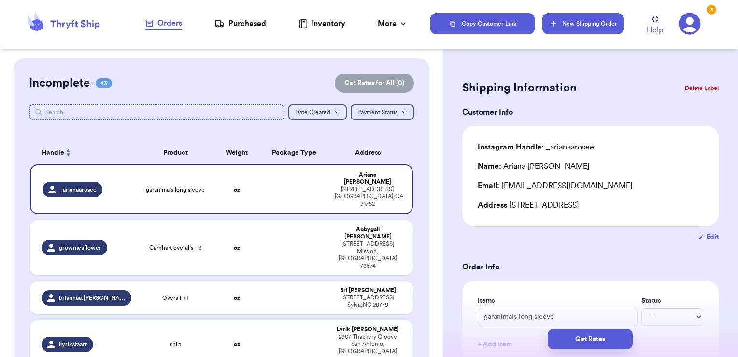
click at [562, 25] on button "New Shipping Order" at bounding box center [583, 23] width 81 height 21
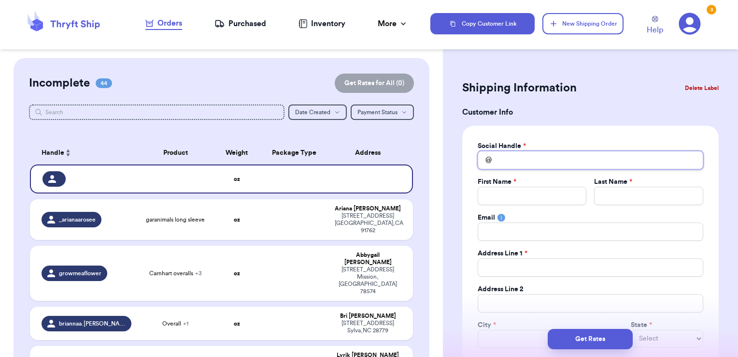
click at [607, 156] on input "Total Amount Paid" at bounding box center [591, 160] width 226 height 18
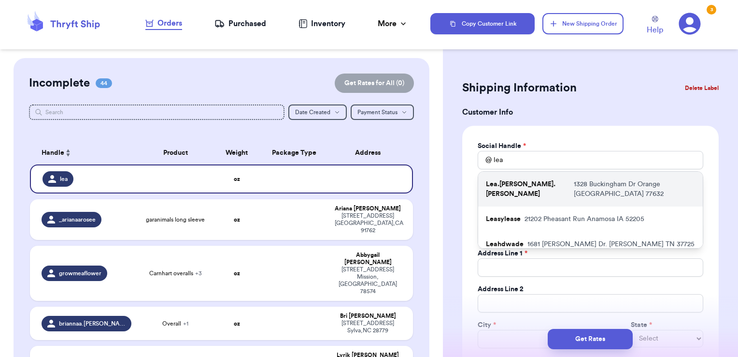
click at [597, 181] on p "[STREET_ADDRESS]" at bounding box center [634, 188] width 121 height 19
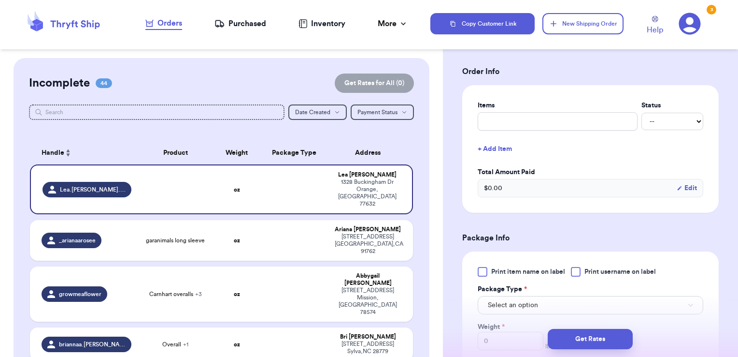
scroll to position [354, 0]
click at [557, 122] on input "text" at bounding box center [558, 120] width 160 height 18
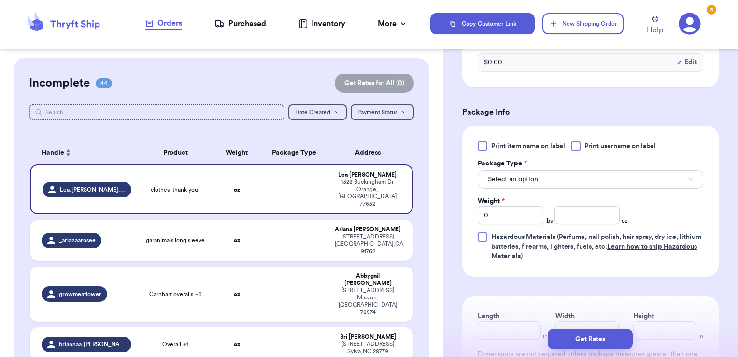
scroll to position [496, 0]
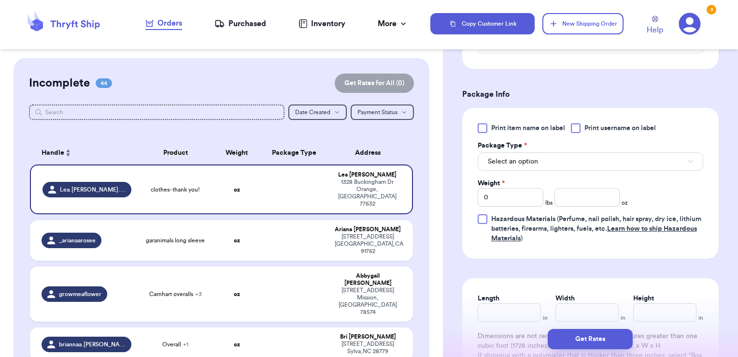
click at [589, 129] on span "Print username on label" at bounding box center [620, 128] width 71 height 10
click at [0, 0] on input "Print username on label" at bounding box center [0, 0] width 0 height 0
click at [578, 152] on button "Select an option" at bounding box center [591, 161] width 226 height 18
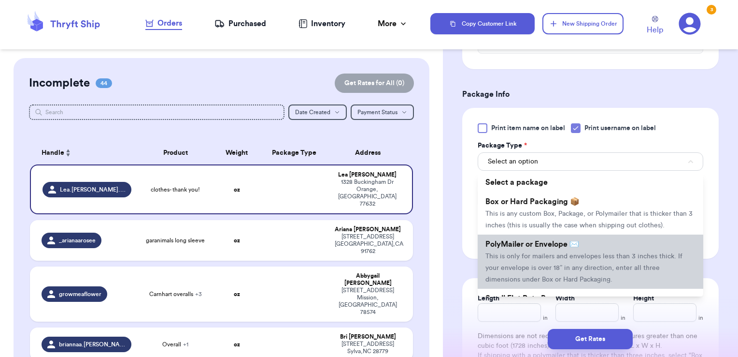
click at [533, 248] on span "PolyMailer or Envelope ✉️" at bounding box center [533, 244] width 94 height 8
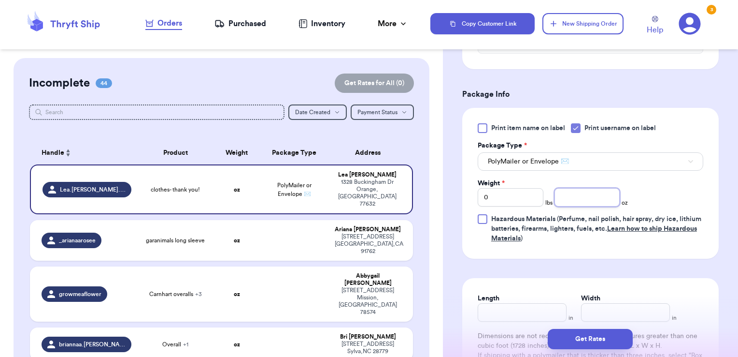
click at [575, 193] on input "number" at bounding box center [588, 197] width 66 height 18
click at [600, 343] on button "Get Rates" at bounding box center [590, 339] width 85 height 20
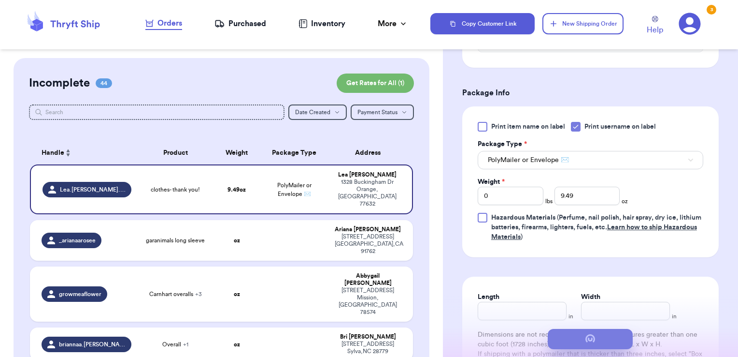
scroll to position [0, 0]
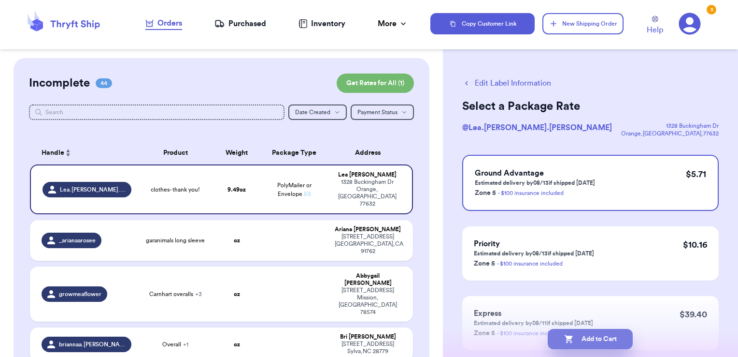
click at [623, 341] on button "Add to Cart" at bounding box center [590, 339] width 85 height 20
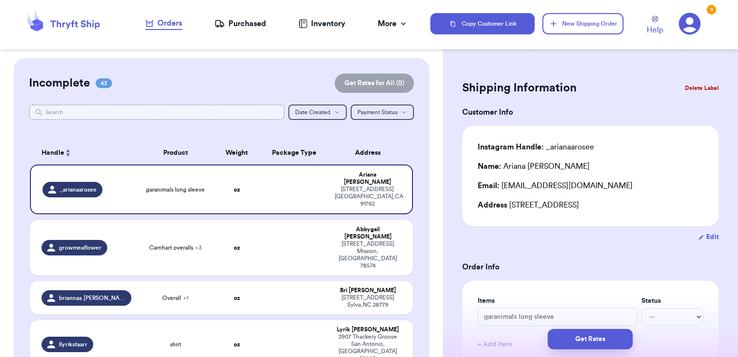
click at [255, 110] on input "text" at bounding box center [157, 111] width 256 height 15
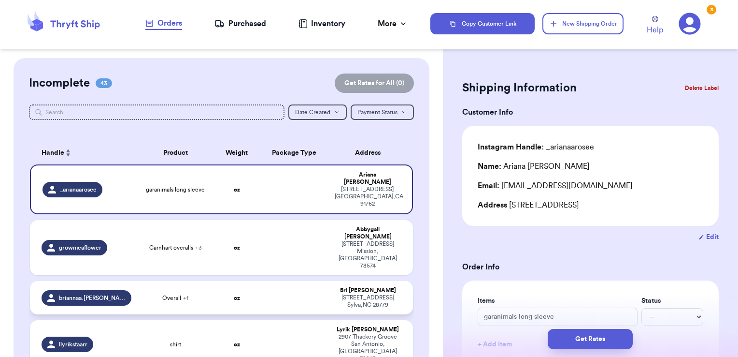
click at [282, 281] on td at bounding box center [294, 297] width 69 height 33
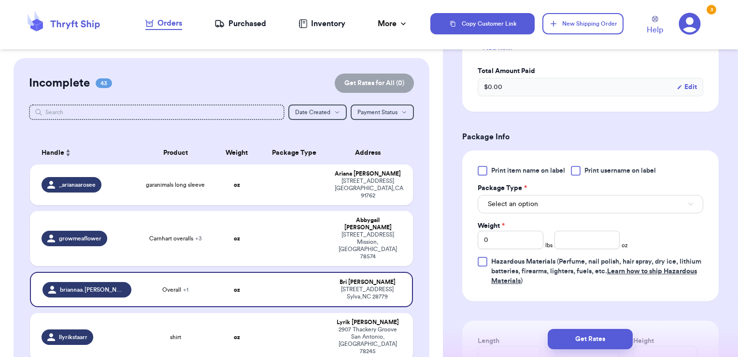
scroll to position [343, 0]
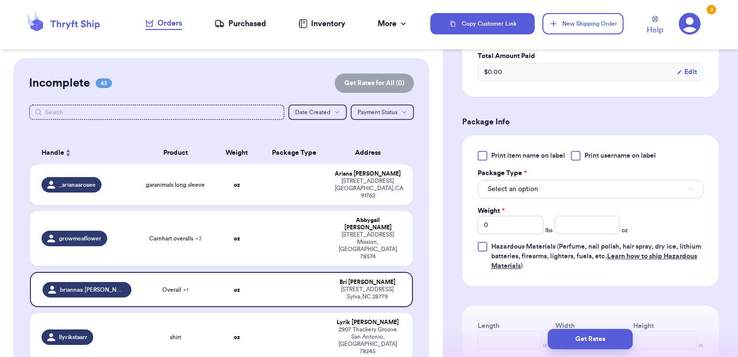
click at [601, 156] on span "Print username on label" at bounding box center [620, 156] width 71 height 10
click at [0, 0] on input "Print username on label" at bounding box center [0, 0] width 0 height 0
click at [587, 185] on button "Select an option" at bounding box center [591, 189] width 226 height 18
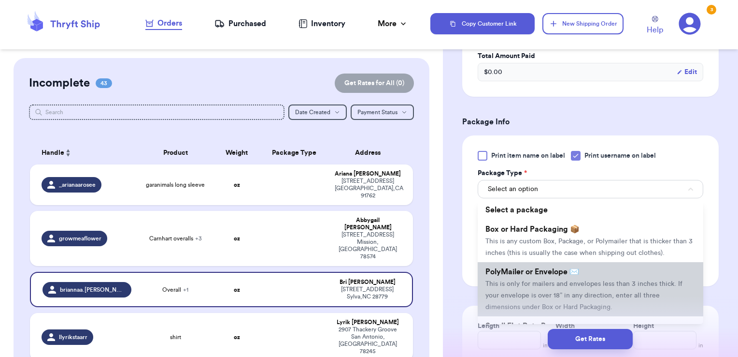
click at [556, 275] on span "PolyMailer or Envelope ✉️" at bounding box center [533, 272] width 94 height 8
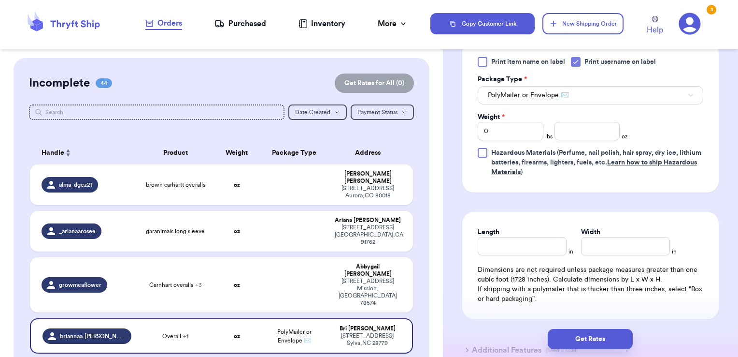
scroll to position [446, 0]
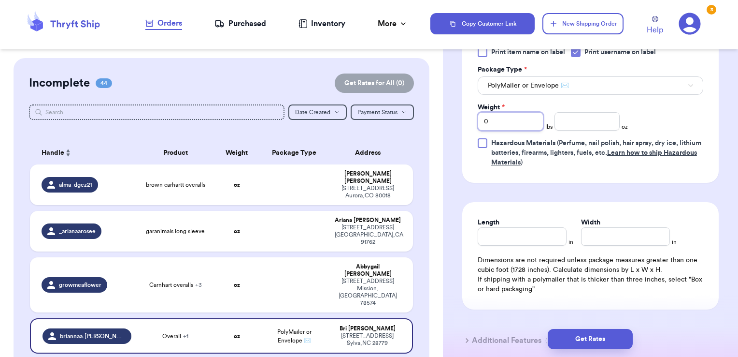
drag, startPoint x: 521, startPoint y: 118, endPoint x: 440, endPoint y: 121, distance: 80.7
click at [440, 121] on div "Customer Link New Order Incomplete 44 Get Rates for All ( 0 ) Get Rates for All…" at bounding box center [369, 178] width 738 height 357
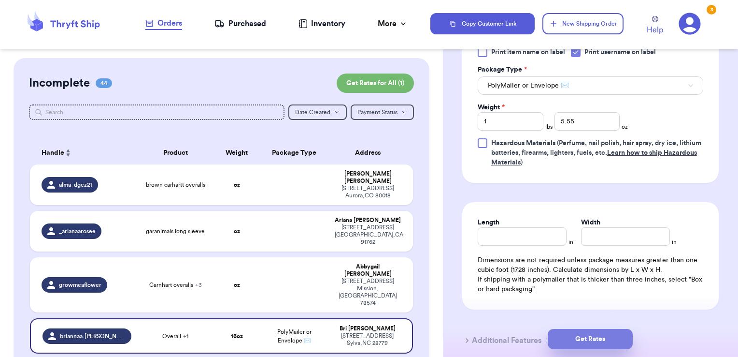
click at [577, 345] on button "Get Rates" at bounding box center [590, 339] width 85 height 20
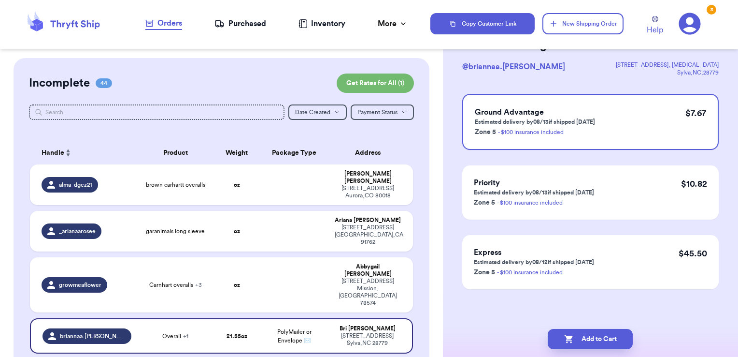
scroll to position [0, 0]
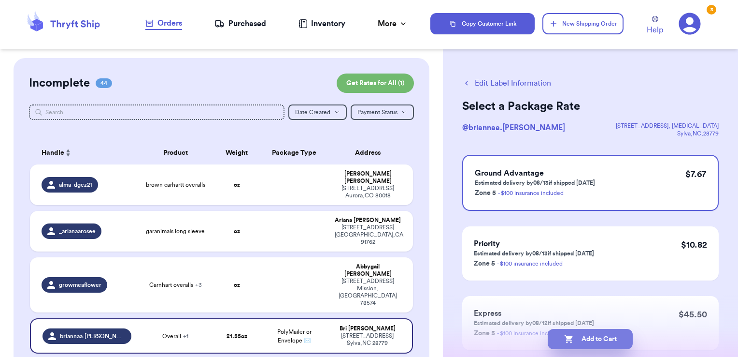
click at [627, 337] on button "Add to Cart" at bounding box center [590, 339] width 85 height 20
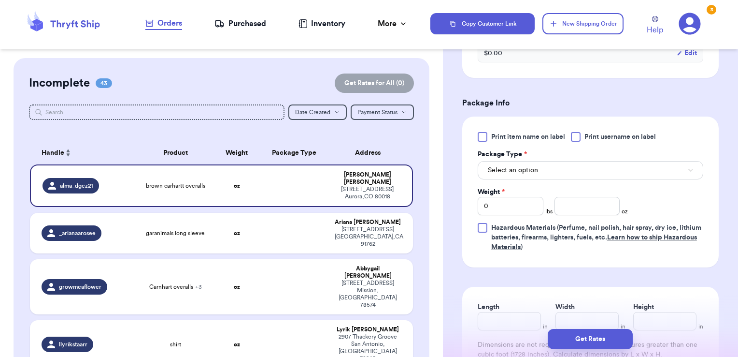
scroll to position [330, 0]
click at [617, 136] on span "Print username on label" at bounding box center [620, 136] width 71 height 10
click at [0, 0] on input "Print username on label" at bounding box center [0, 0] width 0 height 0
click at [597, 167] on button "Select an option" at bounding box center [591, 169] width 226 height 18
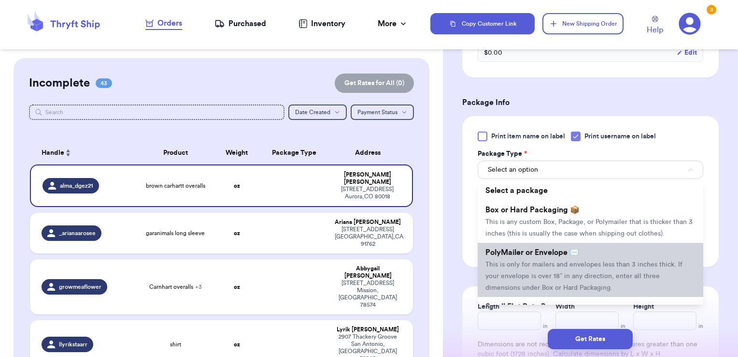
click at [557, 256] on span "PolyMailer or Envelope ✉️" at bounding box center [533, 252] width 94 height 8
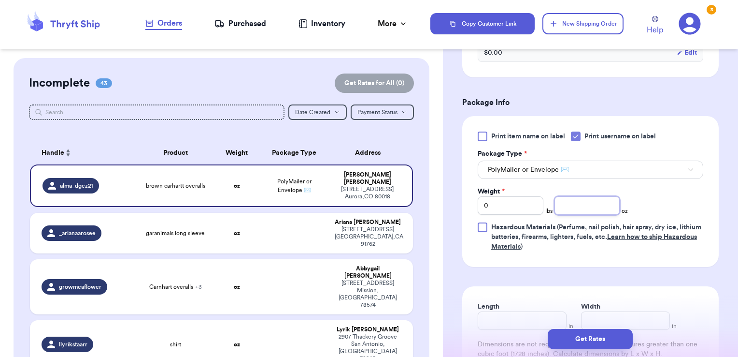
click at [567, 208] on input "number" at bounding box center [588, 205] width 66 height 18
click at [621, 345] on button "Get Rates" at bounding box center [590, 339] width 85 height 20
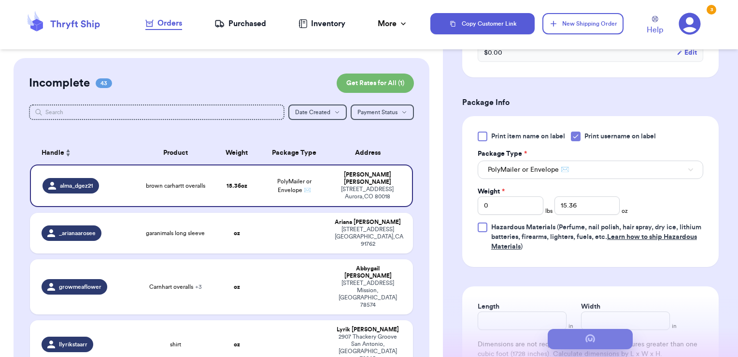
scroll to position [0, 0]
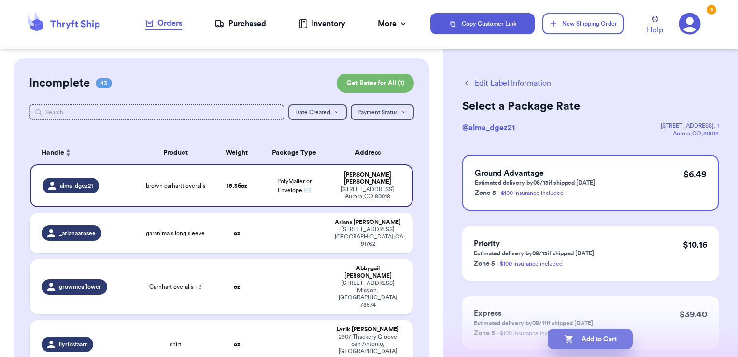
click at [623, 339] on button "Add to Cart" at bounding box center [590, 339] width 85 height 20
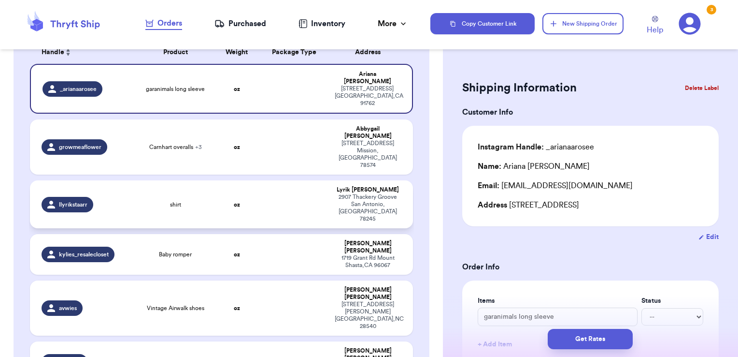
scroll to position [100, 0]
click at [311, 124] on td at bounding box center [294, 146] width 69 height 55
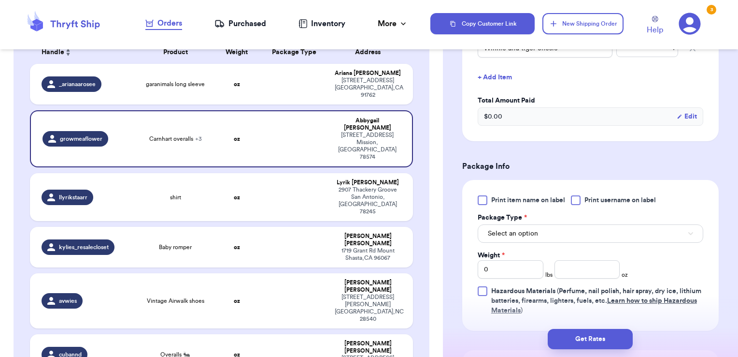
scroll to position [359, 0]
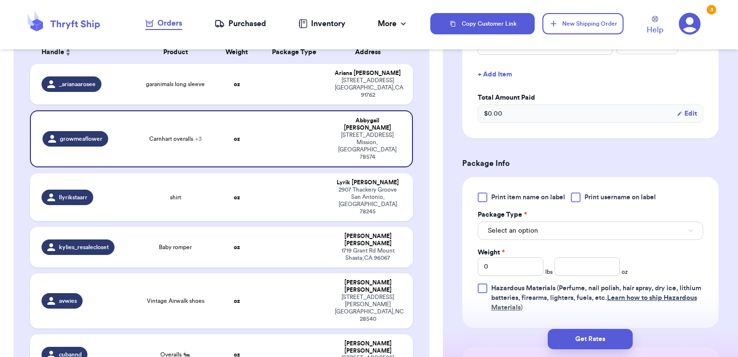
click at [600, 192] on span "Print username on label" at bounding box center [620, 197] width 71 height 10
click at [0, 0] on input "Print username on label" at bounding box center [0, 0] width 0 height 0
click at [578, 231] on button "Select an option" at bounding box center [591, 230] width 226 height 18
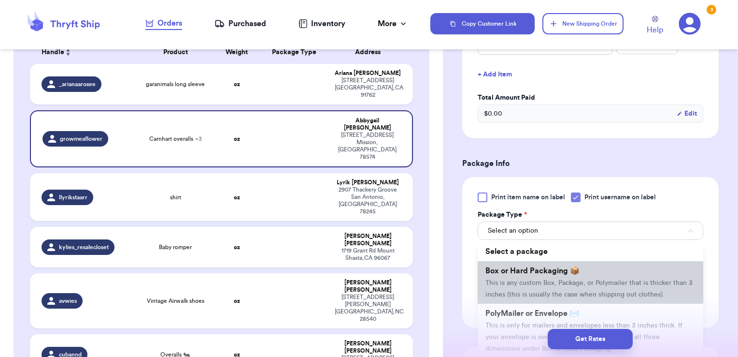
click at [558, 273] on span "Box or Hard Packaging 📦" at bounding box center [533, 271] width 94 height 8
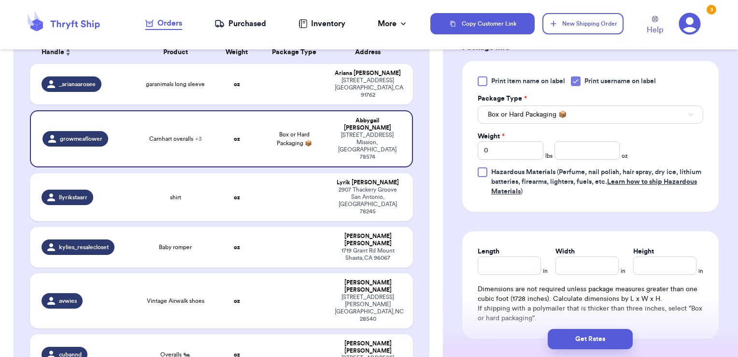
scroll to position [476, 0]
drag, startPoint x: 512, startPoint y: 144, endPoint x: 425, endPoint y: 146, distance: 86.5
click at [425, 146] on div "Customer Link New Order Incomplete 42 Get Rates for All ( 0 ) Get Rates for All…" at bounding box center [369, 178] width 738 height 357
click at [586, 341] on button "Get Rates" at bounding box center [590, 339] width 85 height 20
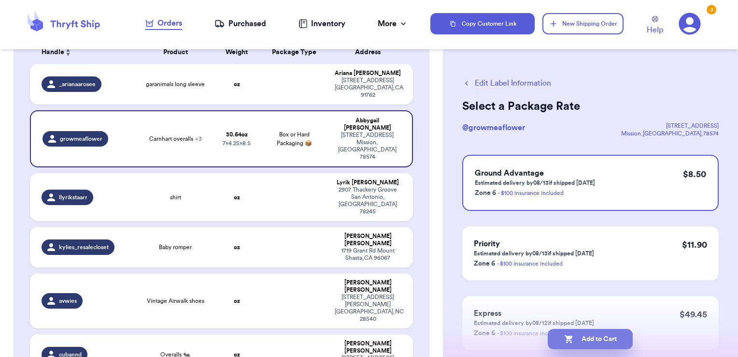
click at [614, 334] on button "Add to Cart" at bounding box center [590, 339] width 85 height 20
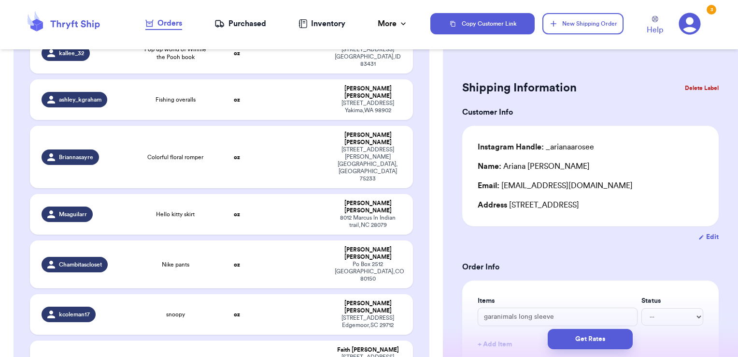
scroll to position [1750, 0]
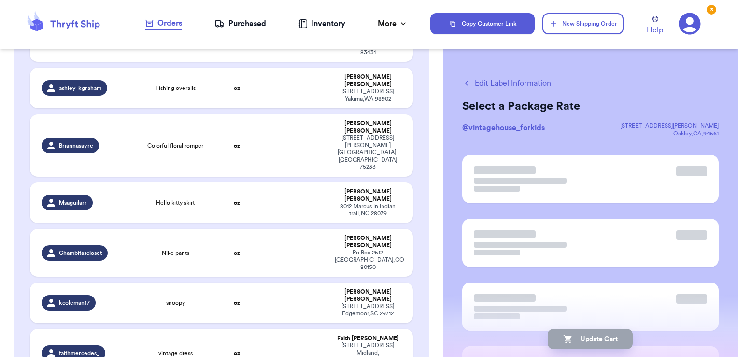
scroll to position [1749, 0]
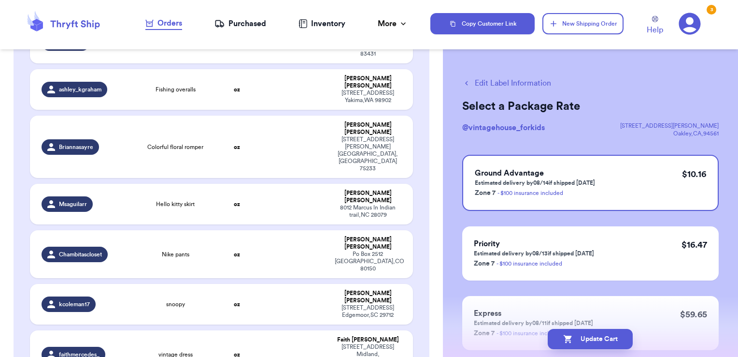
click at [542, 80] on button "Edit Label Information" at bounding box center [506, 83] width 89 height 12
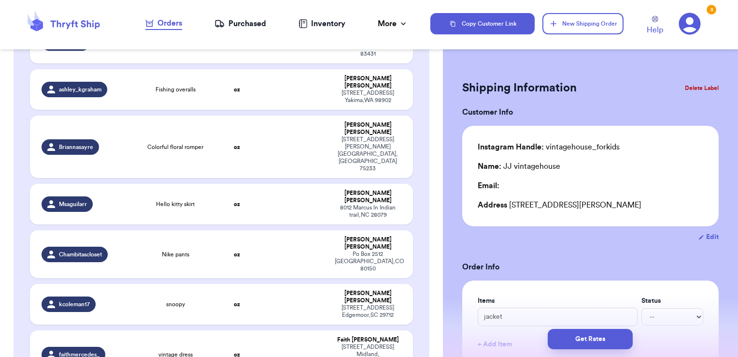
scroll to position [1789, 0]
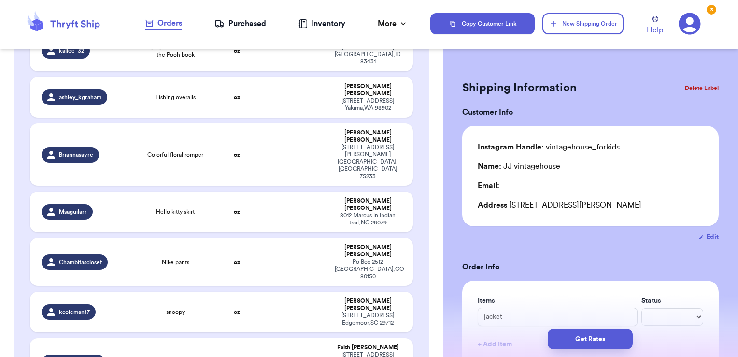
click at [706, 234] on button "Edit" at bounding box center [709, 237] width 20 height 10
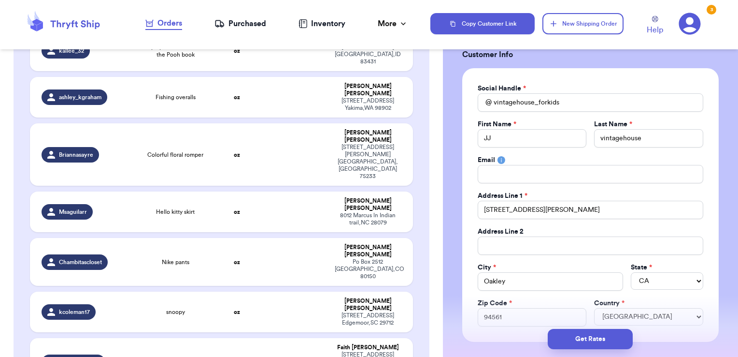
scroll to position [68, 0]
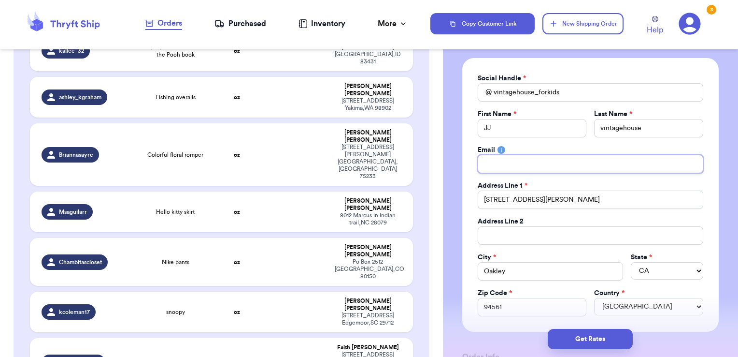
click at [530, 162] on input "Total Amount Paid" at bounding box center [591, 164] width 226 height 18
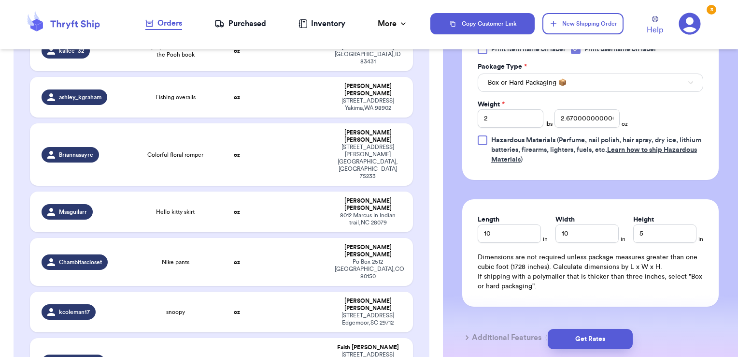
scroll to position [640, 0]
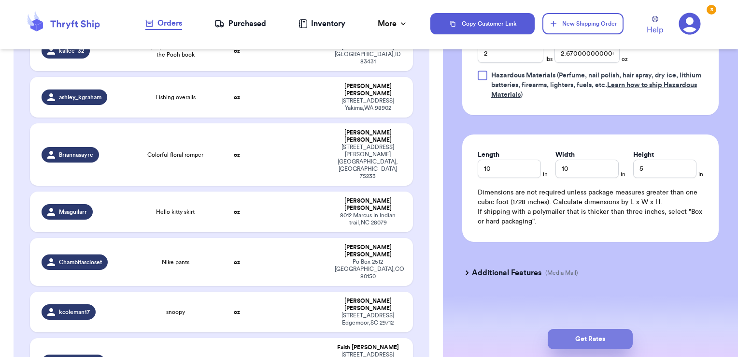
click at [608, 339] on button "Get Rates" at bounding box center [590, 339] width 85 height 20
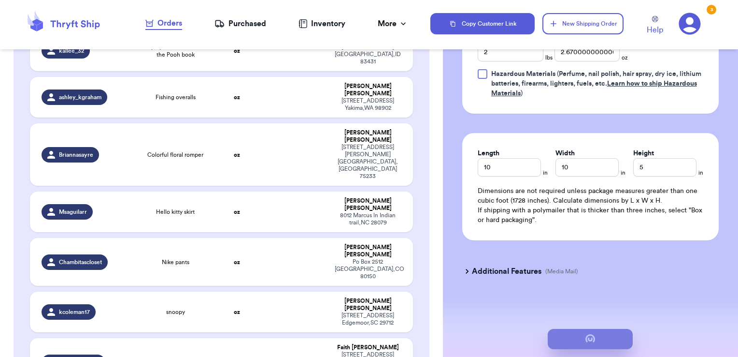
scroll to position [0, 0]
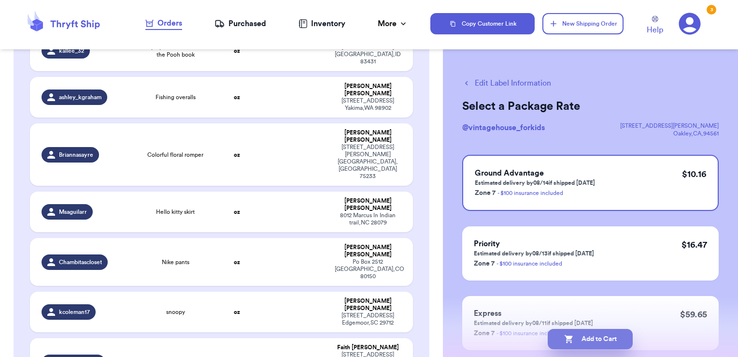
click at [597, 338] on button "Add to Cart" at bounding box center [590, 339] width 85 height 20
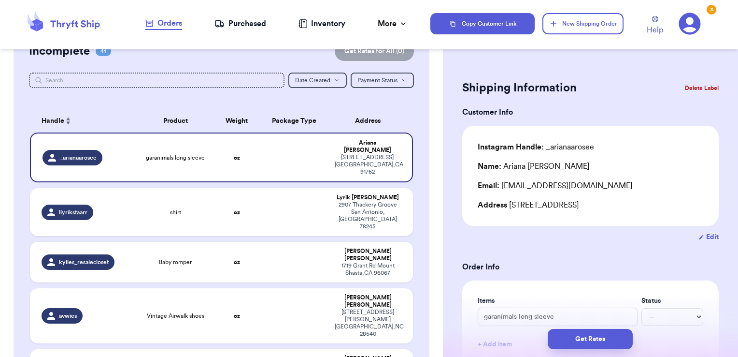
scroll to position [30, 0]
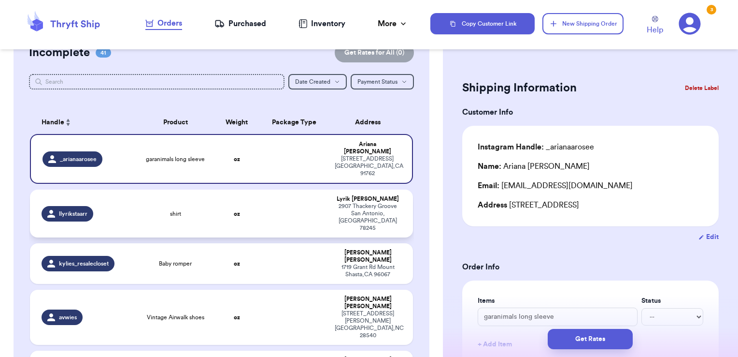
click at [303, 195] on td at bounding box center [294, 213] width 69 height 48
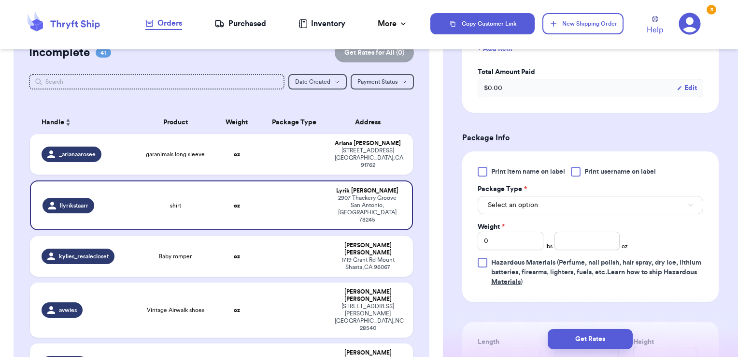
scroll to position [296, 0]
click at [594, 169] on span "Print username on label" at bounding box center [620, 171] width 71 height 10
click at [0, 0] on input "Print username on label" at bounding box center [0, 0] width 0 height 0
click at [589, 202] on button "Select an option" at bounding box center [591, 204] width 226 height 18
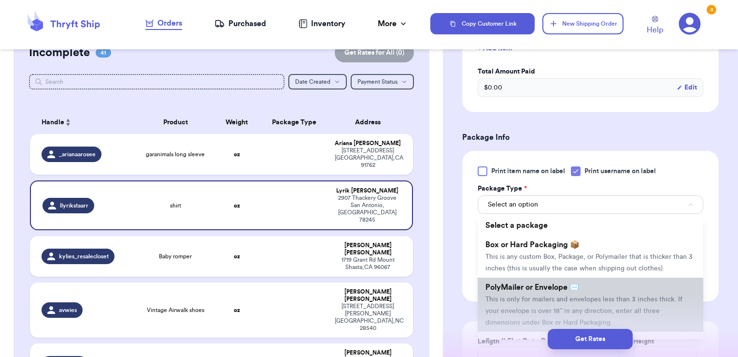
click at [572, 291] on span "PolyMailer or Envelope ✉️" at bounding box center [533, 287] width 94 height 8
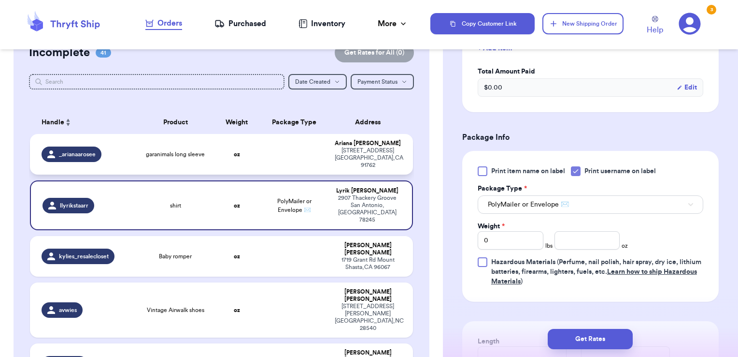
click at [301, 154] on td at bounding box center [294, 154] width 69 height 41
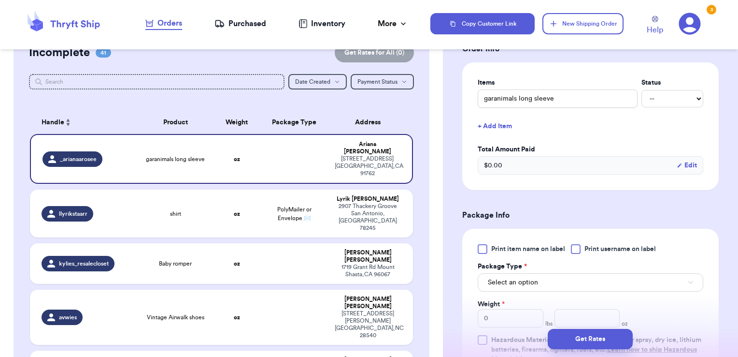
scroll to position [243, 0]
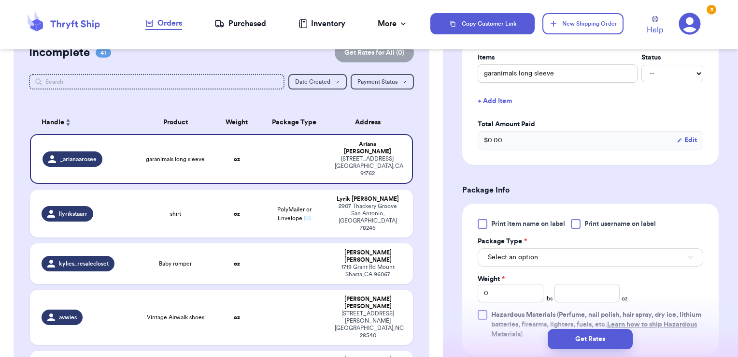
click at [606, 223] on span "Print username on label" at bounding box center [620, 224] width 71 height 10
click at [0, 0] on input "Print username on label" at bounding box center [0, 0] width 0 height 0
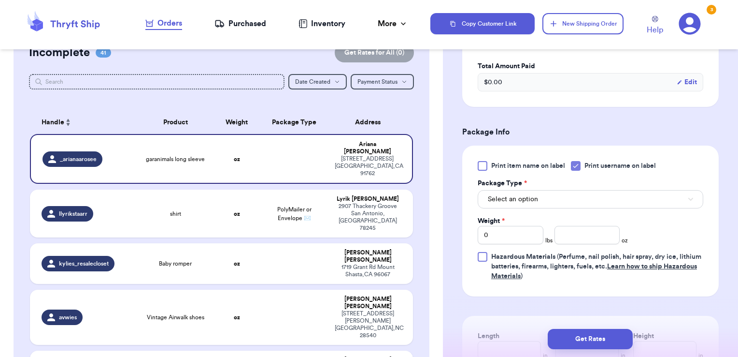
scroll to position [342, 0]
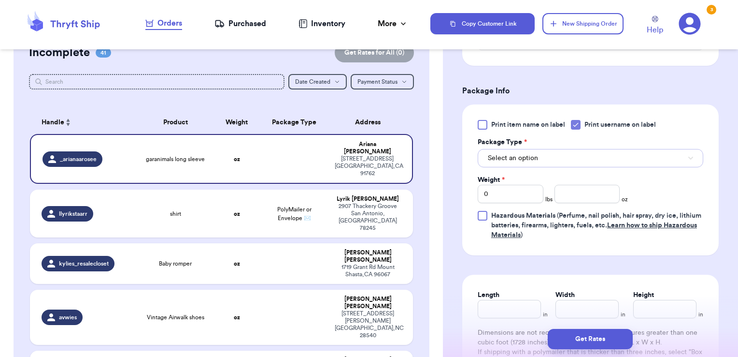
click at [554, 158] on button "Select an option" at bounding box center [591, 158] width 226 height 18
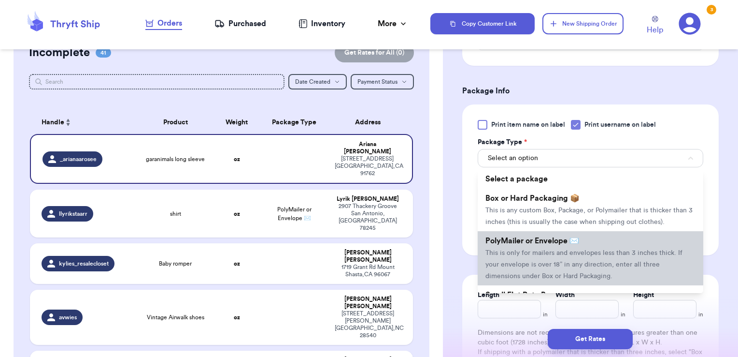
click at [537, 259] on li "PolyMailer or Envelope ✉️ This is only for mailers and envelopes less than 3 in…" at bounding box center [591, 258] width 226 height 54
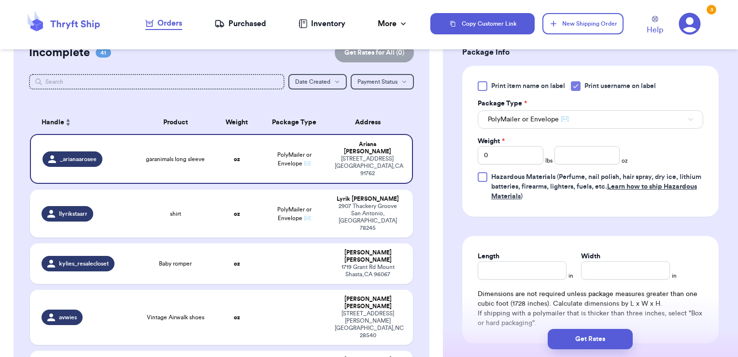
scroll to position [380, 0]
click at [585, 147] on input "number" at bounding box center [588, 155] width 66 height 18
click at [604, 343] on button "Get Rates" at bounding box center [590, 339] width 85 height 20
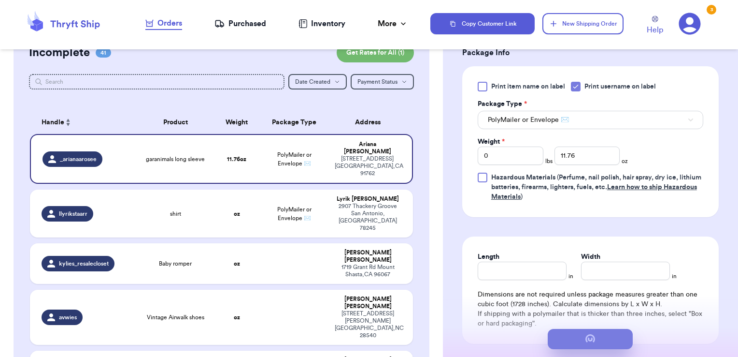
scroll to position [0, 0]
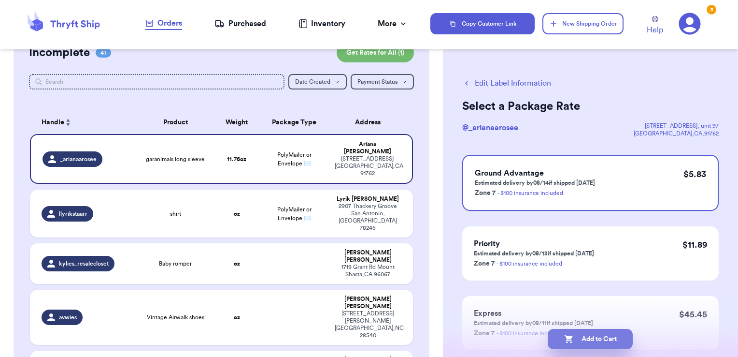
click at [619, 337] on button "Add to Cart" at bounding box center [590, 339] width 85 height 20
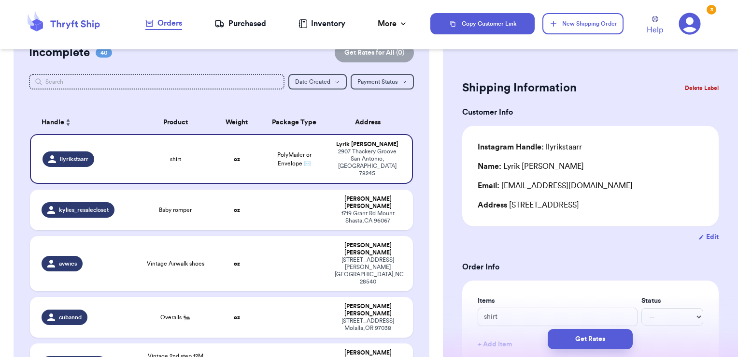
click at [301, 343] on td at bounding box center [294, 363] width 69 height 41
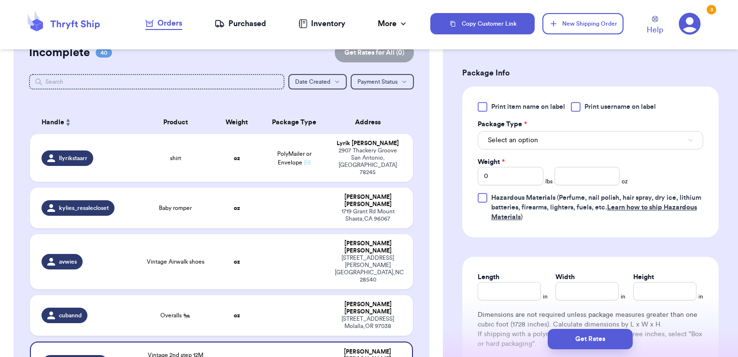
scroll to position [361, 0]
click at [592, 108] on span "Print username on label" at bounding box center [620, 106] width 71 height 10
click at [0, 0] on input "Print username on label" at bounding box center [0, 0] width 0 height 0
click at [584, 135] on button "Select an option" at bounding box center [591, 139] width 226 height 18
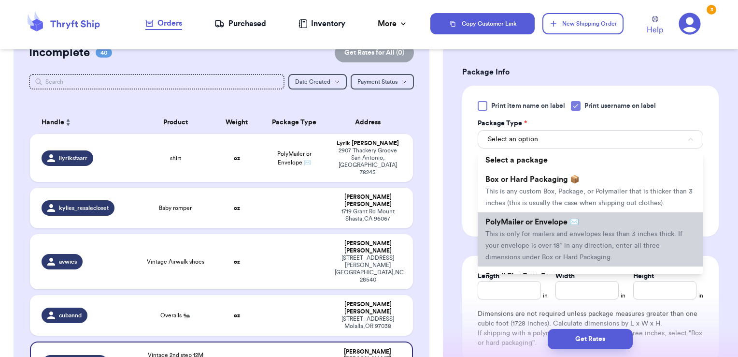
click at [547, 226] on span "PolyMailer or Envelope ✉️" at bounding box center [533, 222] width 94 height 8
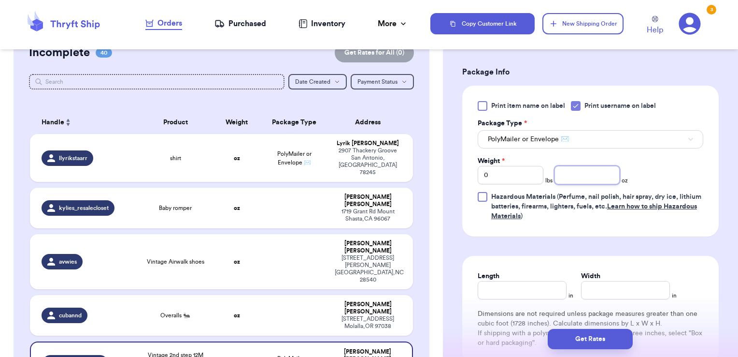
click at [568, 177] on input "number" at bounding box center [588, 175] width 66 height 18
click at [607, 343] on button "Get Rates" at bounding box center [590, 339] width 85 height 20
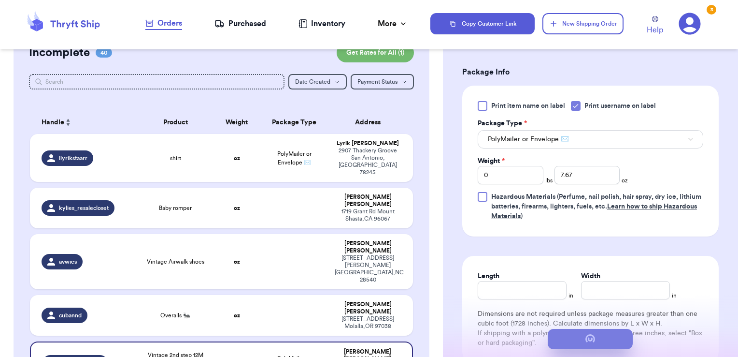
scroll to position [0, 0]
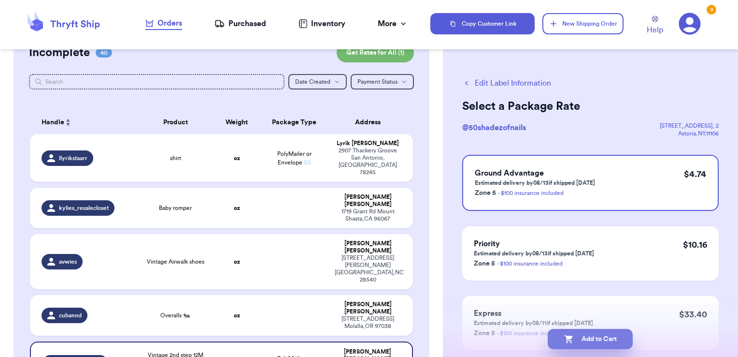
click at [625, 339] on button "Add to Cart" at bounding box center [590, 339] width 85 height 20
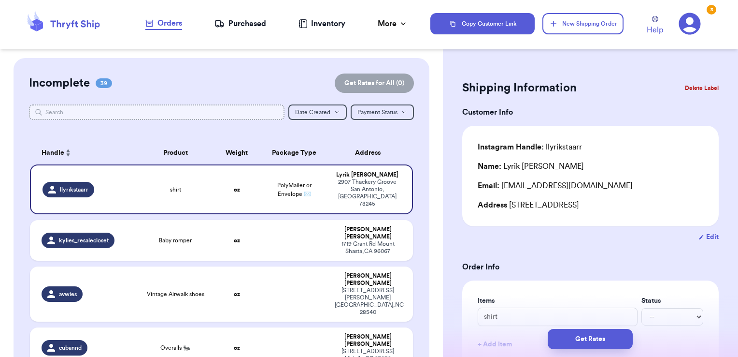
click at [256, 114] on input "text" at bounding box center [157, 111] width 256 height 15
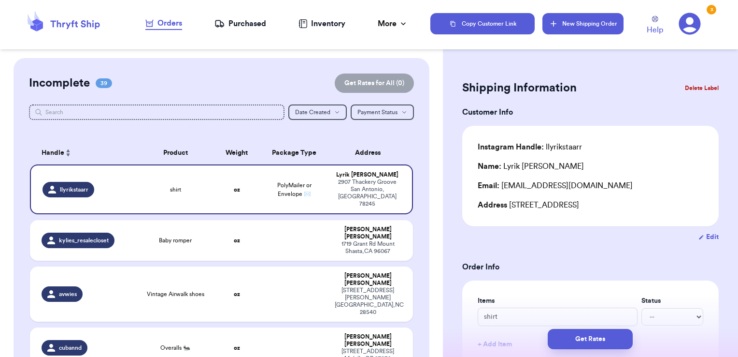
click at [580, 29] on button "New Shipping Order" at bounding box center [583, 23] width 81 height 21
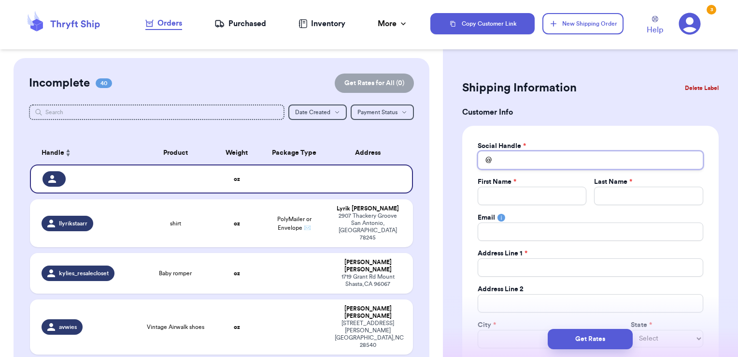
click at [550, 158] on input "Total Amount Paid" at bounding box center [591, 160] width 226 height 18
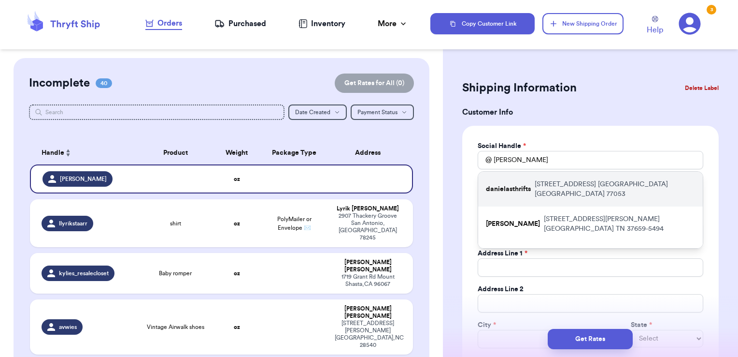
click at [581, 185] on p "[STREET_ADDRESS]" at bounding box center [615, 188] width 160 height 19
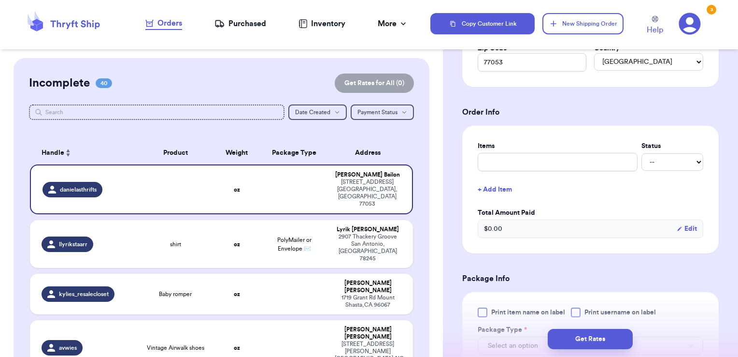
scroll to position [333, 0]
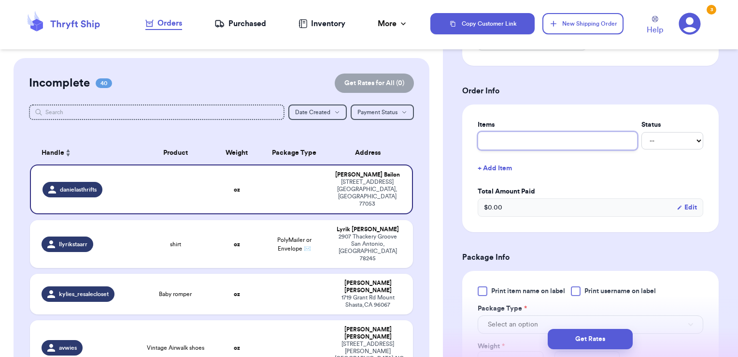
click at [563, 144] on input "text" at bounding box center [558, 140] width 160 height 18
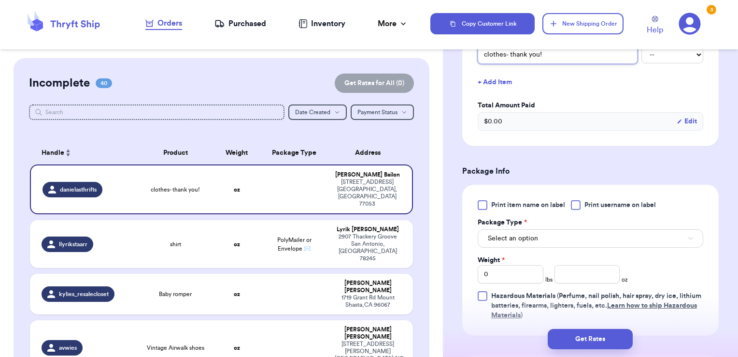
scroll to position [435, 0]
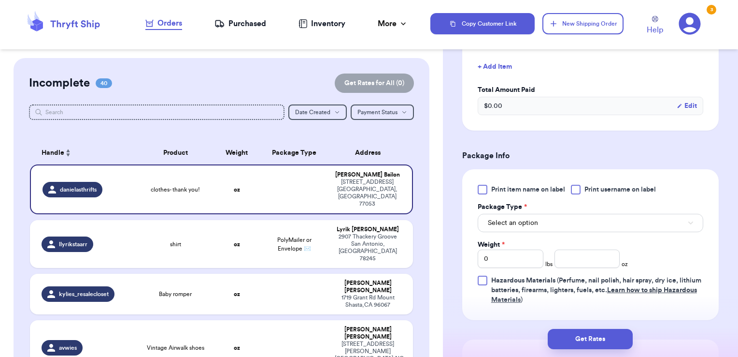
click at [591, 191] on span "Print username on label" at bounding box center [620, 190] width 71 height 10
click at [0, 0] on input "Print username on label" at bounding box center [0, 0] width 0 height 0
click at [584, 221] on button "Select an option" at bounding box center [591, 223] width 226 height 18
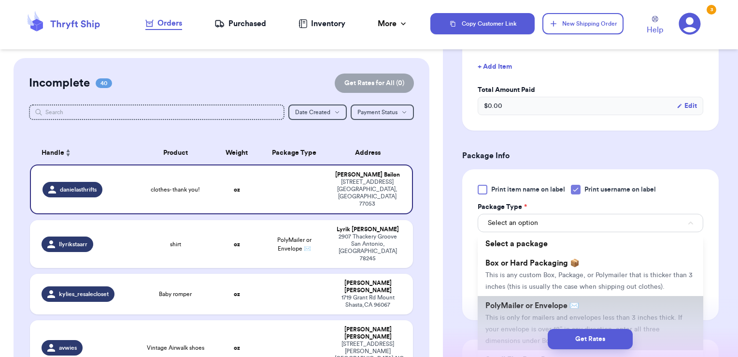
click at [566, 309] on li "PolyMailer or Envelope ✉️ This is only for mailers and envelopes less than 3 in…" at bounding box center [591, 323] width 226 height 54
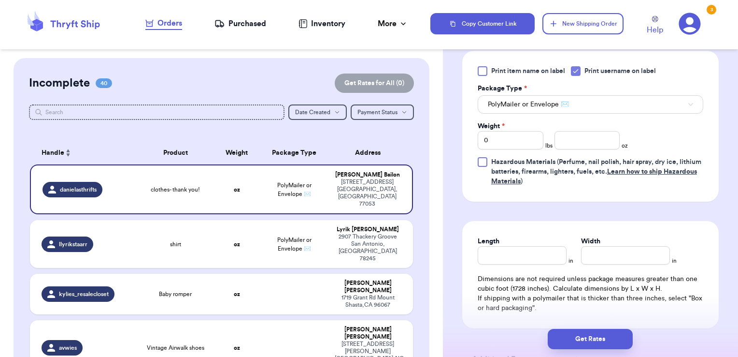
scroll to position [558, 0]
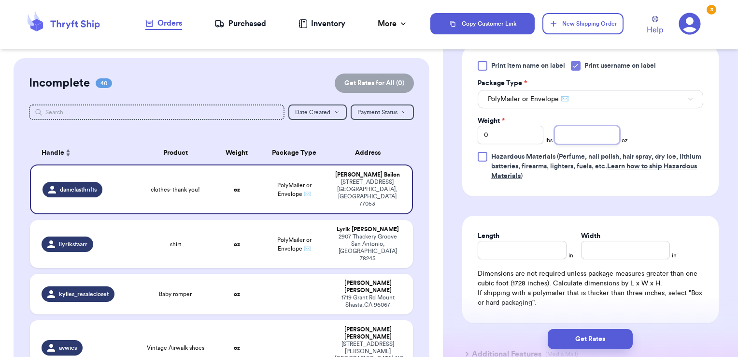
click at [595, 140] on input "number" at bounding box center [588, 135] width 66 height 18
click at [613, 339] on button "Get Rates" at bounding box center [590, 339] width 85 height 20
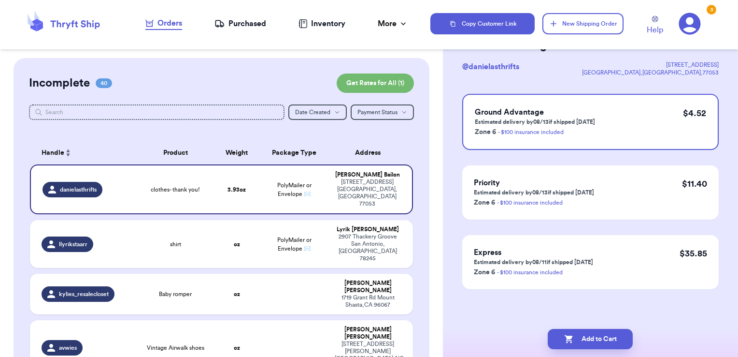
scroll to position [0, 0]
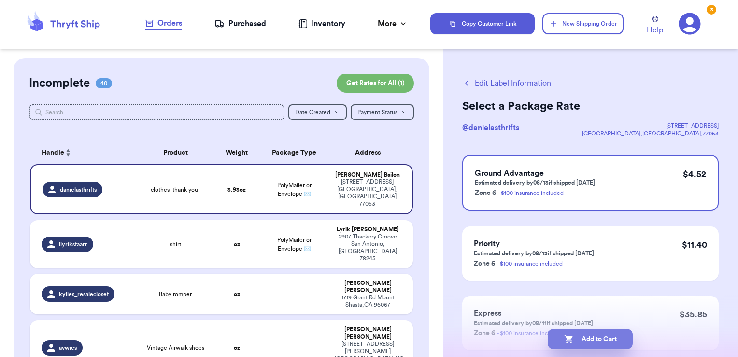
click at [630, 340] on button "Add to Cart" at bounding box center [590, 339] width 85 height 20
